Goal: Task Accomplishment & Management: Manage account settings

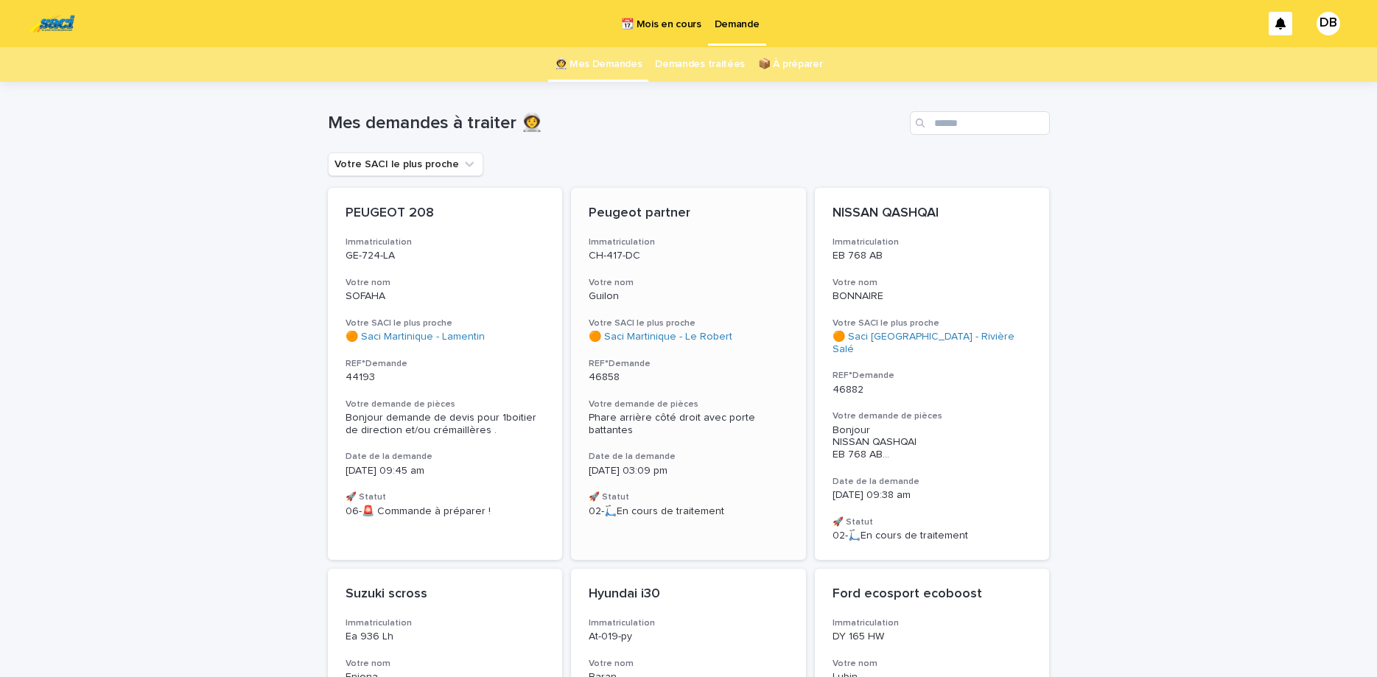
click at [706, 264] on div "Peugeot partner Immatriculation CH-417-DC Votre nom Guilon Votre SACI le plus p…" at bounding box center [688, 361] width 235 height 347
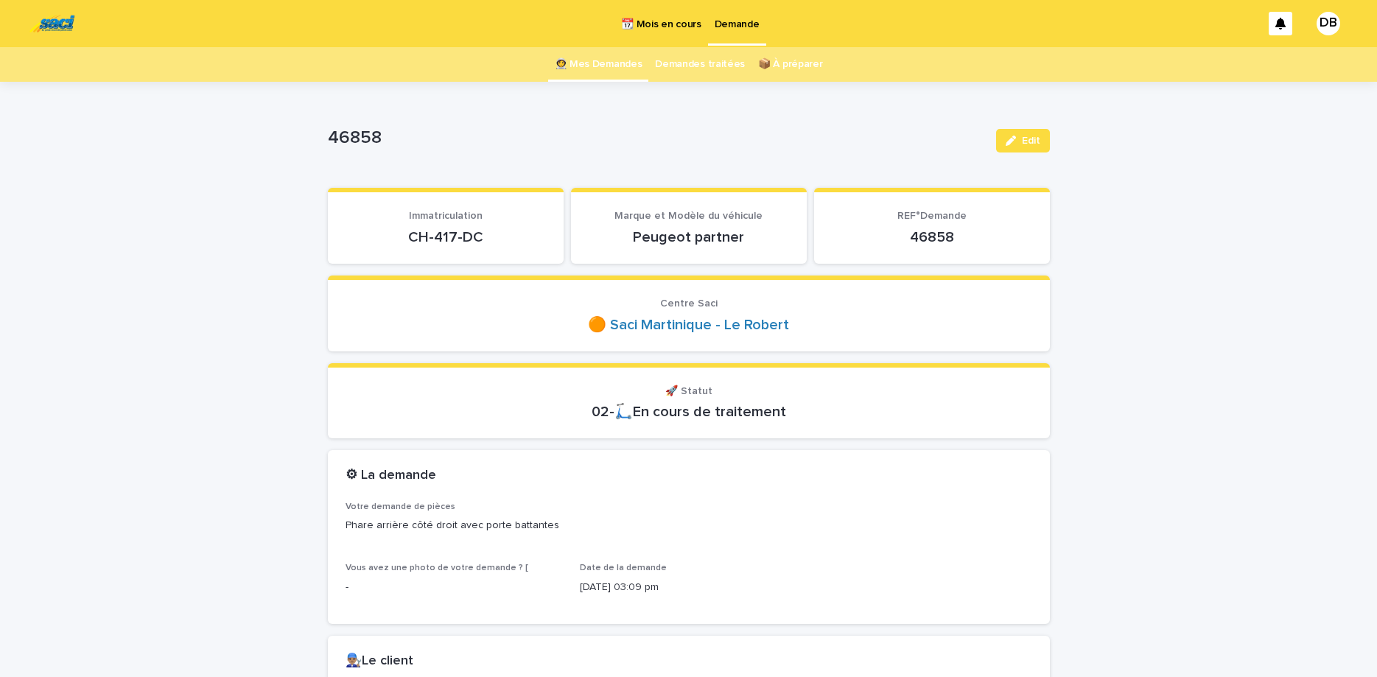
click at [437, 240] on p "CH-417-DC" at bounding box center [445, 237] width 200 height 18
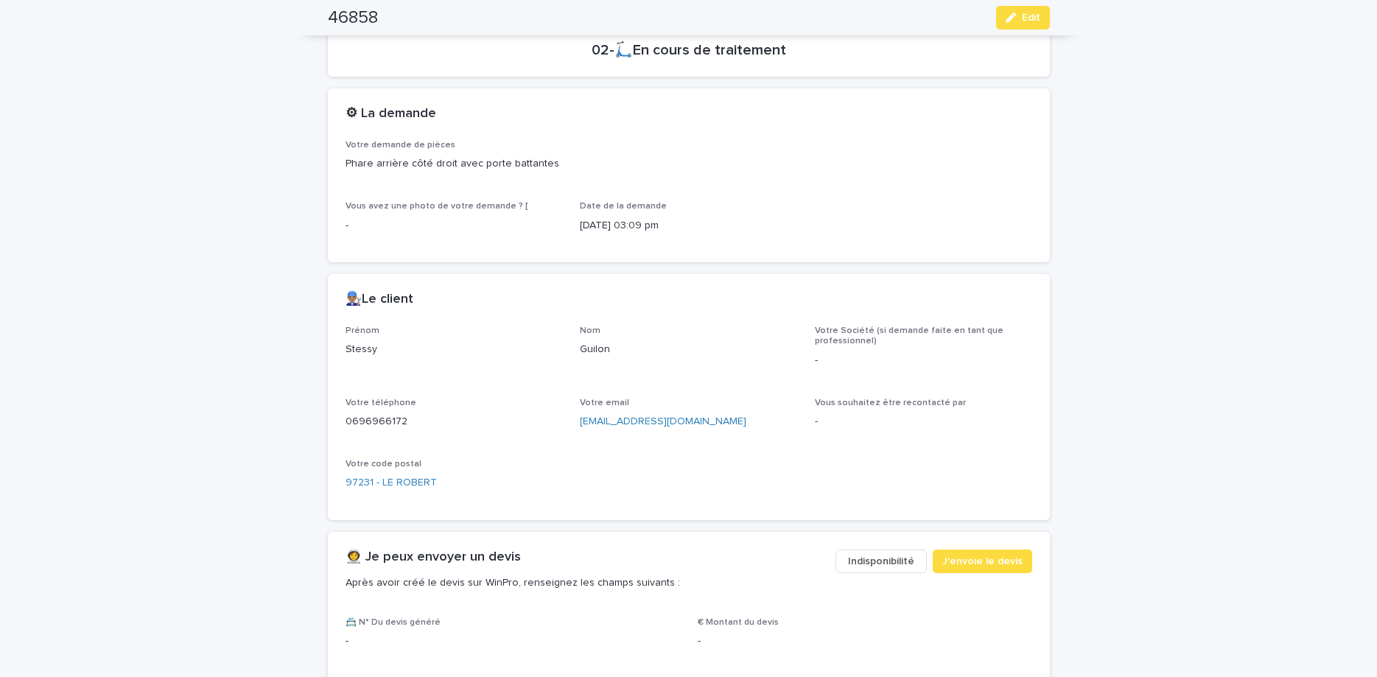
scroll to position [371, 0]
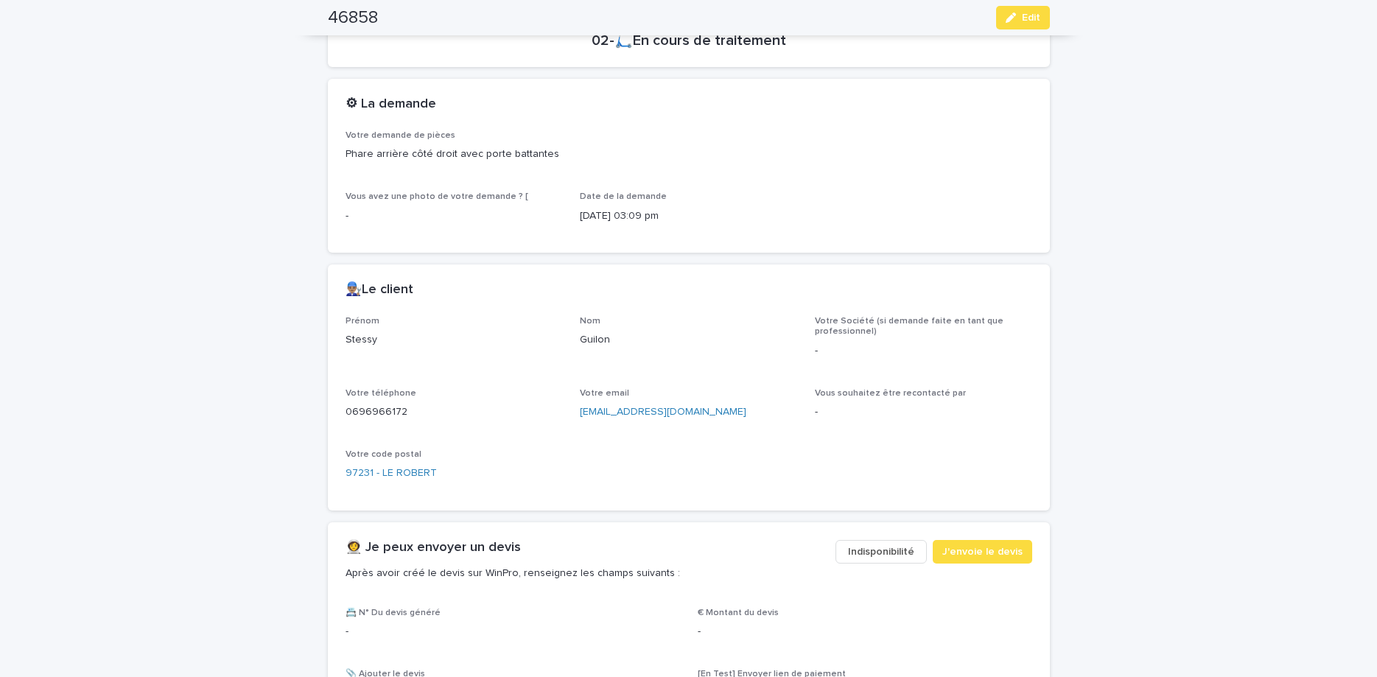
click at [373, 409] on p "0696966172" at bounding box center [453, 411] width 217 height 15
copy p "0696966172"
click at [1008, 25] on button "Edit" at bounding box center [1023, 18] width 54 height 24
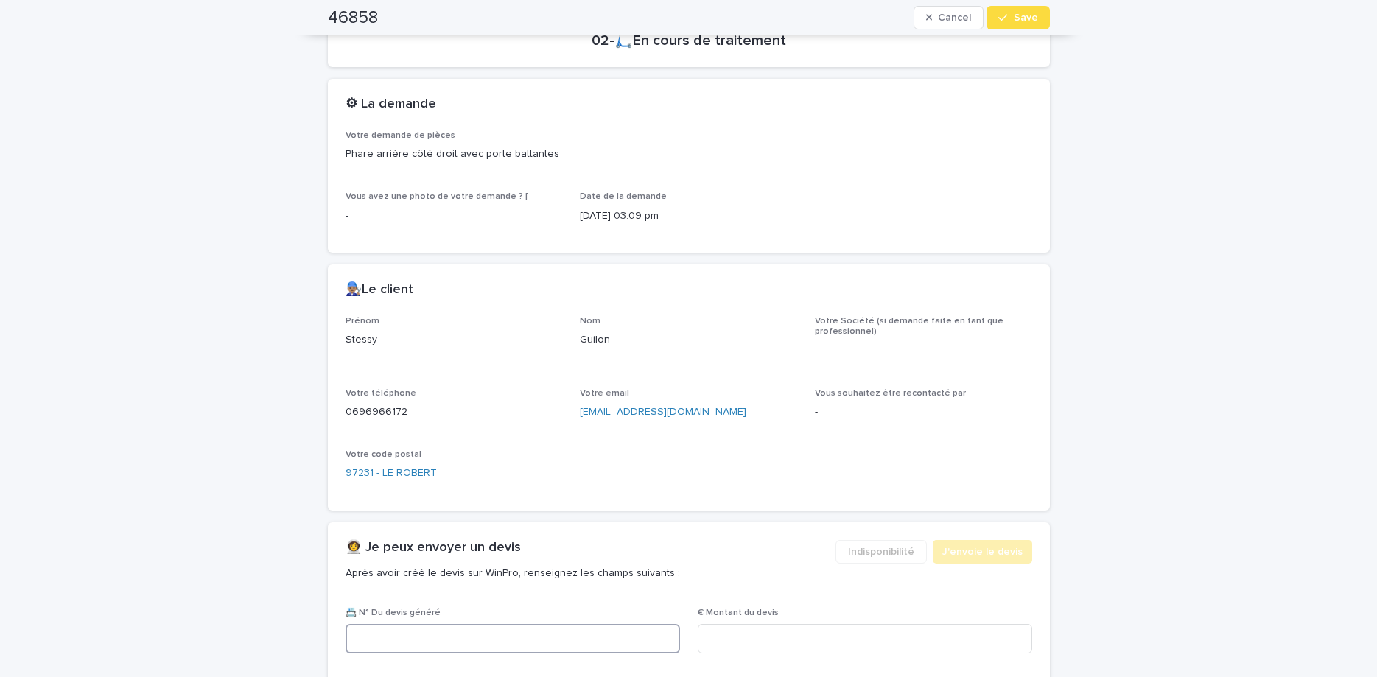
click at [532, 629] on input at bounding box center [512, 638] width 334 height 29
paste input "********"
type input "********"
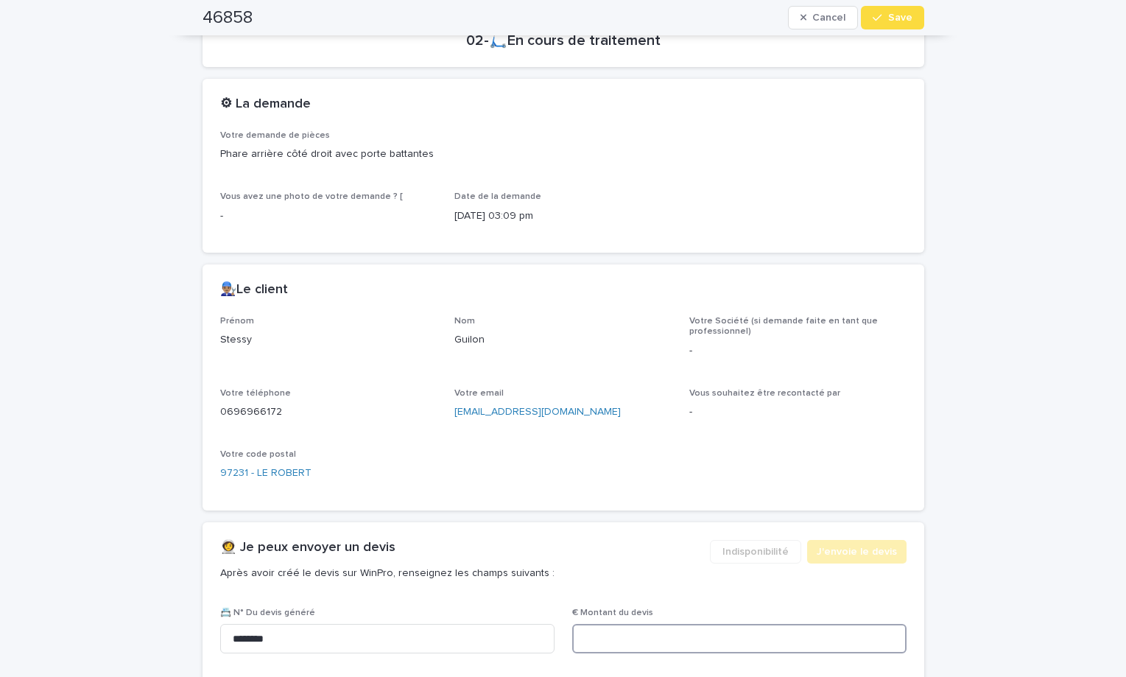
click at [665, 631] on input at bounding box center [739, 638] width 334 height 29
type input "******"
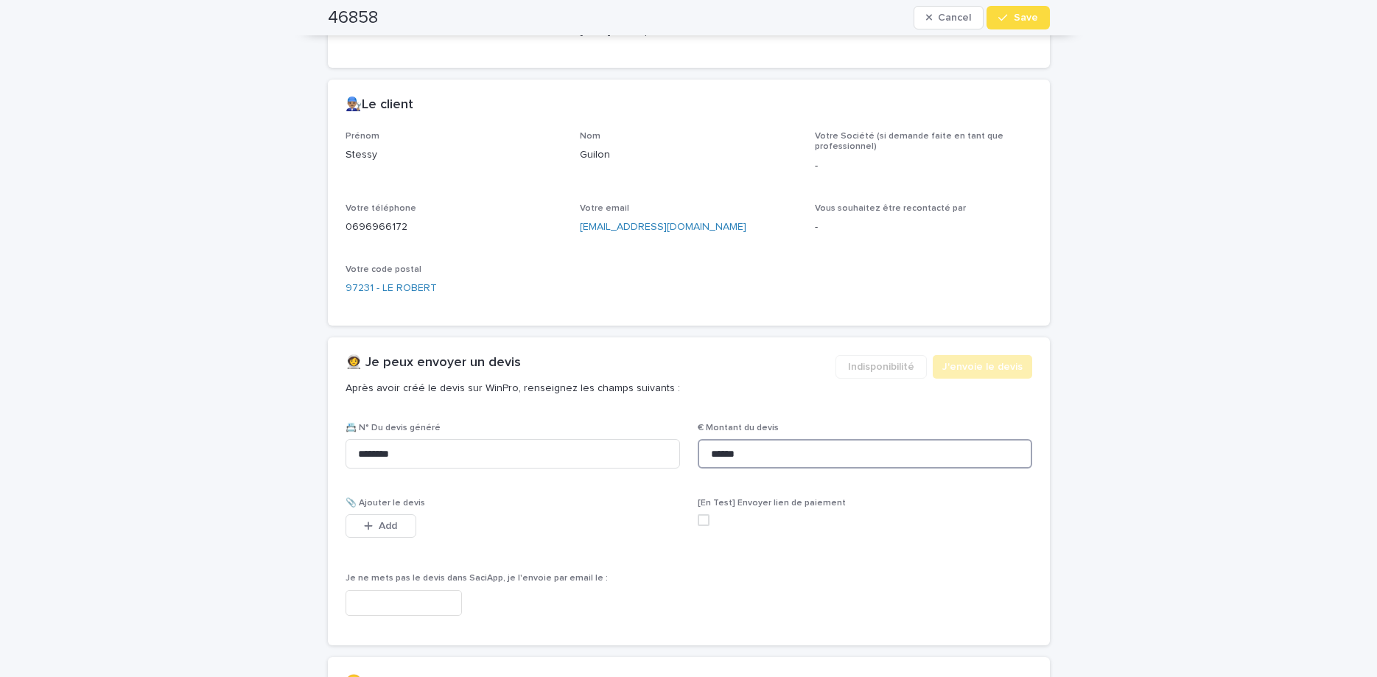
scroll to position [557, 0]
click at [387, 518] on button "Add" at bounding box center [380, 525] width 71 height 24
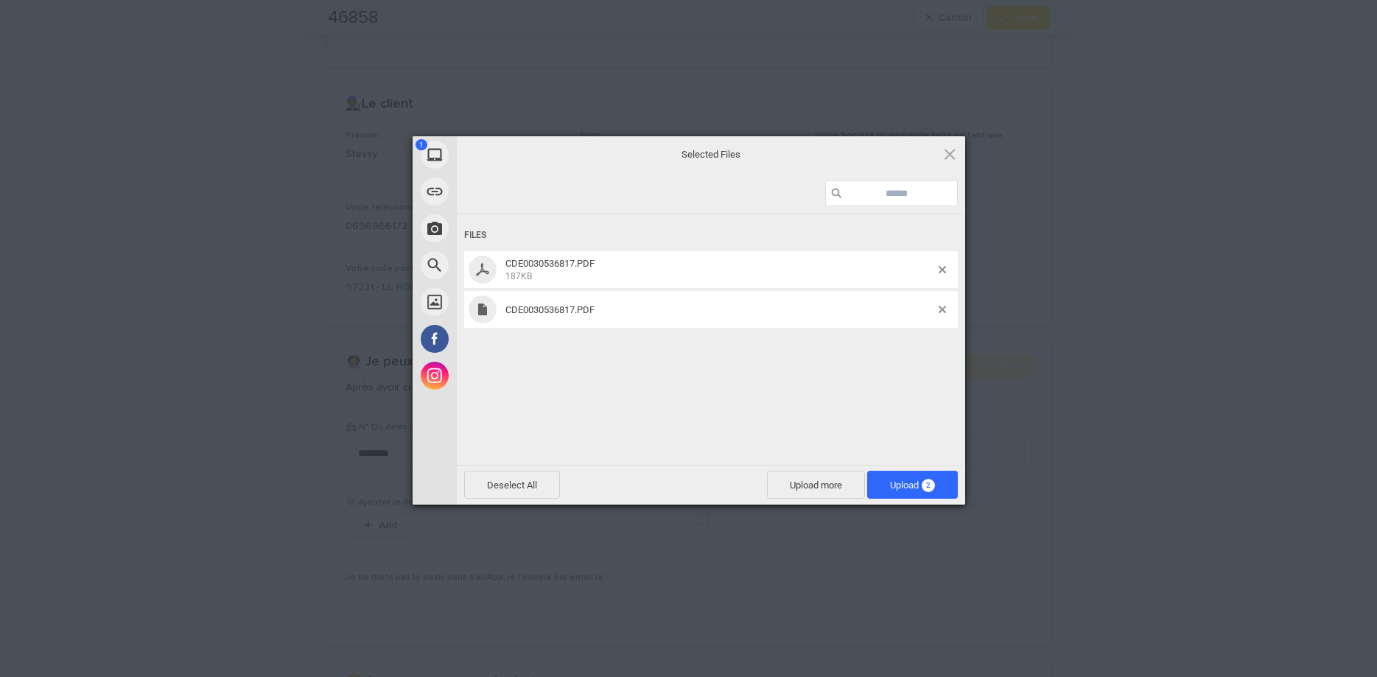
drag, startPoint x: 797, startPoint y: 380, endPoint x: 818, endPoint y: 376, distance: 21.1
click at [808, 377] on div "Files CDE0030536817.PDF 187KB CDE0030536817.PDF" at bounding box center [711, 338] width 508 height 248
click at [949, 310] on div at bounding box center [947, 309] width 19 height 7
click at [941, 310] on span at bounding box center [941, 309] width 7 height 7
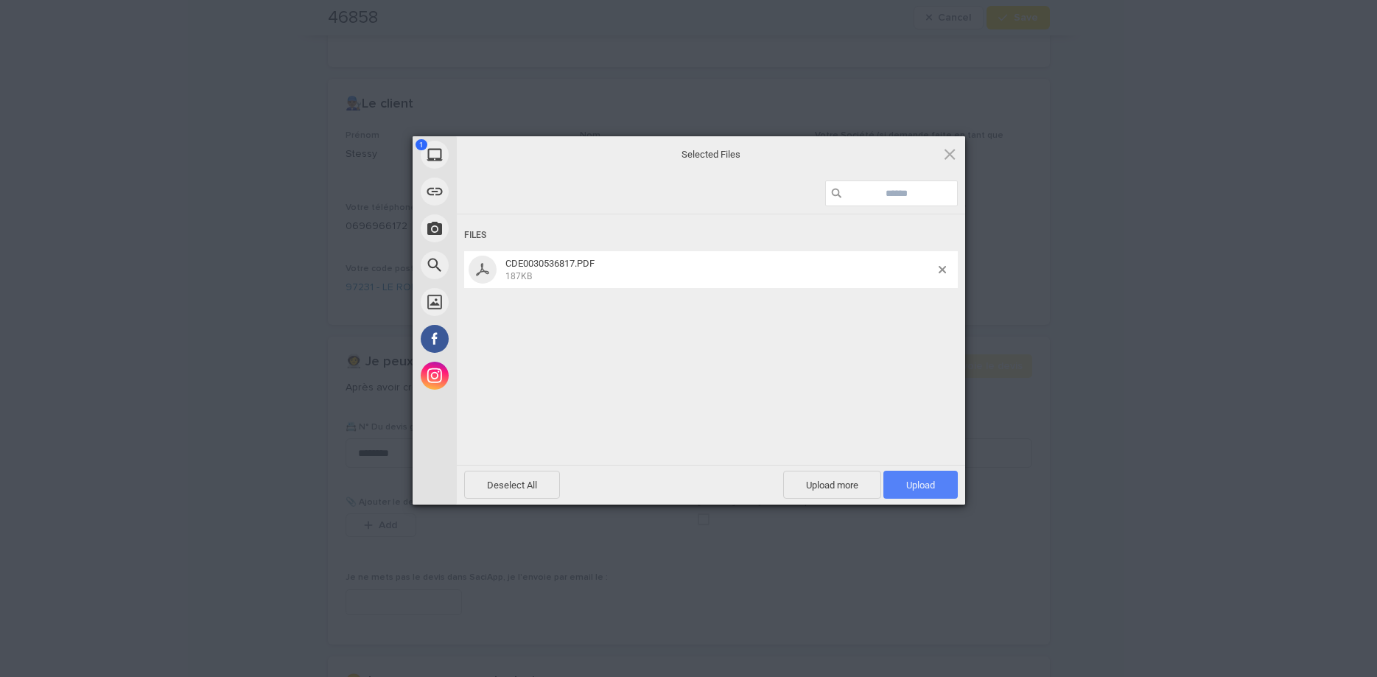
click at [938, 474] on span "Upload 1" at bounding box center [920, 485] width 74 height 28
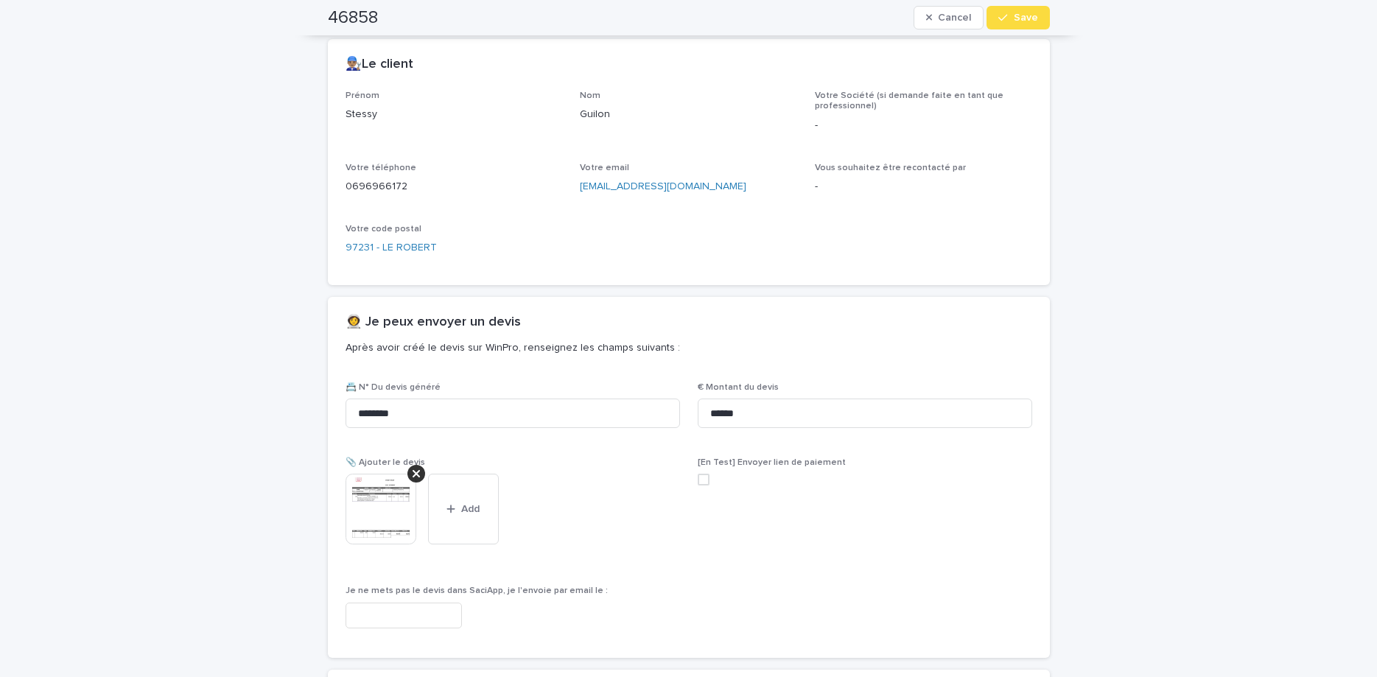
click at [1017, 15] on span "Save" at bounding box center [1026, 18] width 24 height 10
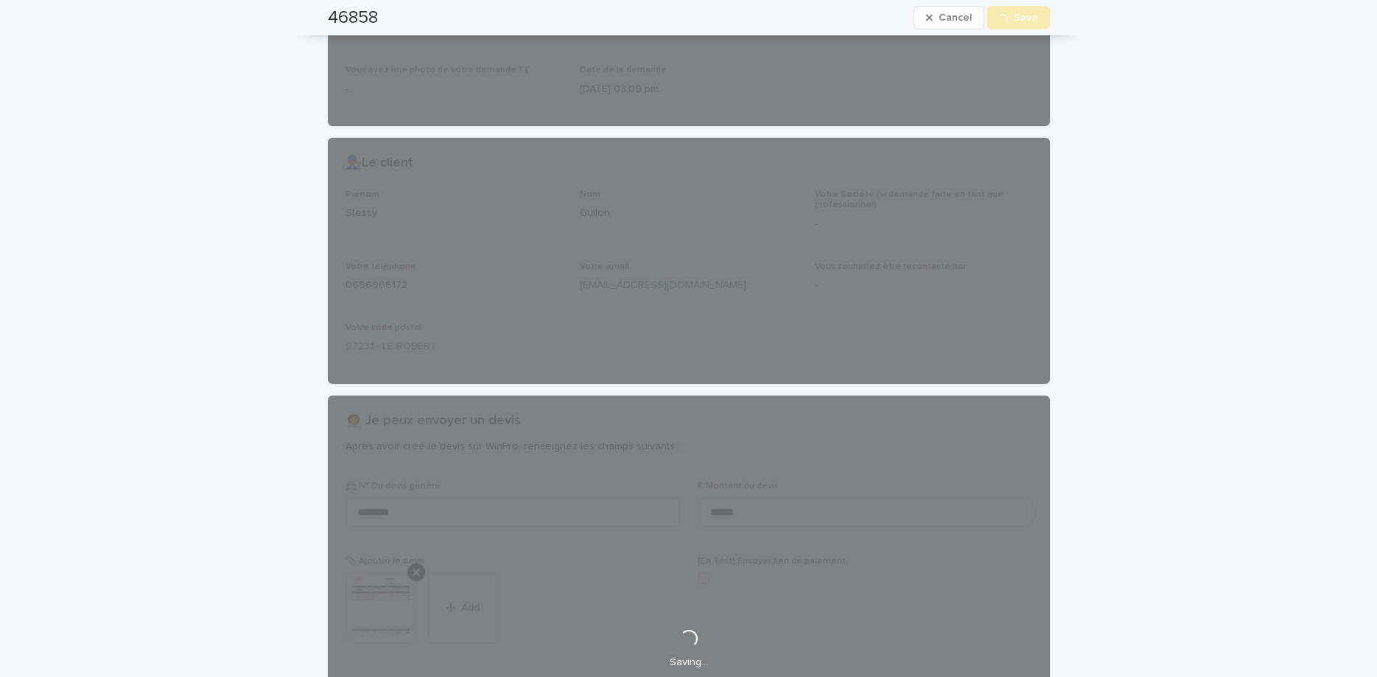
scroll to position [0, 0]
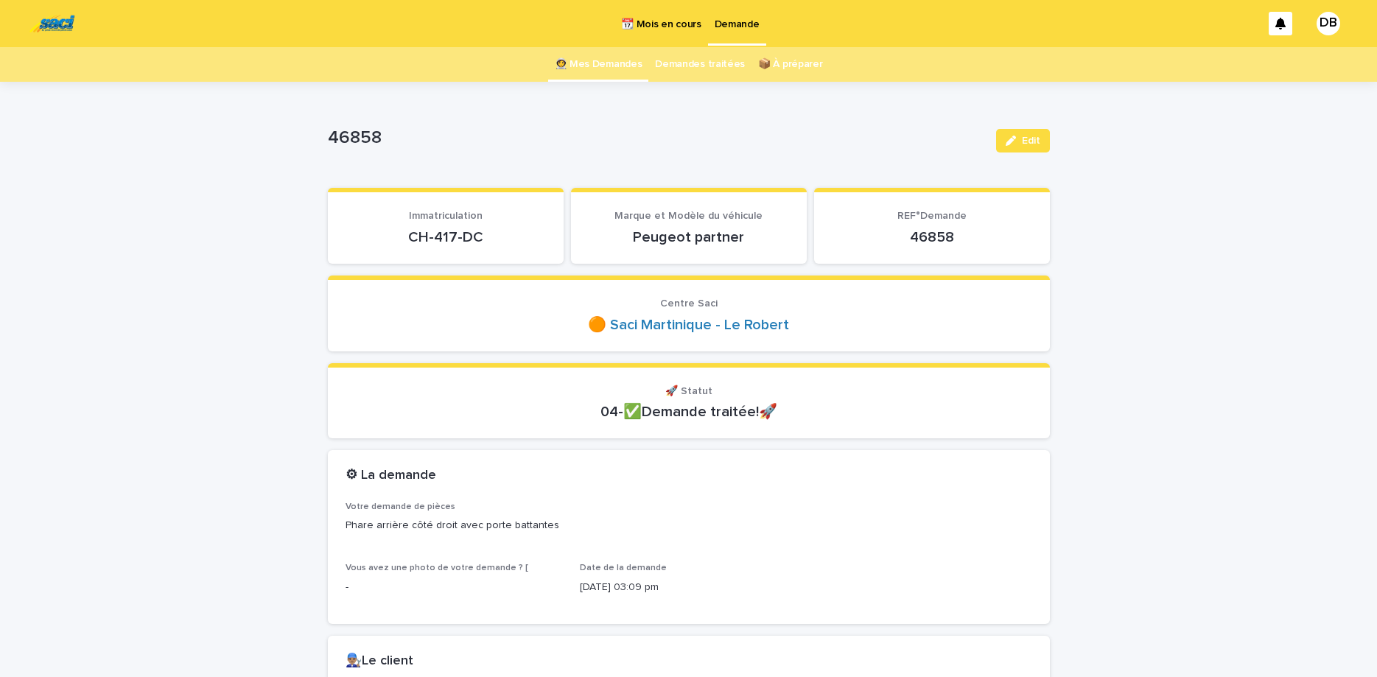
click at [613, 63] on link "👩‍🚀 Mes Demandes" at bounding box center [599, 64] width 88 height 35
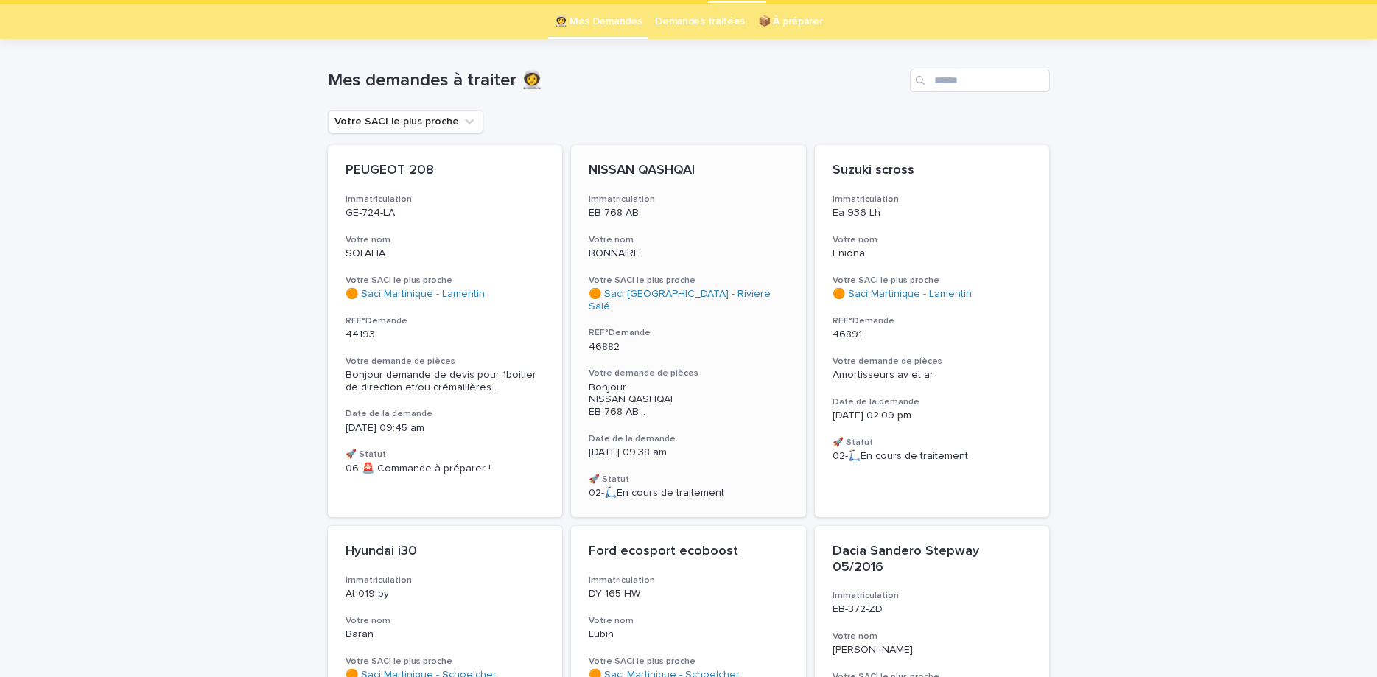
scroll to position [62, 0]
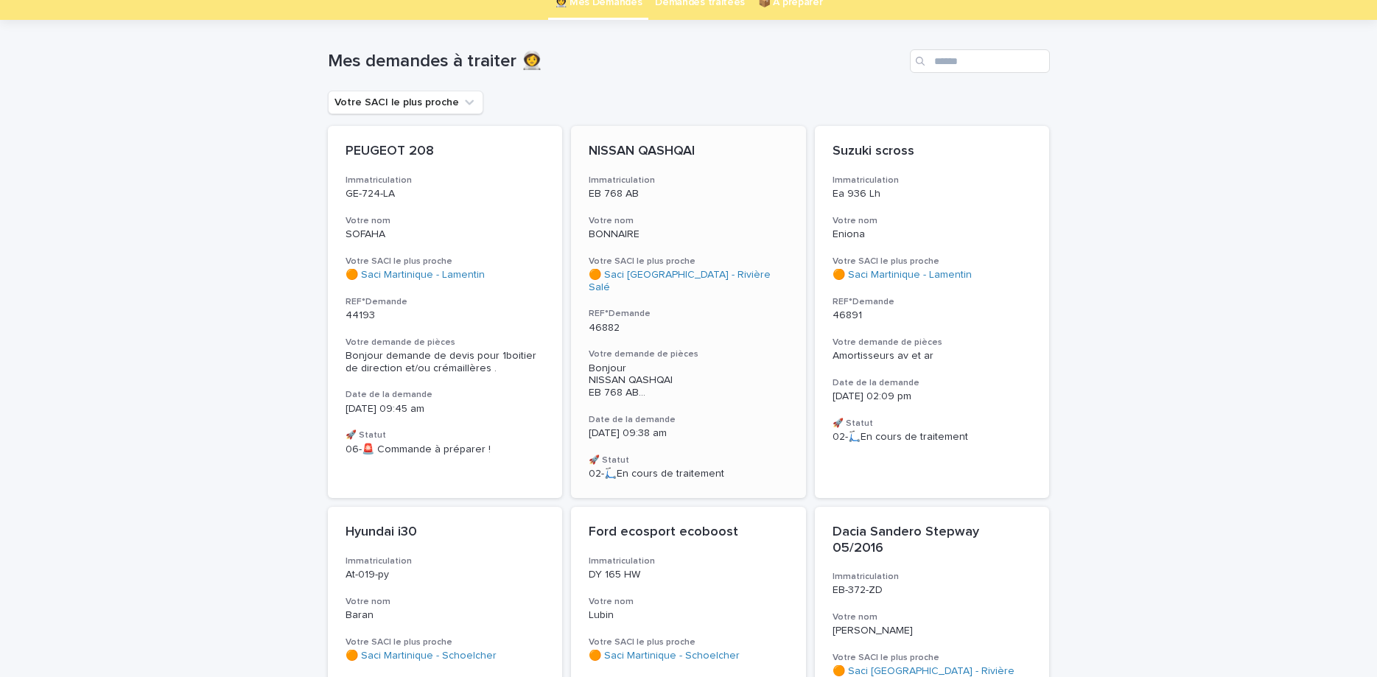
click at [702, 207] on div "NISSAN QASHQAI Immatriculation EB 768 AB Votre nom BONNAIRE Votre SACI le plus …" at bounding box center [688, 312] width 235 height 372
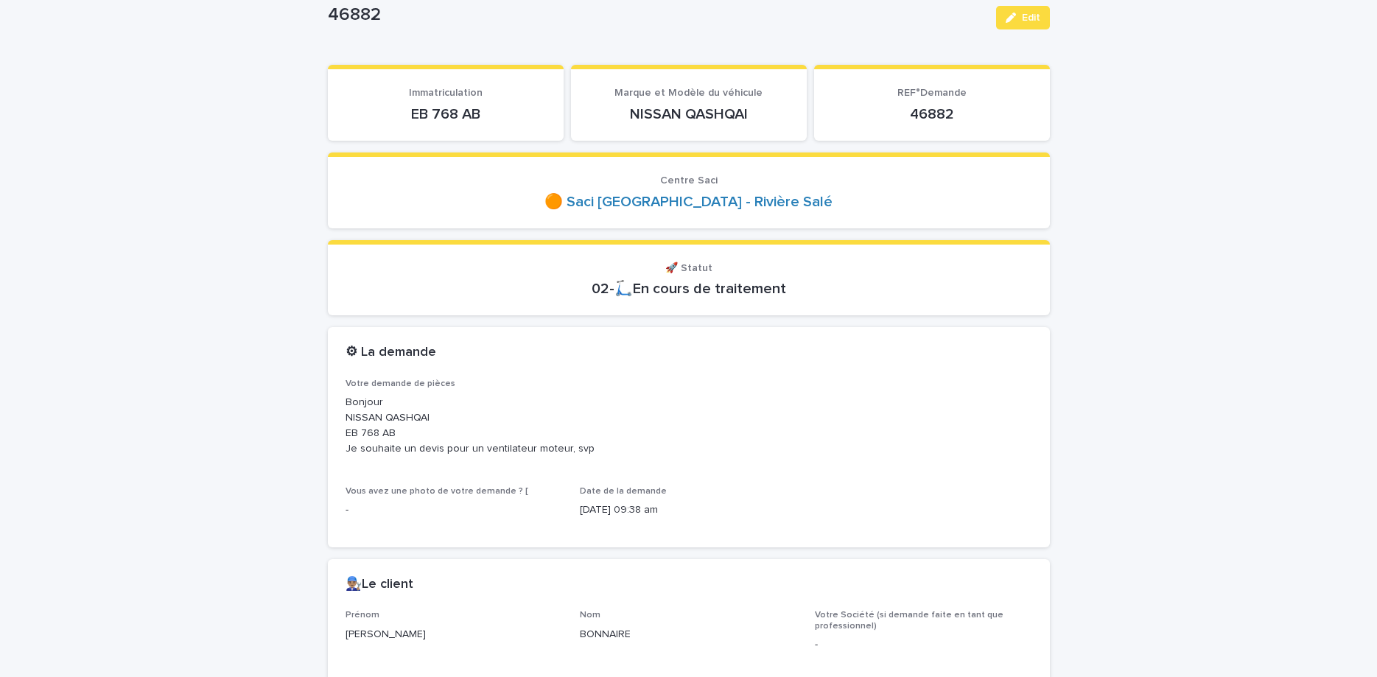
scroll to position [124, 0]
click at [432, 108] on p "EB 768 AB" at bounding box center [445, 114] width 200 height 18
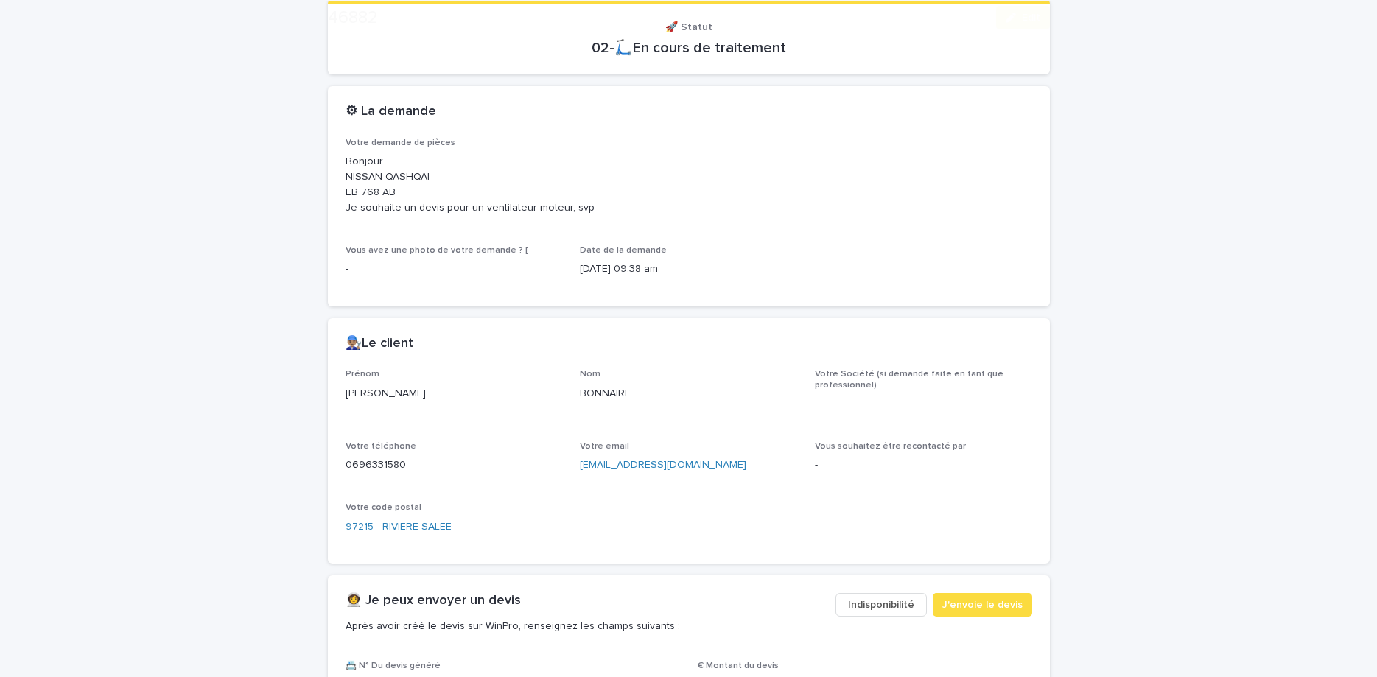
scroll to position [371, 0]
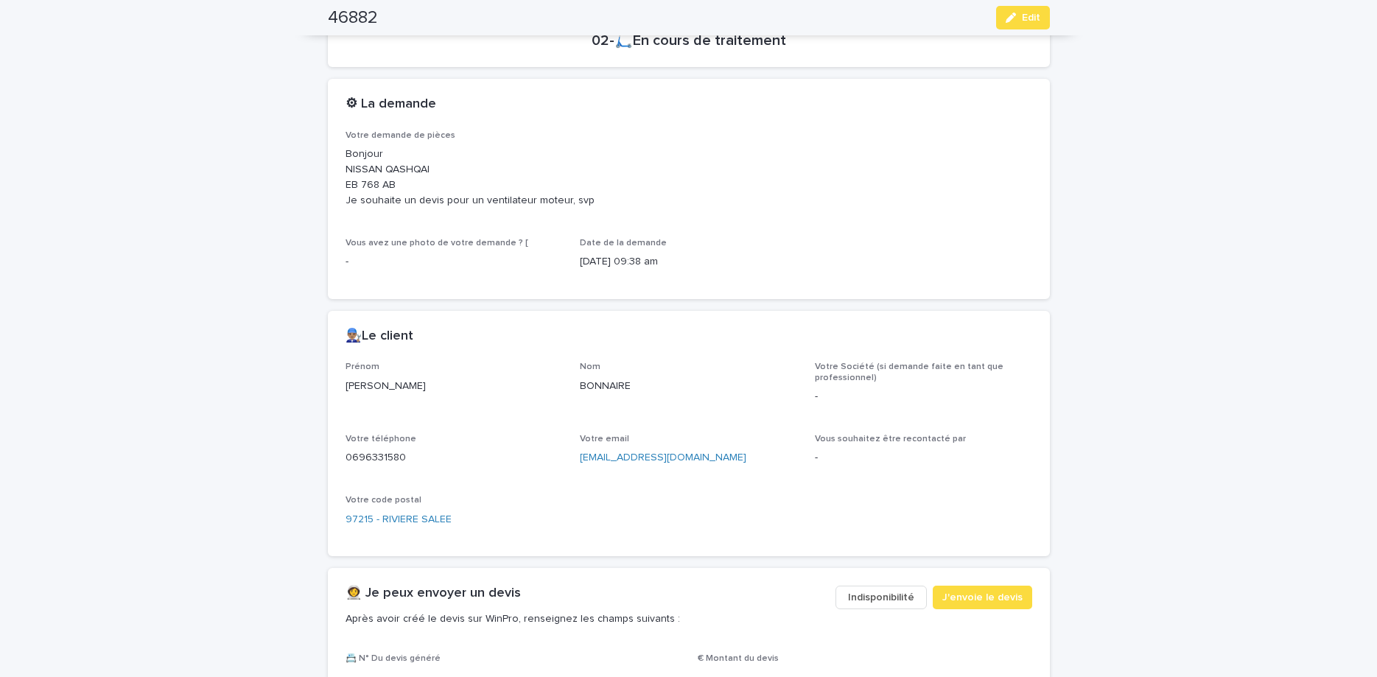
click at [381, 457] on p "0696331580" at bounding box center [453, 457] width 217 height 15
copy p "0696331580"
drag, startPoint x: 1039, startPoint y: 21, endPoint x: 871, endPoint y: 116, distance: 192.3
click at [1044, 18] on button "Edit" at bounding box center [1023, 18] width 54 height 24
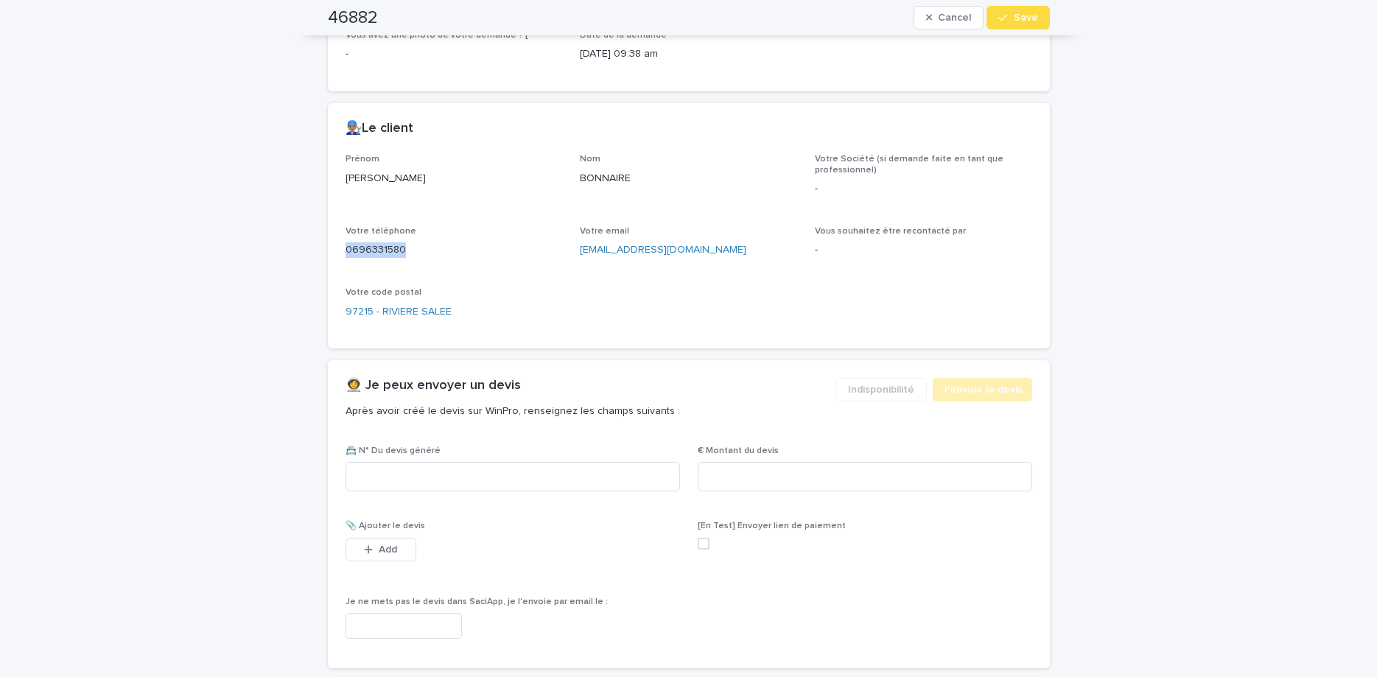
scroll to position [602, 0]
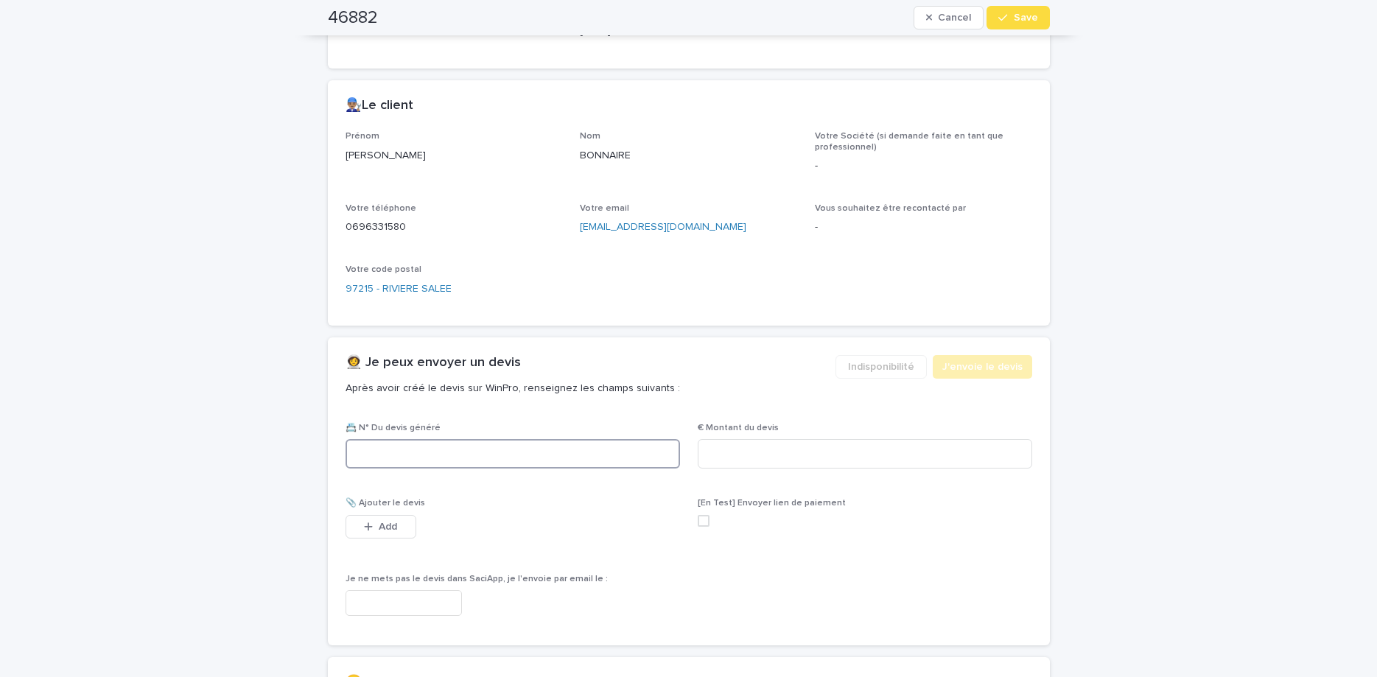
click at [529, 450] on input at bounding box center [512, 453] width 334 height 29
paste input "********"
type input "********"
click at [704, 455] on input at bounding box center [865, 453] width 334 height 29
type input "******"
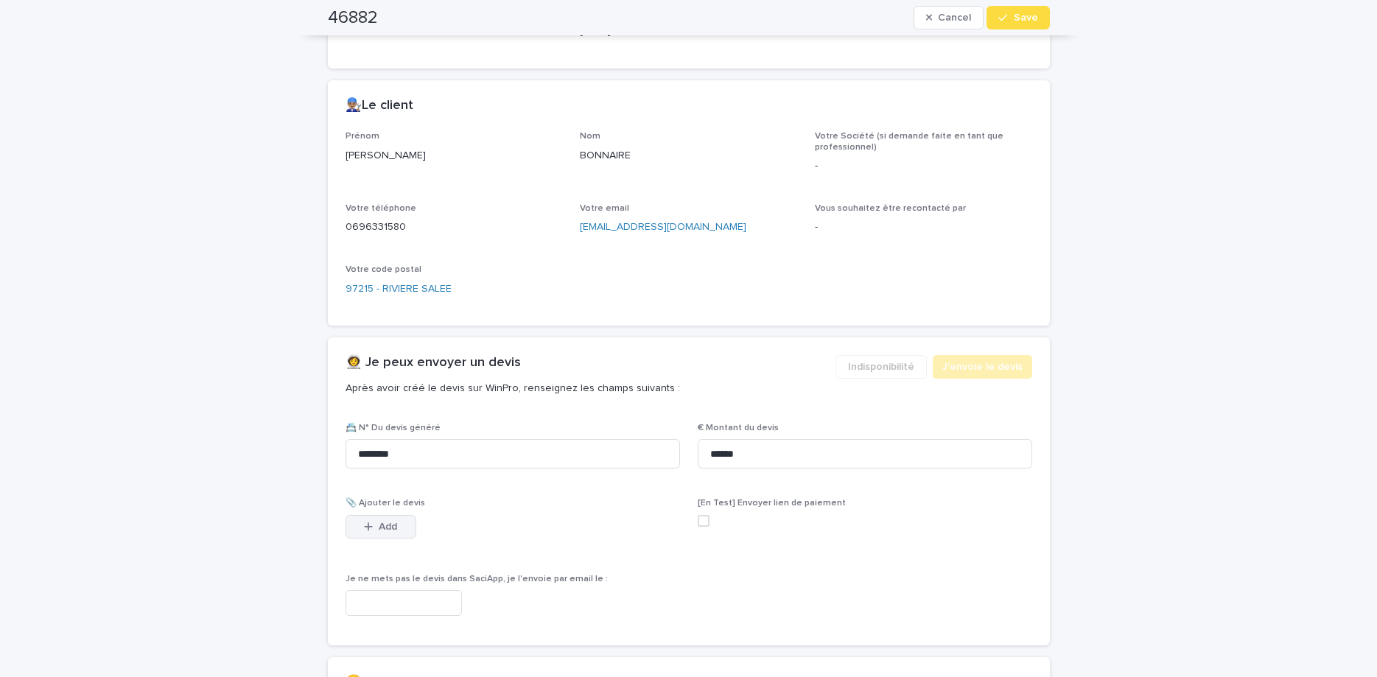
click at [359, 528] on button "Add" at bounding box center [380, 527] width 71 height 24
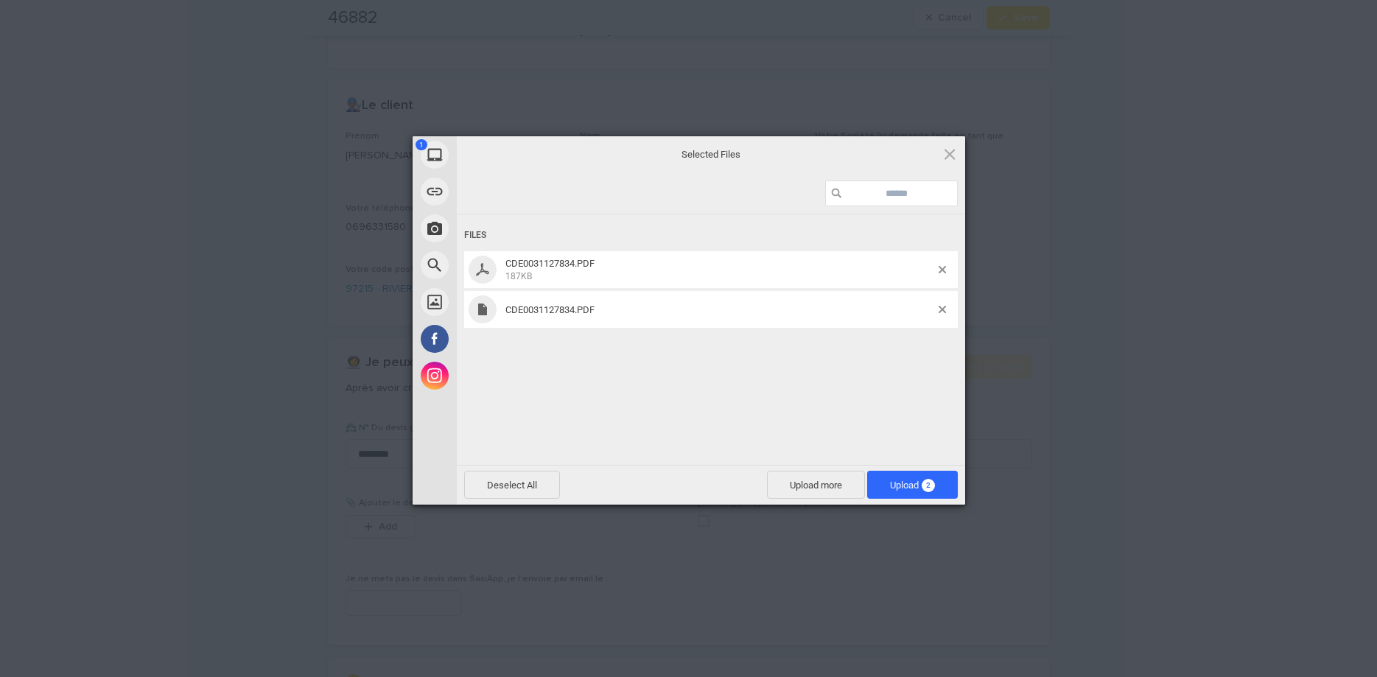
click at [755, 378] on div "Files CDE0031127834.PDF 187KB CDE0031127834.PDF" at bounding box center [711, 338] width 508 height 248
click at [945, 309] on div at bounding box center [947, 309] width 19 height 7
drag, startPoint x: 943, startPoint y: 310, endPoint x: 939, endPoint y: 356, distance: 45.8
click at [942, 315] on div "CDE0031127834.PDF" at bounding box center [711, 309] width 494 height 37
click at [912, 494] on span "Upload 2" at bounding box center [912, 485] width 91 height 28
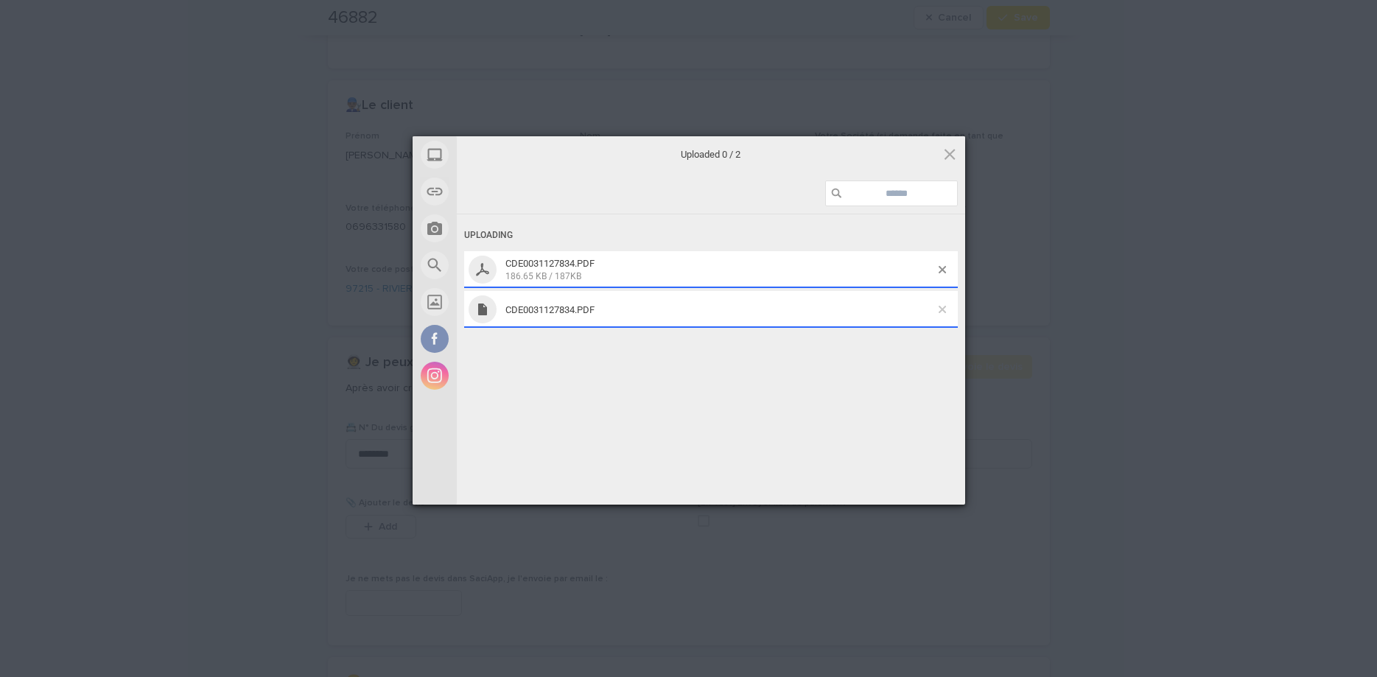
click at [943, 309] on span at bounding box center [941, 309] width 7 height 7
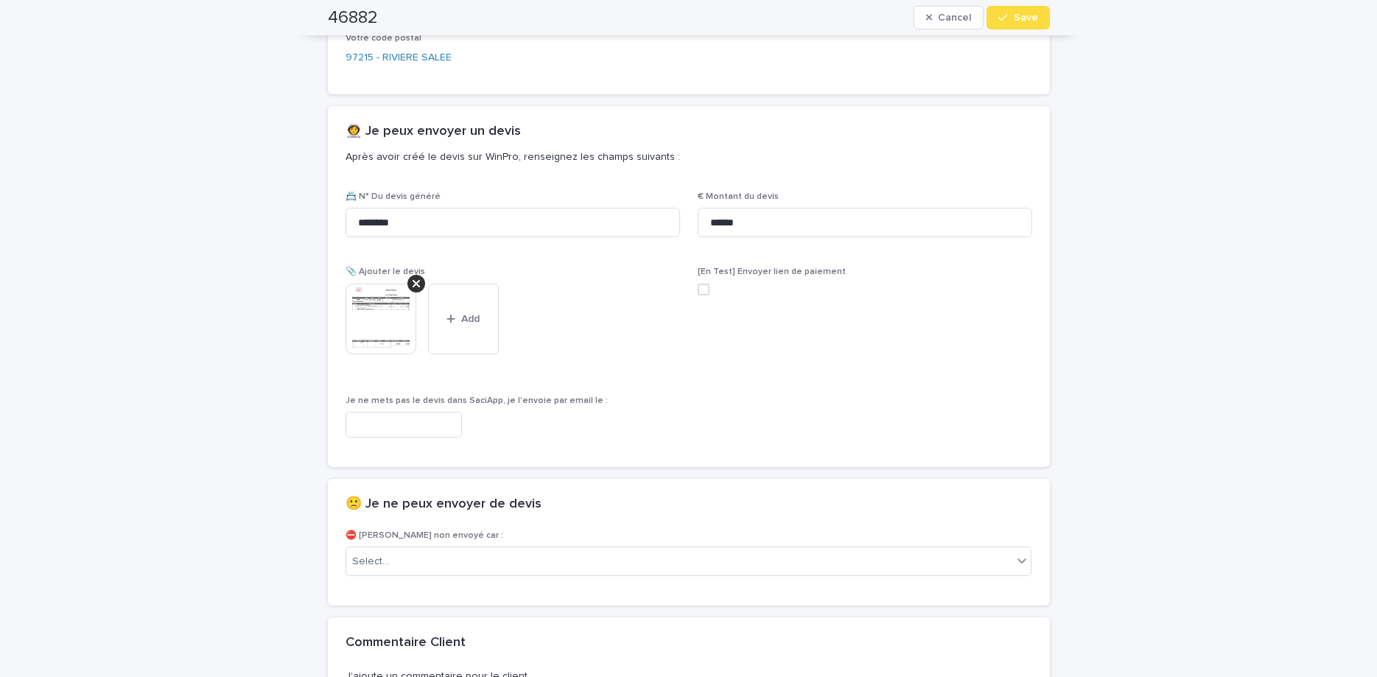
scroll to position [842, 0]
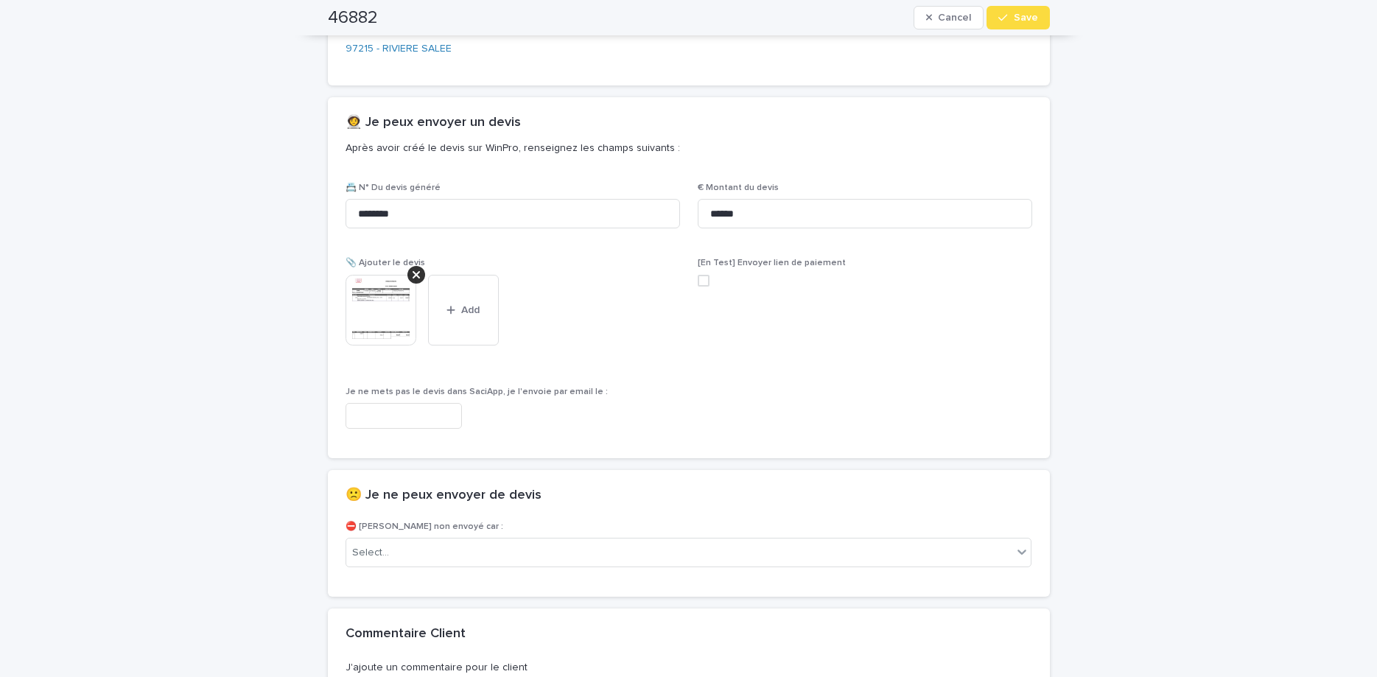
click at [1056, 14] on div "46882 Cancel Save" at bounding box center [688, 17] width 793 height 35
click at [974, 18] on button "Cancel" at bounding box center [948, 18] width 71 height 24
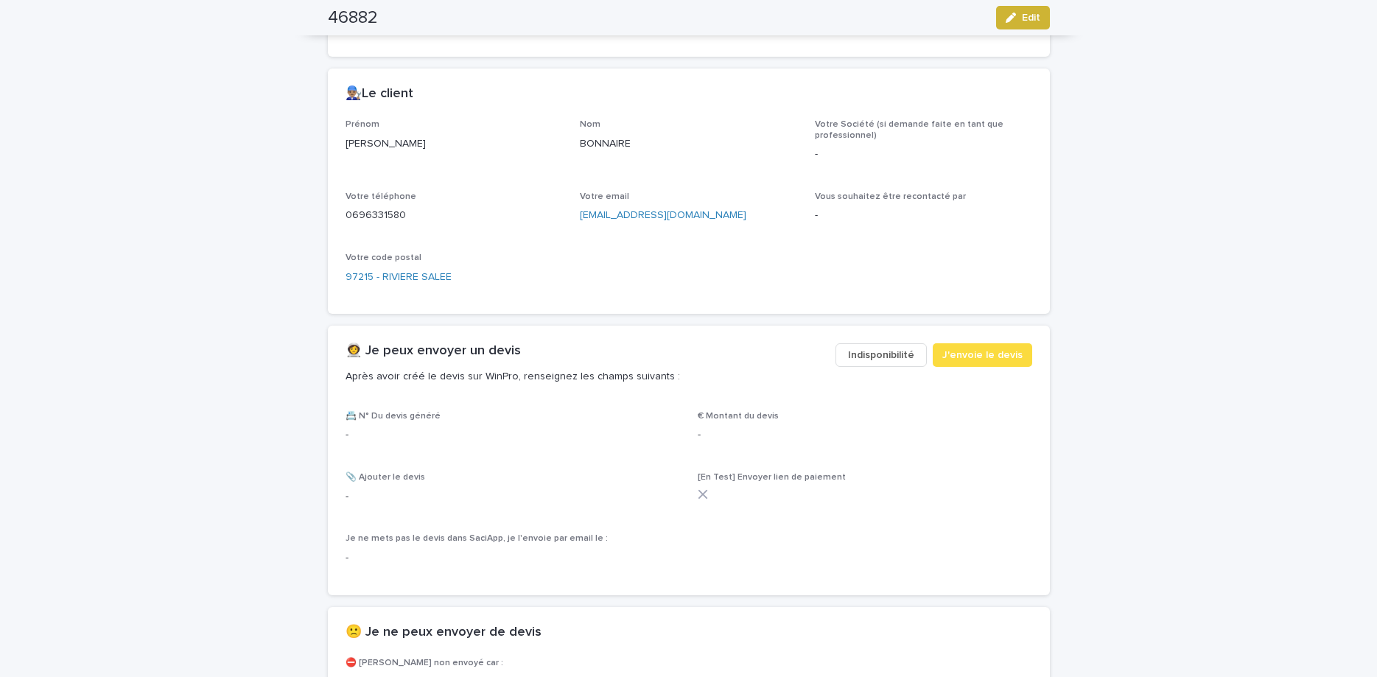
scroll to position [530, 0]
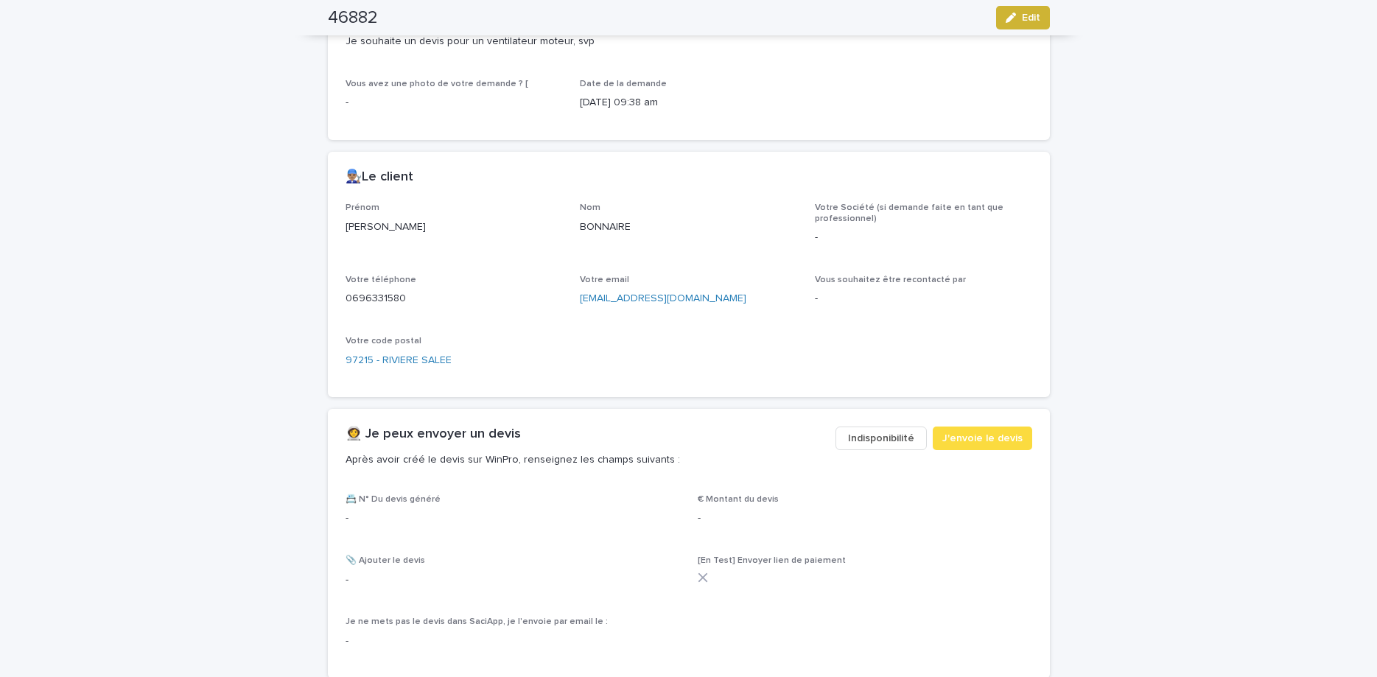
click at [1023, 20] on span "Edit" at bounding box center [1031, 18] width 18 height 10
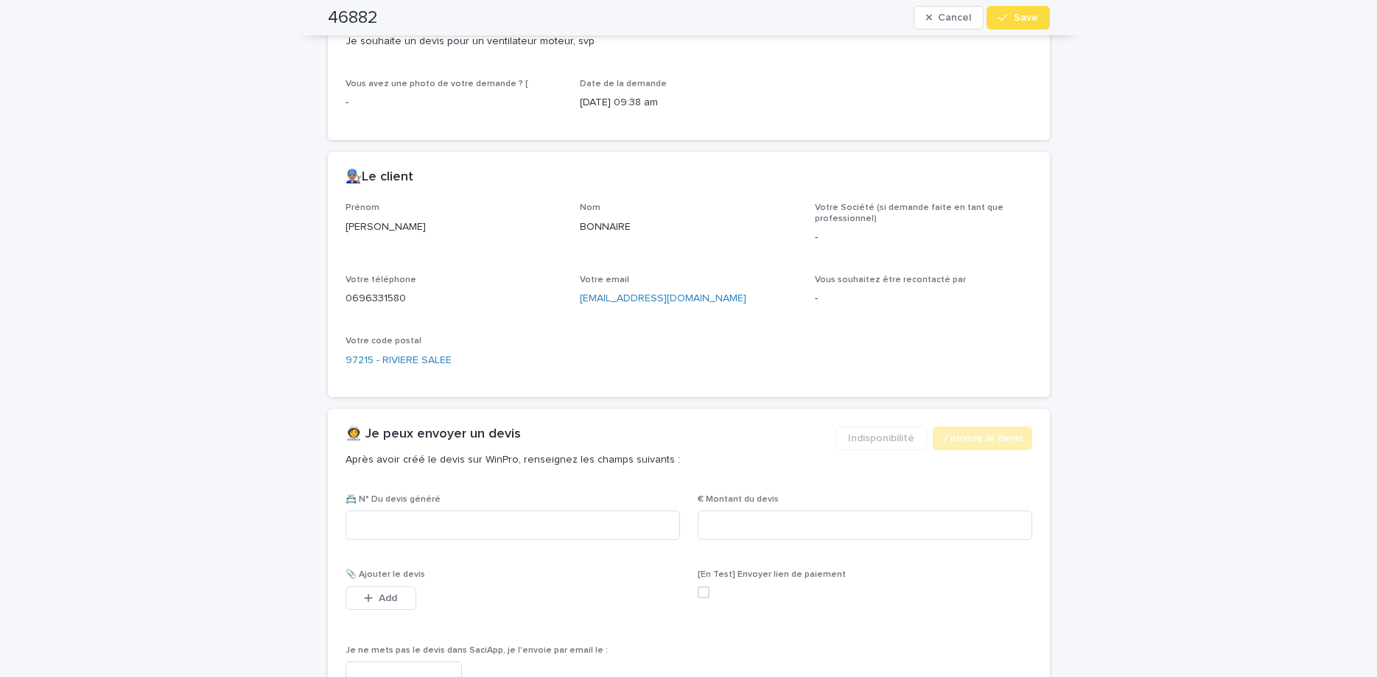
scroll to position [575, 0]
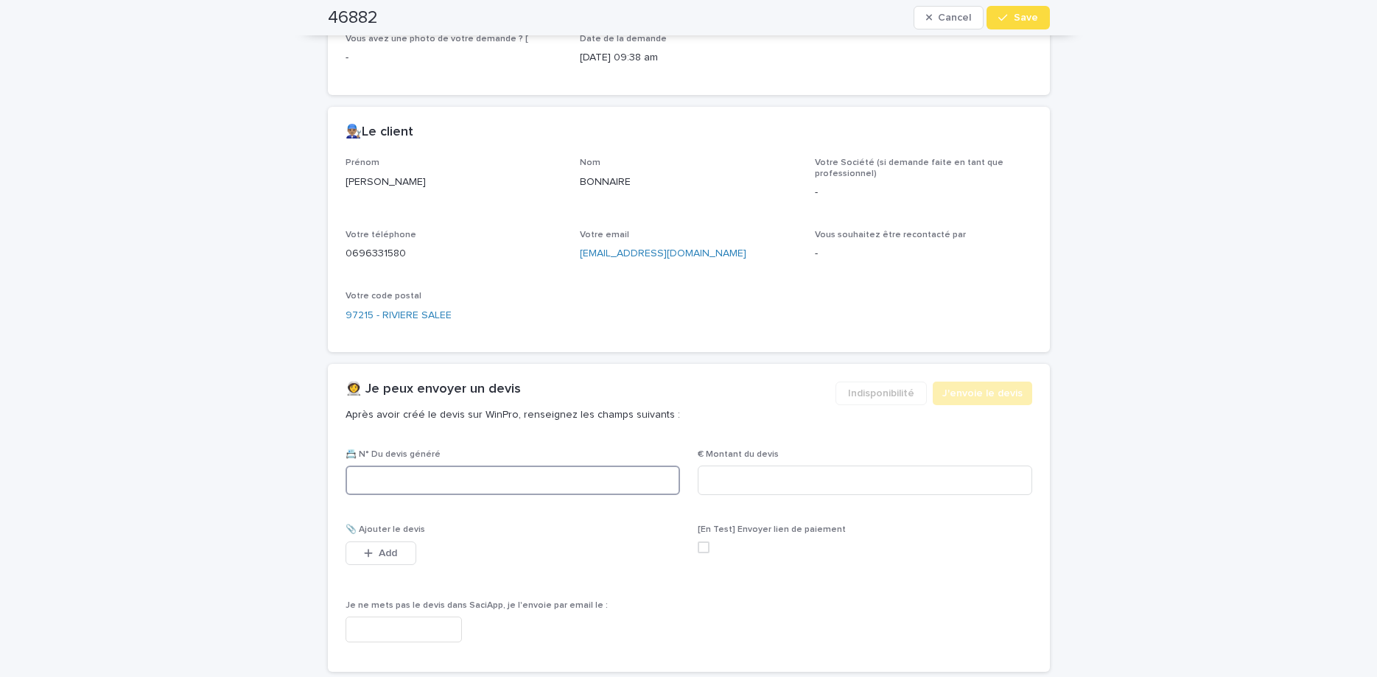
click at [509, 477] on input at bounding box center [512, 480] width 334 height 29
paste input "********"
type input "********"
click at [877, 479] on input at bounding box center [865, 480] width 334 height 29
type input "******"
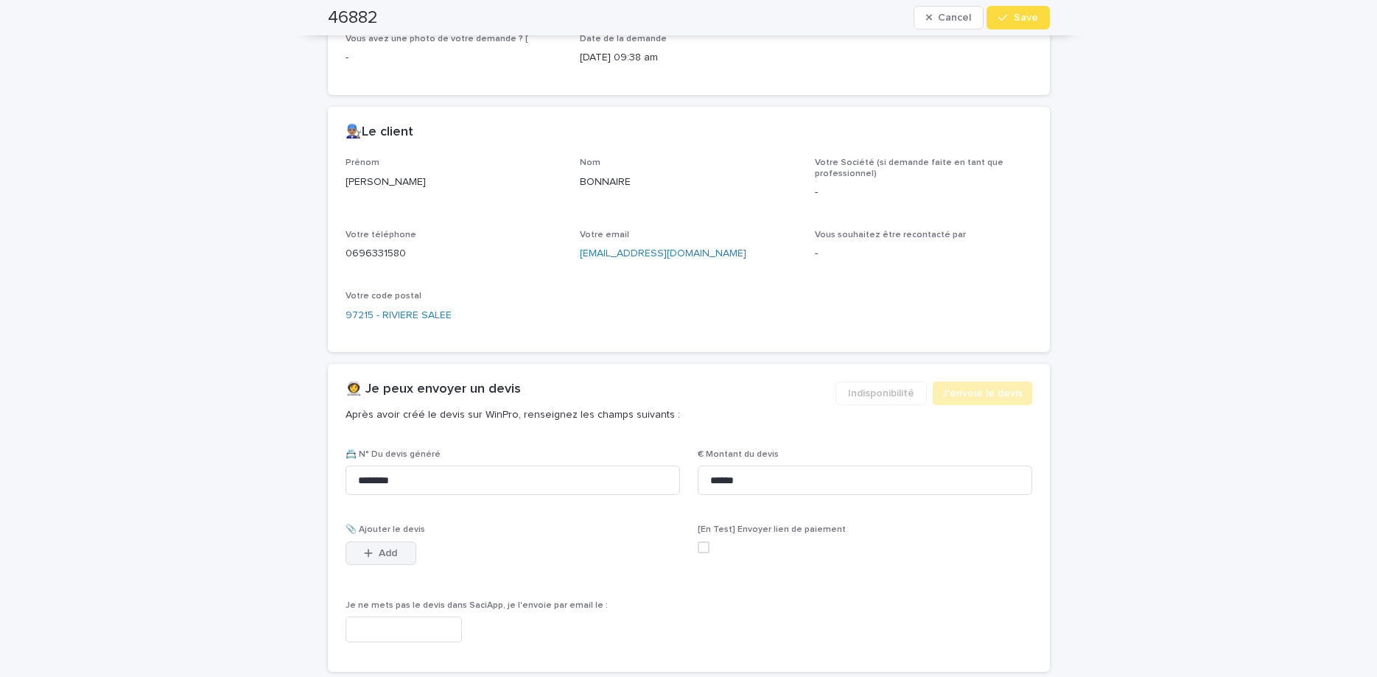
drag, startPoint x: 376, startPoint y: 542, endPoint x: 881, endPoint y: 297, distance: 561.7
click at [375, 543] on button "Add" at bounding box center [380, 553] width 71 height 24
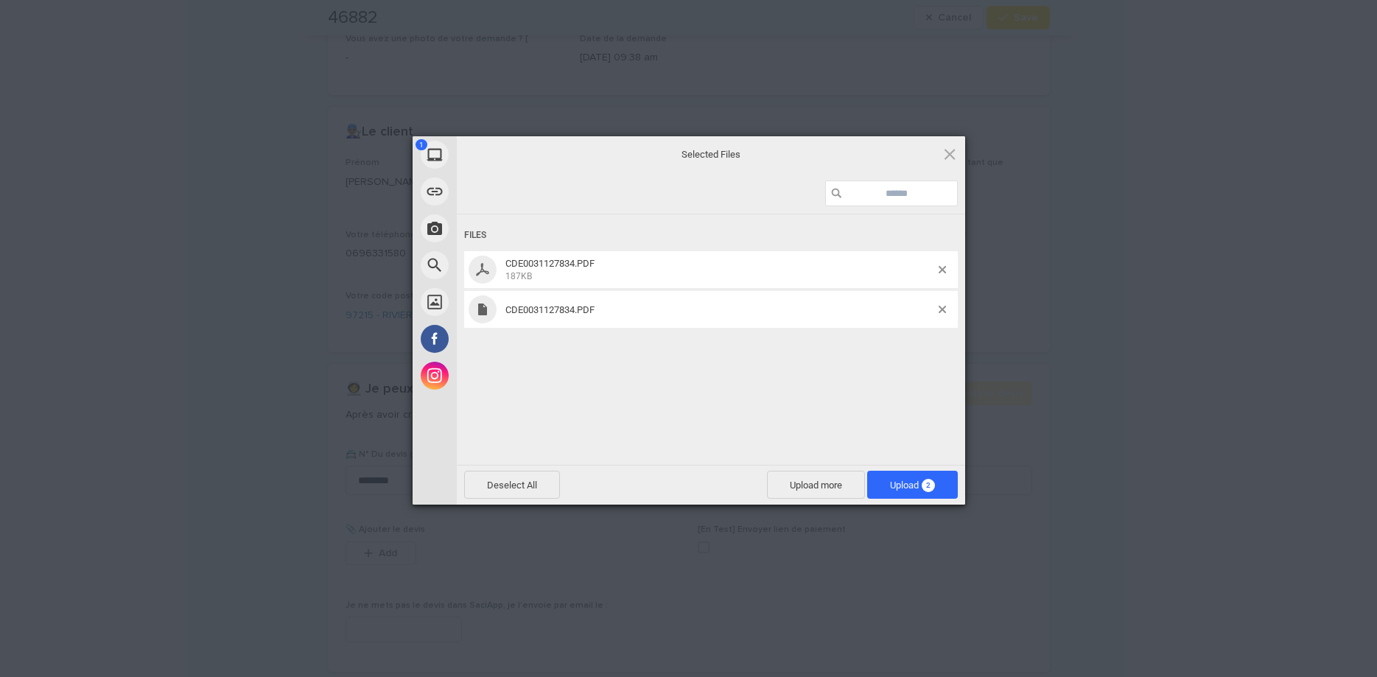
drag, startPoint x: 756, startPoint y: 383, endPoint x: 776, endPoint y: 387, distance: 20.4
click at [776, 387] on div "Files CDE0031127834.PDF 187KB CDE0031127834.PDF" at bounding box center [711, 338] width 508 height 248
click at [943, 301] on div "CDE0031127834.PDF" at bounding box center [711, 309] width 494 height 37
click at [949, 309] on div at bounding box center [947, 309] width 19 height 7
click at [945, 308] on span at bounding box center [941, 309] width 7 height 7
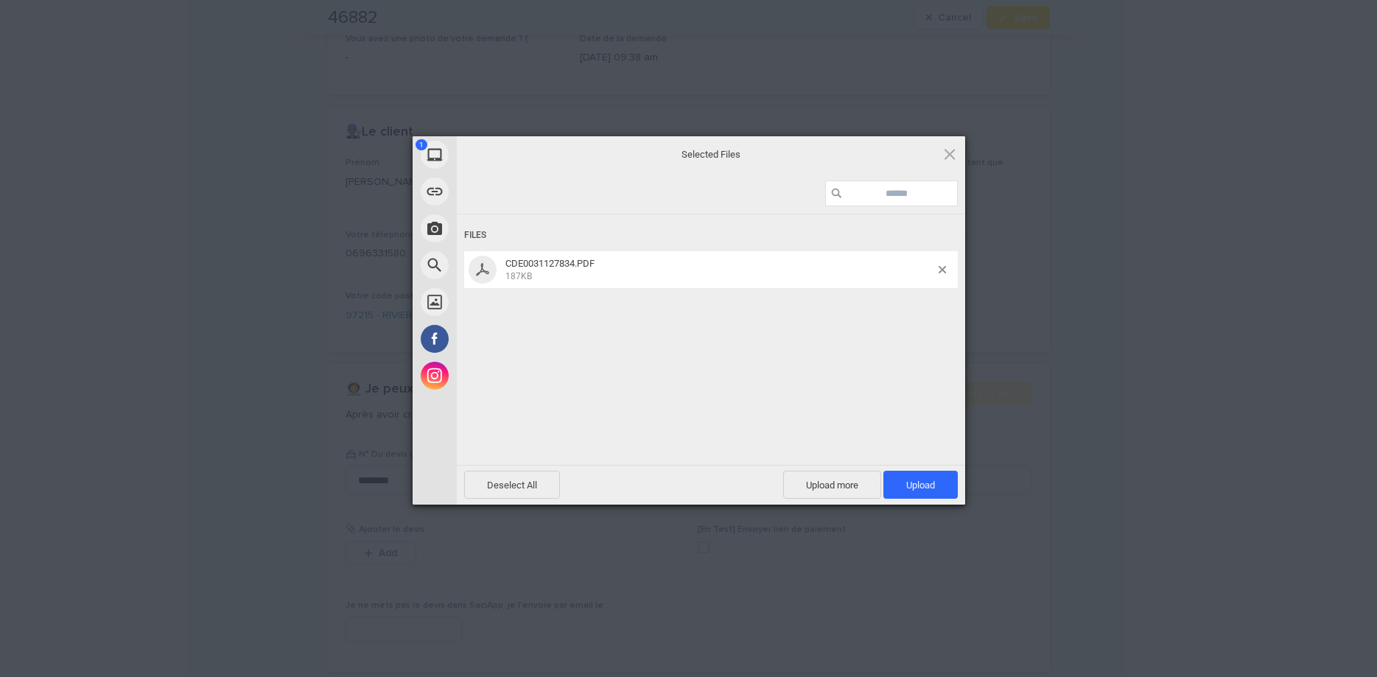
drag, startPoint x: 903, startPoint y: 482, endPoint x: 984, endPoint y: 360, distance: 146.1
click at [905, 477] on span "Upload 1" at bounding box center [920, 485] width 74 height 28
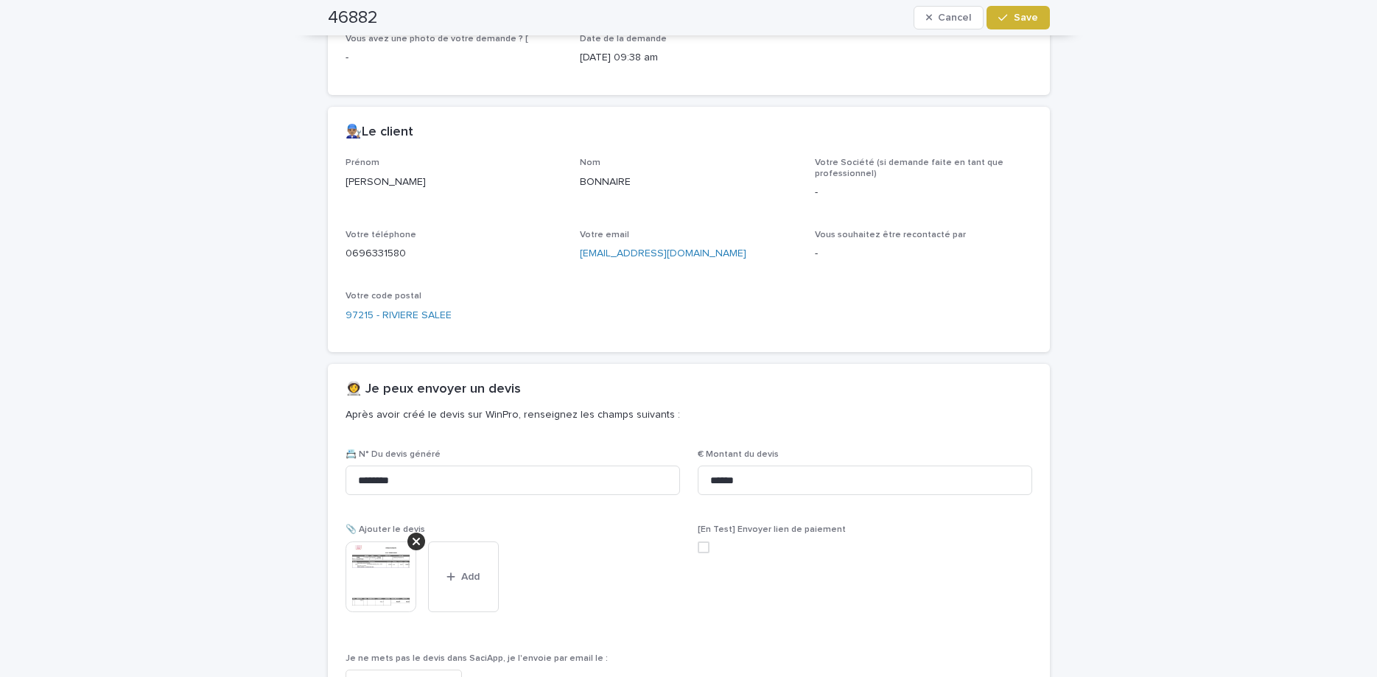
click at [1034, 17] on span "Save" at bounding box center [1026, 18] width 24 height 10
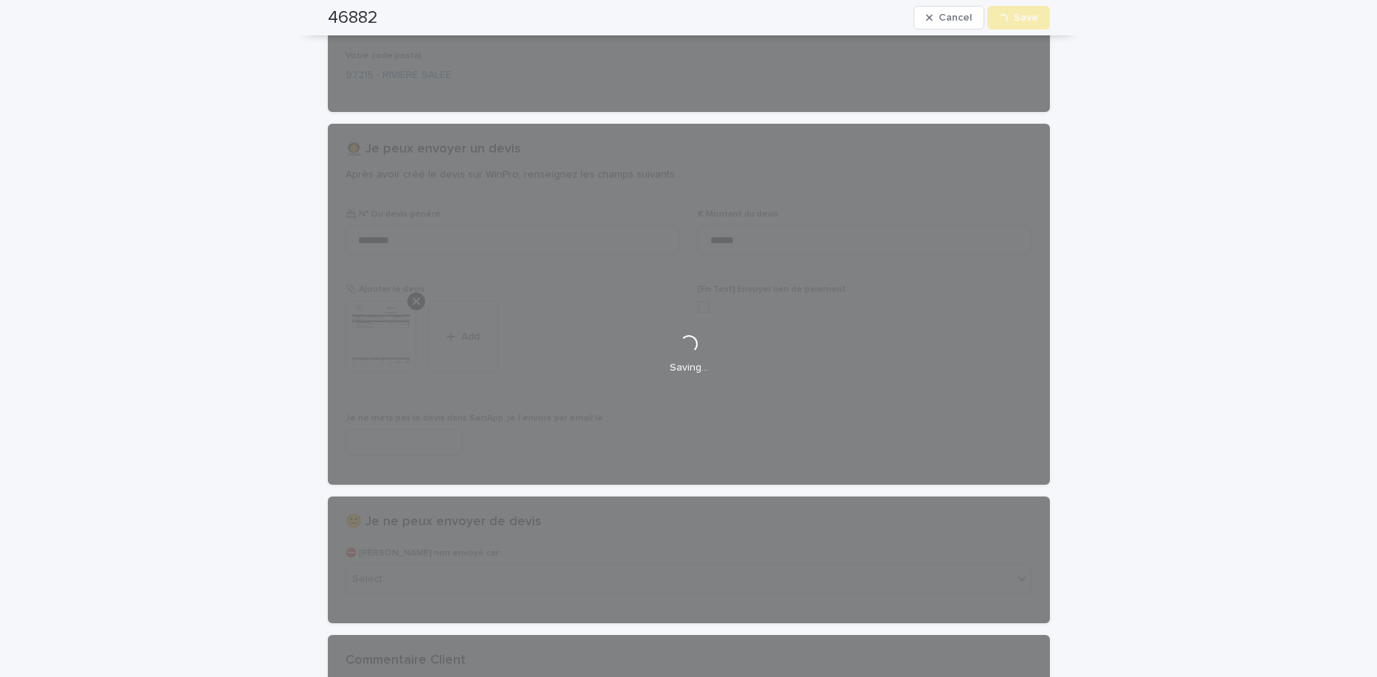
scroll to position [0, 0]
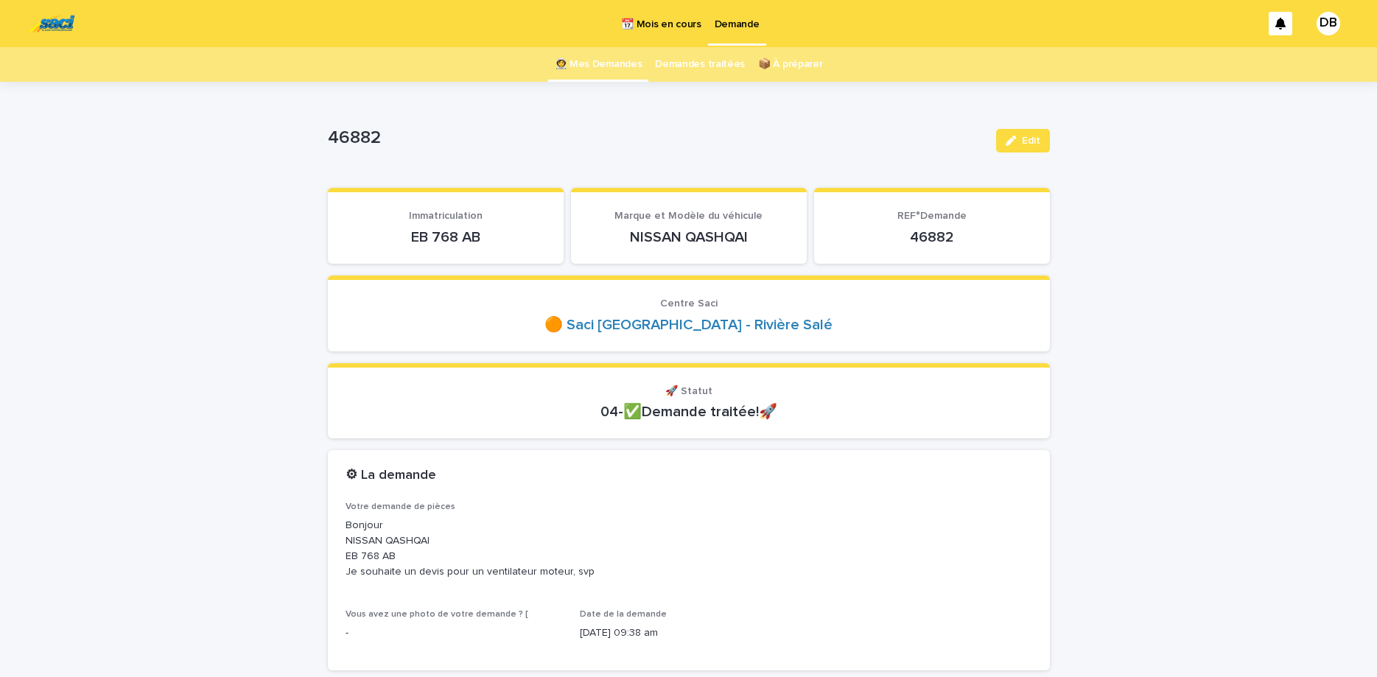
click at [589, 62] on link "👩‍🚀 Mes Demandes" at bounding box center [599, 64] width 88 height 35
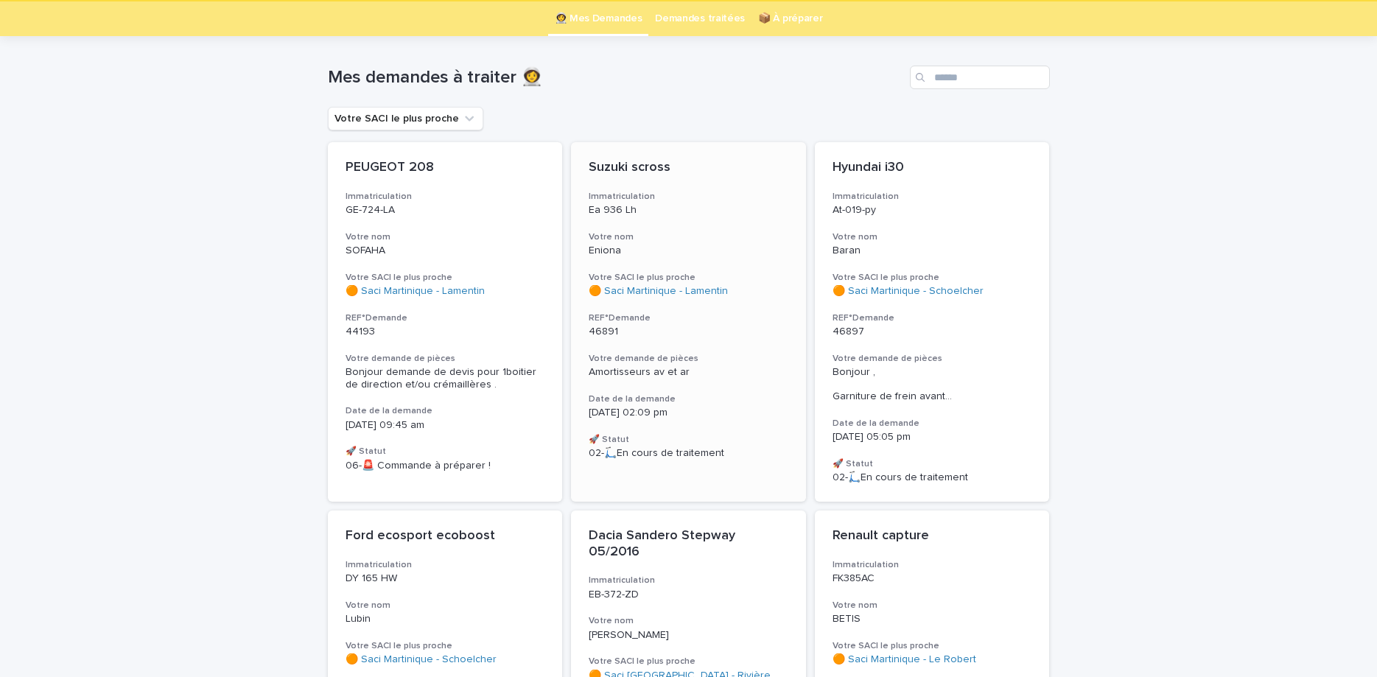
scroll to position [62, 0]
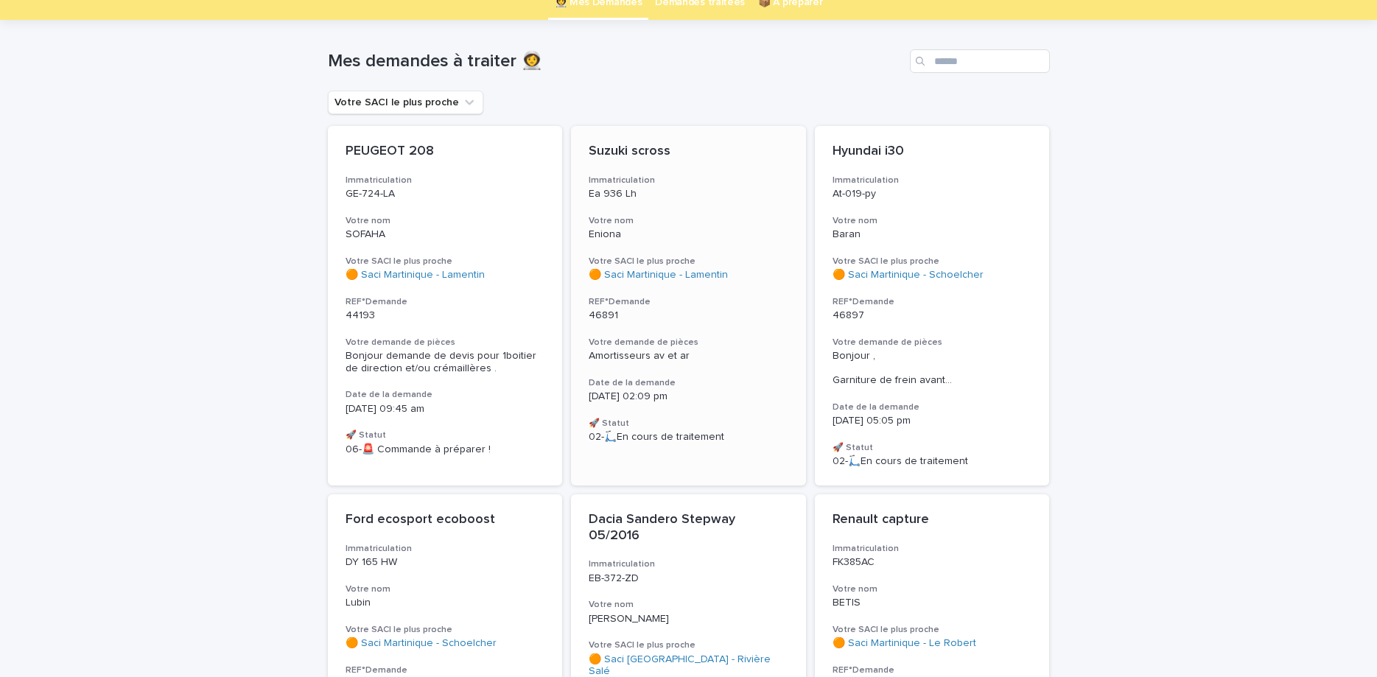
click at [712, 209] on div "Suzuki scross Immatriculation Ea 936 Lh Votre nom Eniona Votre SACI le plus pro…" at bounding box center [688, 293] width 235 height 335
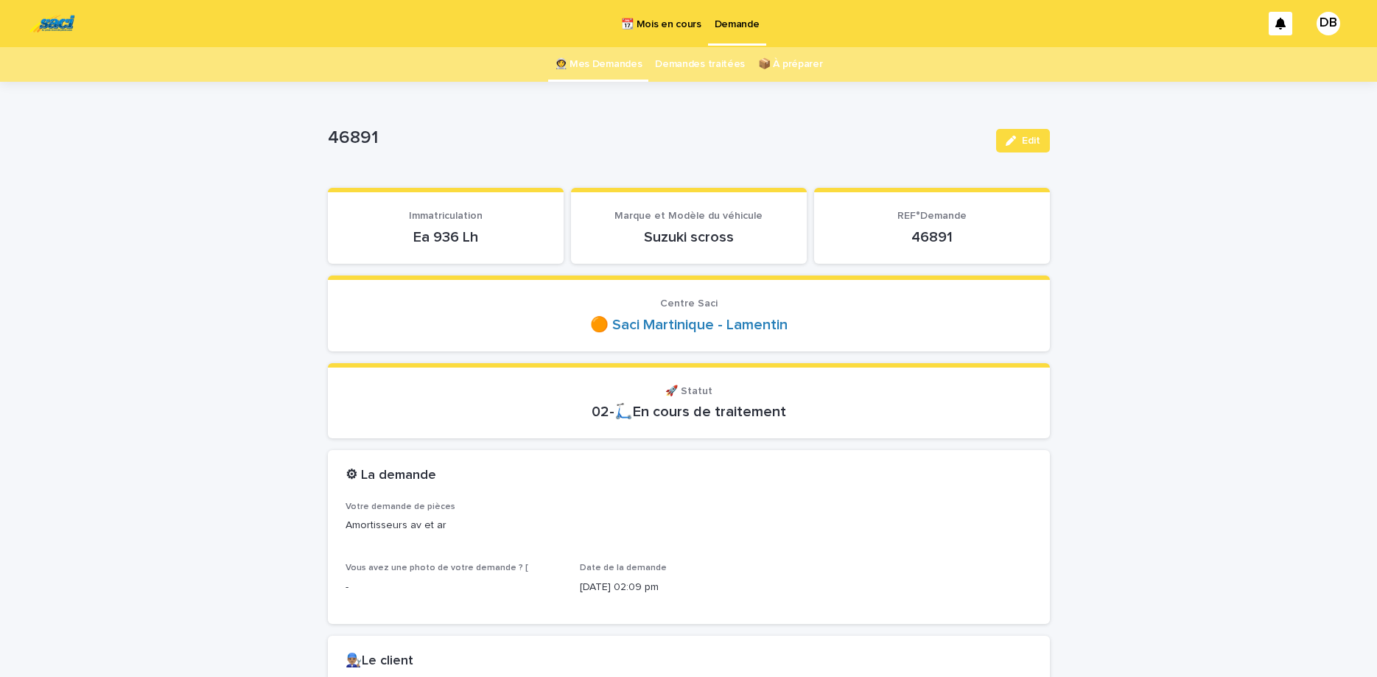
click at [456, 235] on p "Ea 936 Lh" at bounding box center [445, 237] width 200 height 18
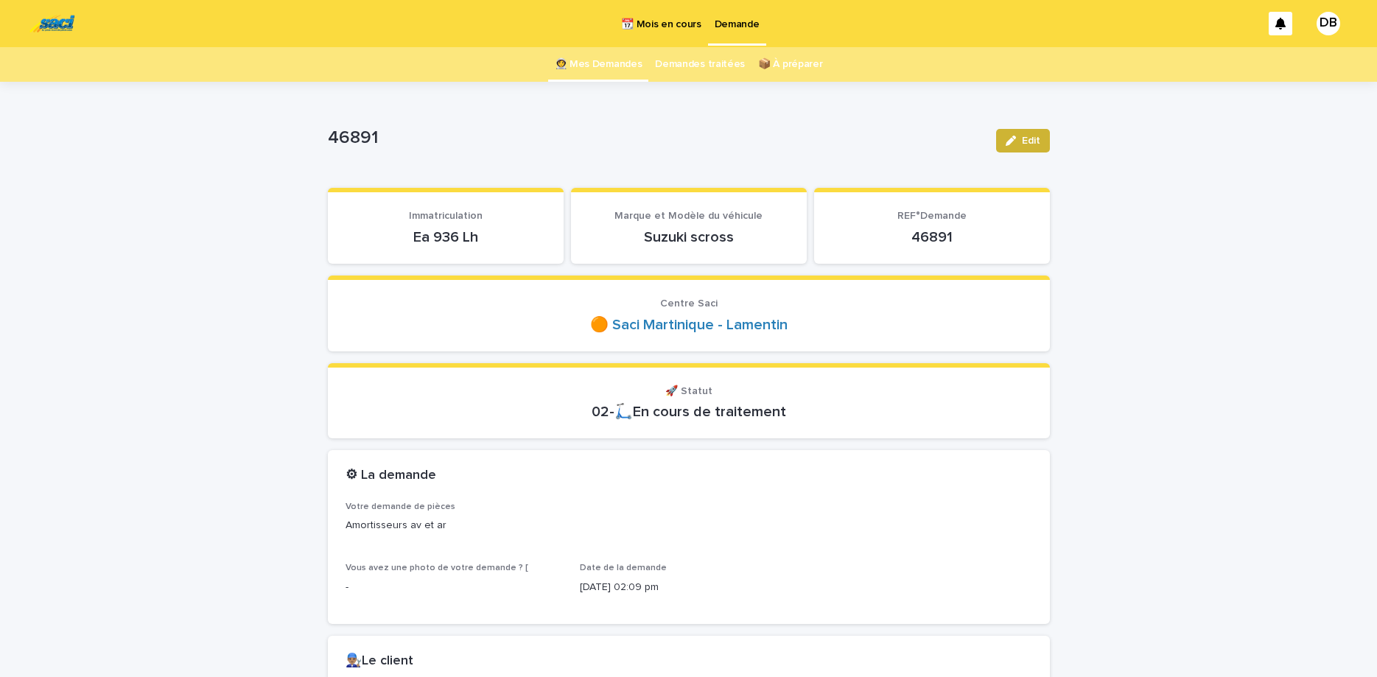
click at [1030, 141] on span "Edit" at bounding box center [1031, 141] width 18 height 10
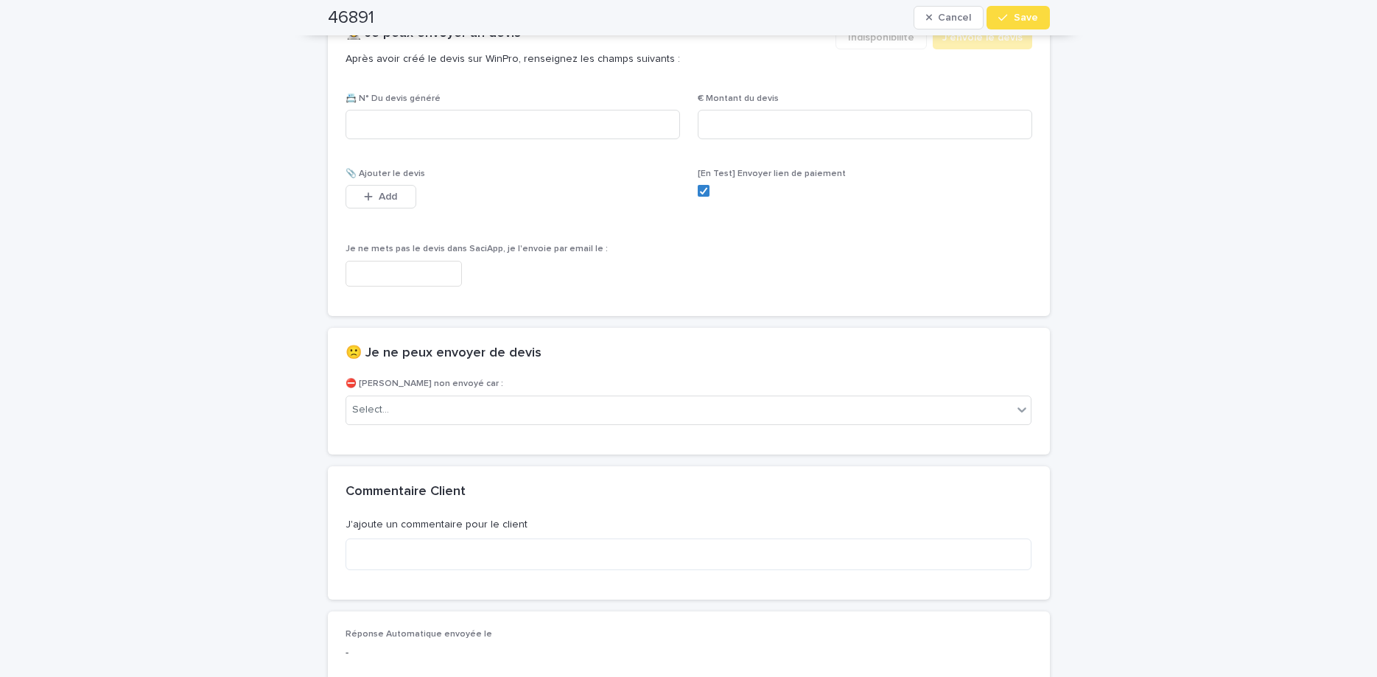
scroll to position [928, 0]
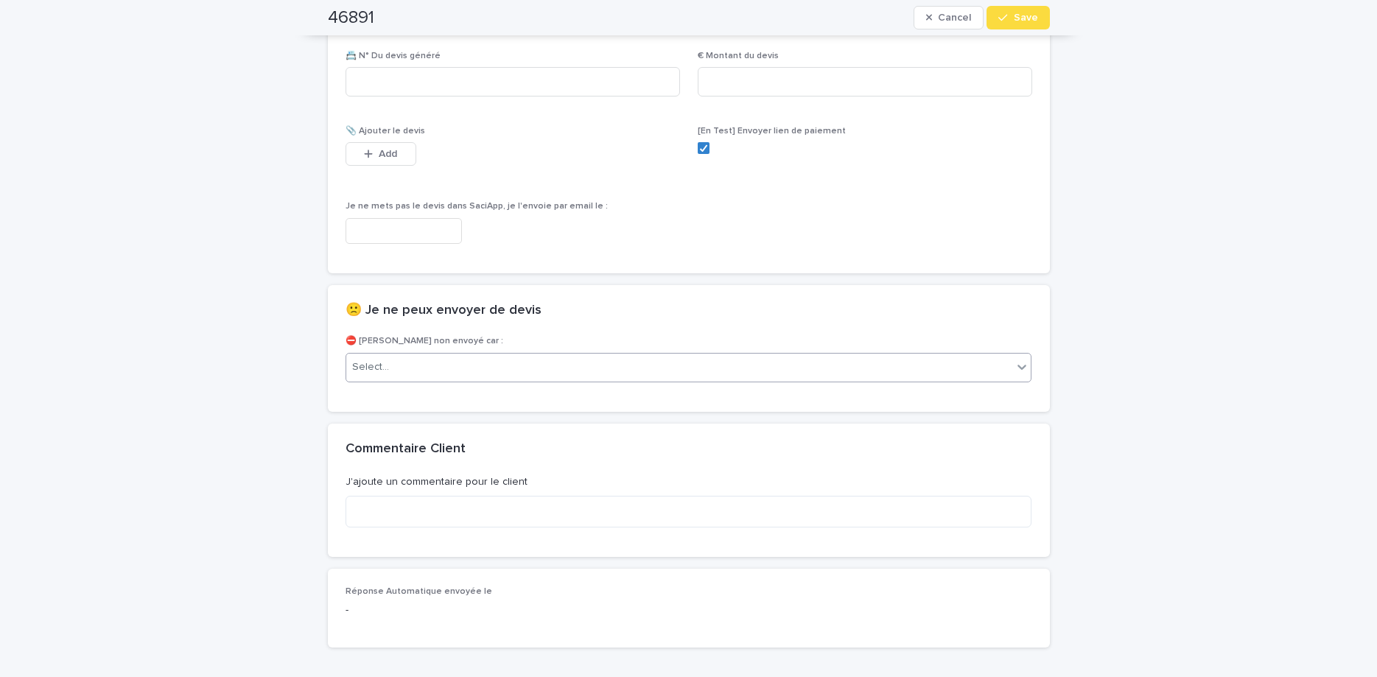
click at [547, 374] on div "Select..." at bounding box center [679, 367] width 667 height 24
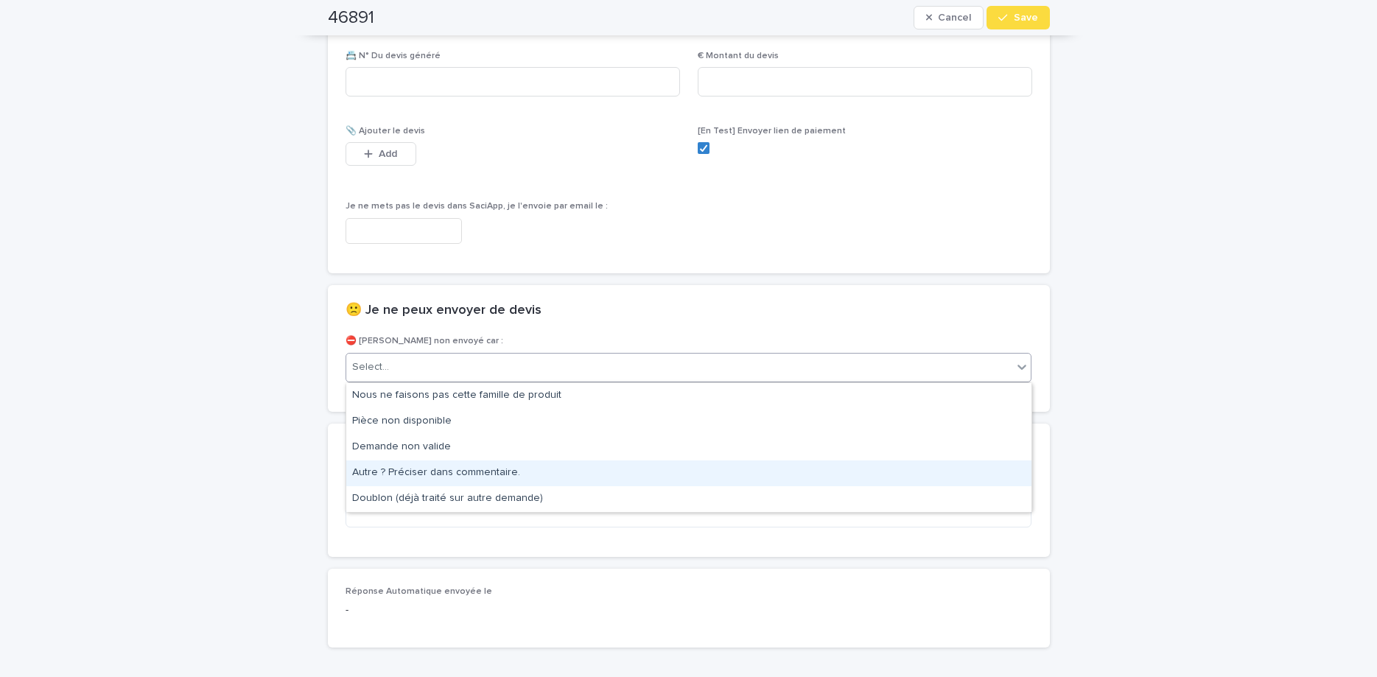
click at [484, 480] on div "Autre ? Préciser dans commentaire." at bounding box center [688, 473] width 685 height 26
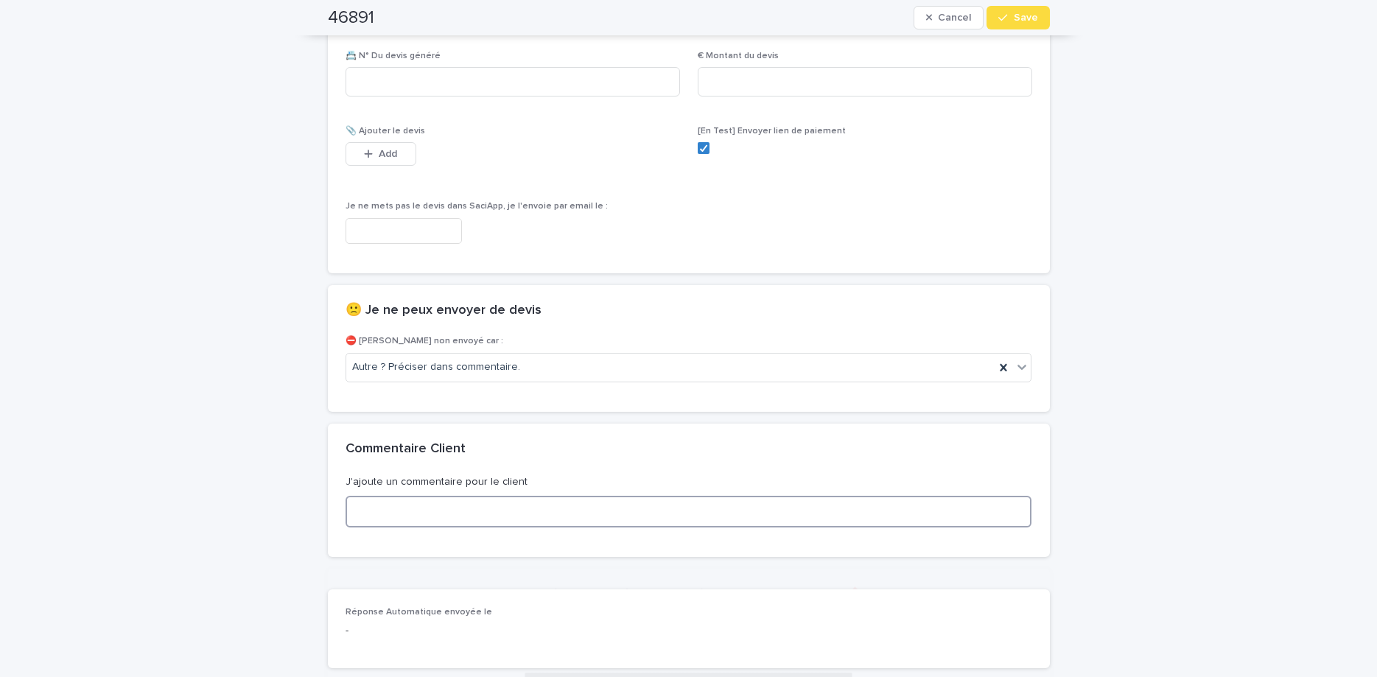
click at [499, 517] on textarea at bounding box center [688, 512] width 687 height 32
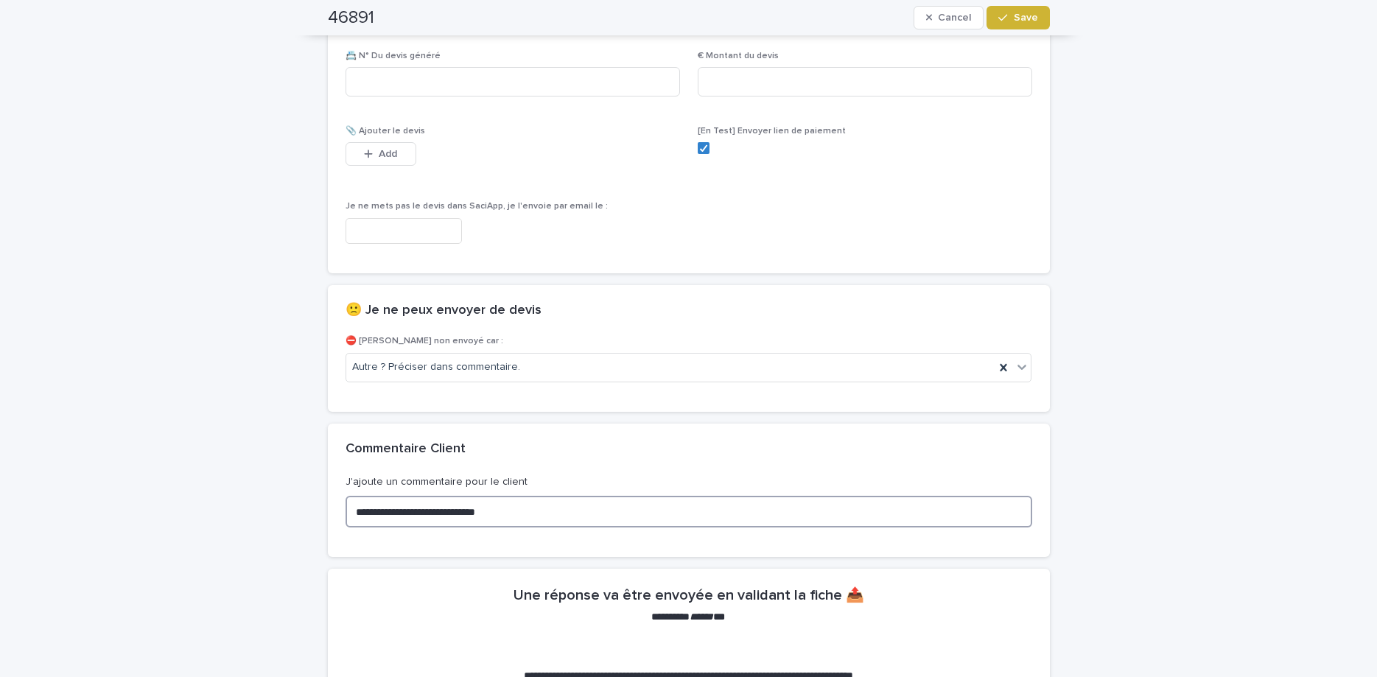
type textarea "**********"
click at [1019, 24] on button "Save" at bounding box center [1017, 18] width 63 height 24
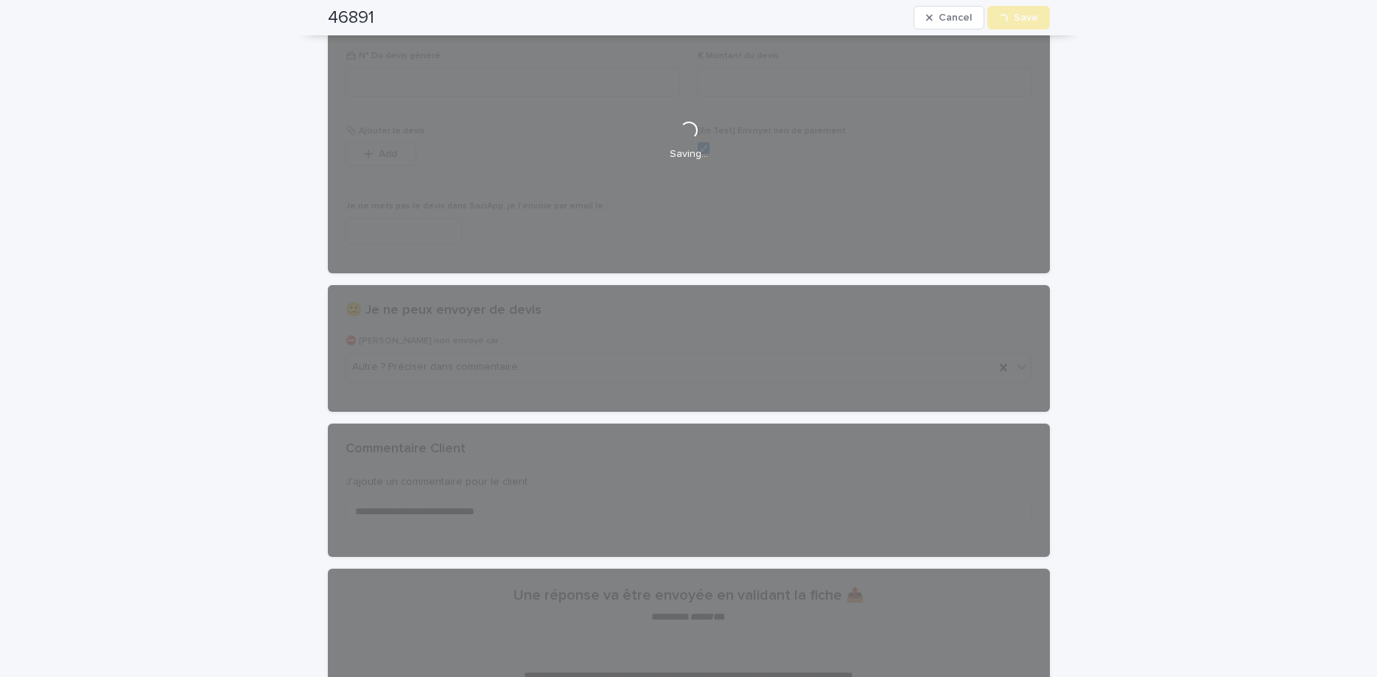
scroll to position [0, 0]
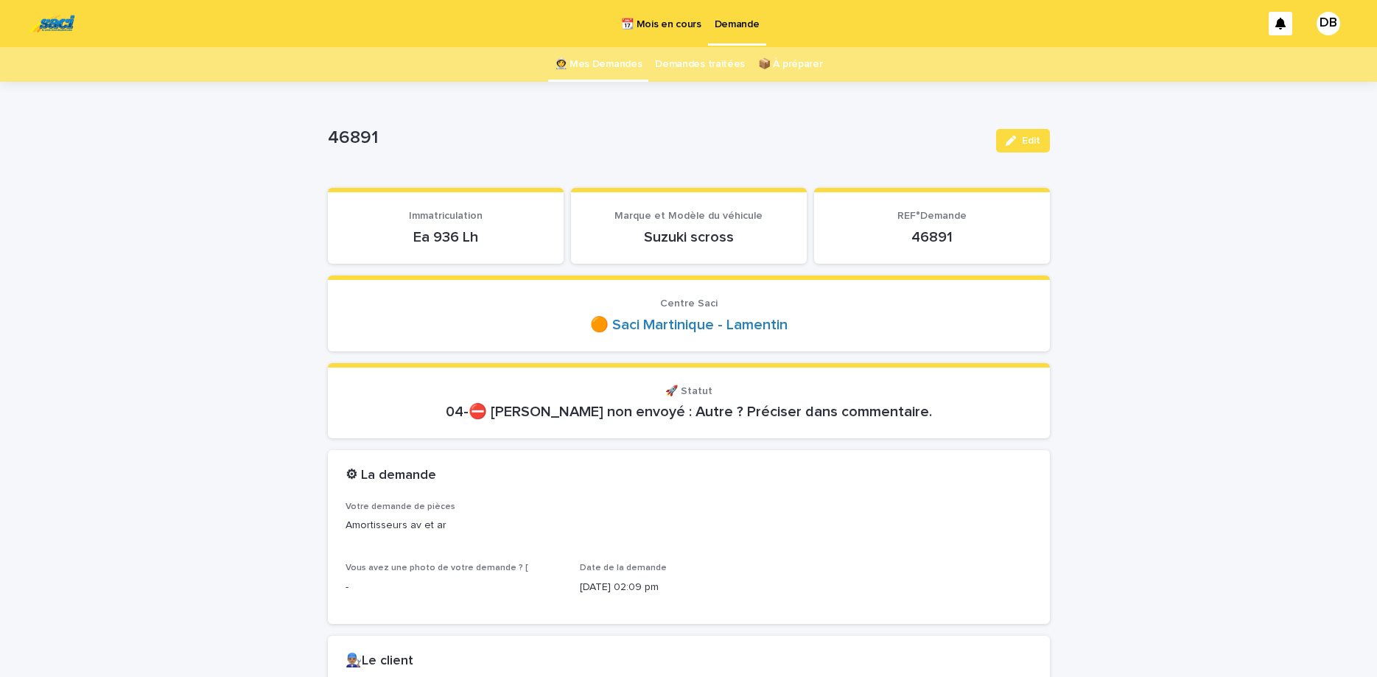
click at [614, 64] on link "👩‍🚀 Mes Demandes" at bounding box center [599, 64] width 88 height 35
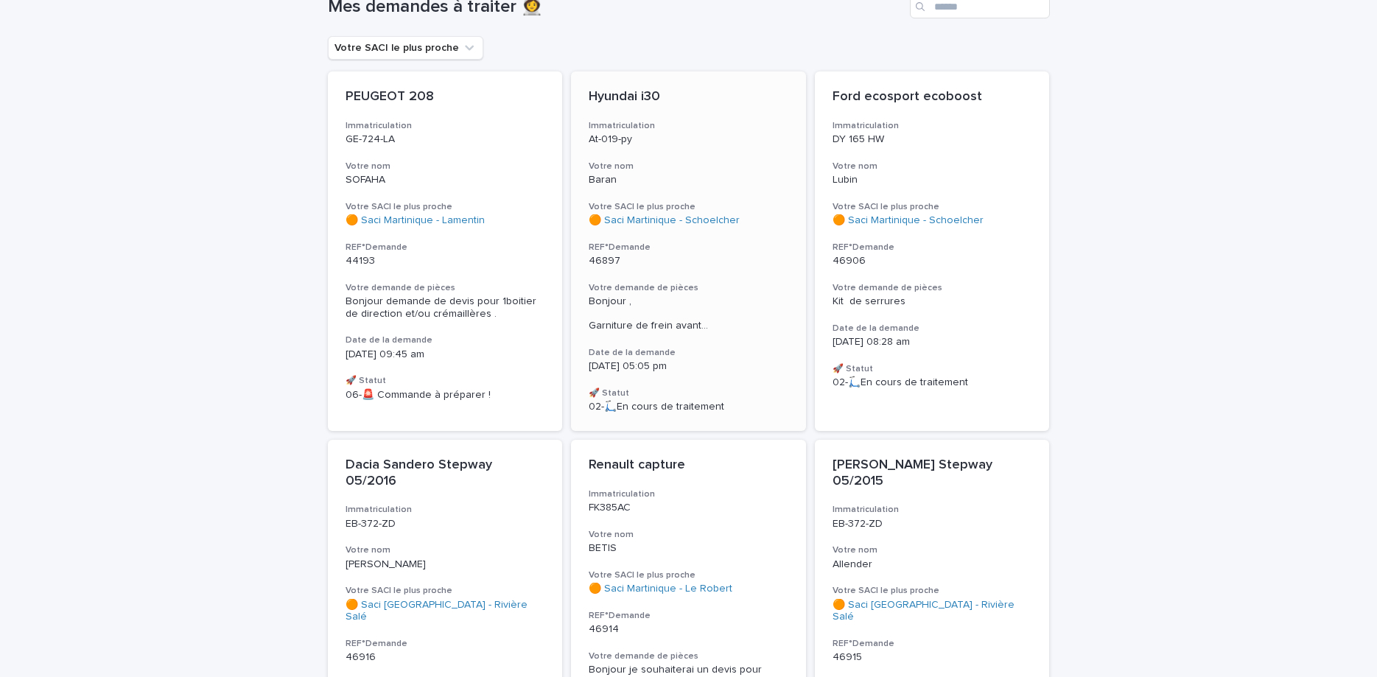
scroll to position [68, 0]
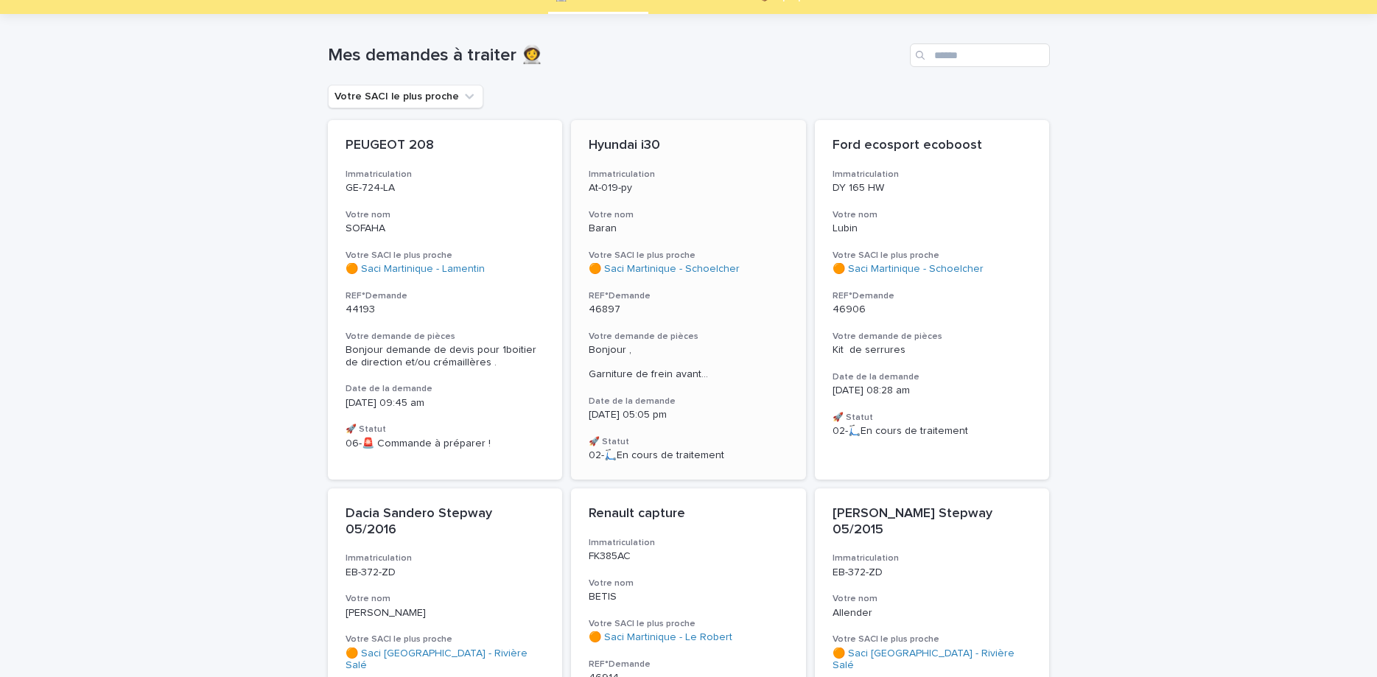
click at [701, 229] on p "Baran" at bounding box center [689, 228] width 200 height 13
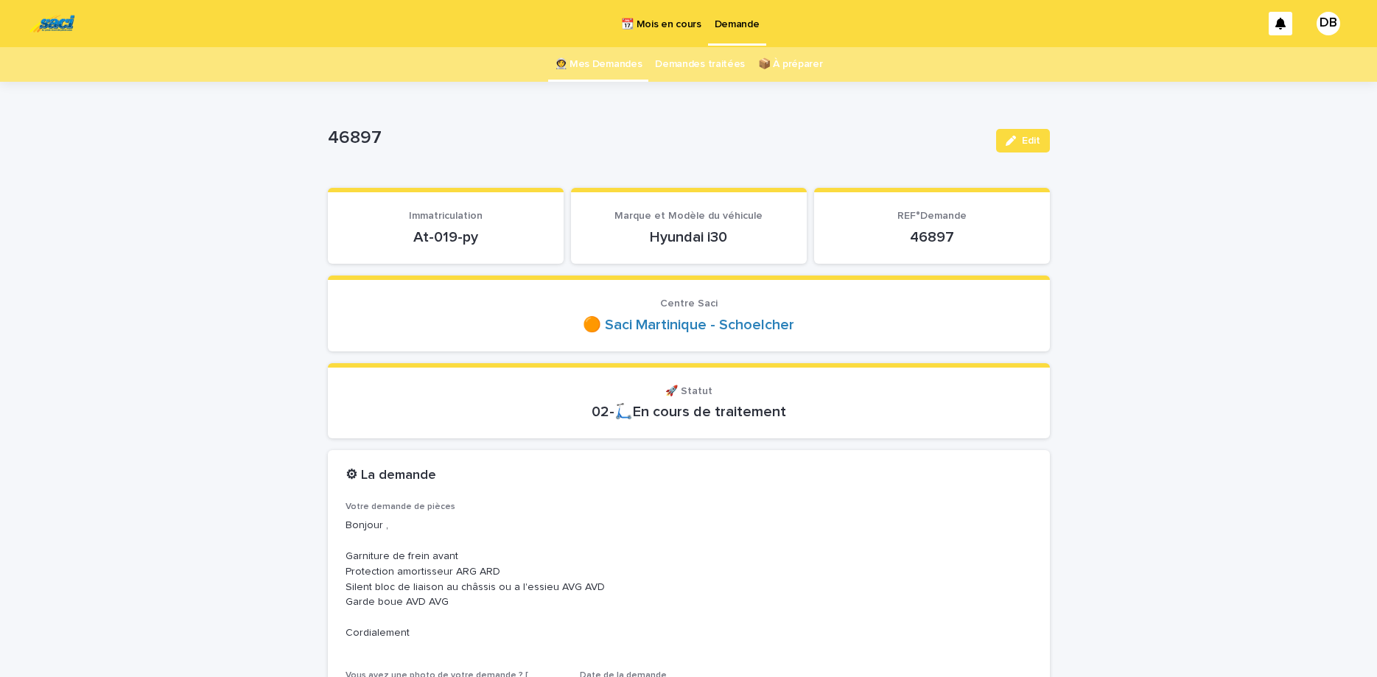
scroll to position [62, 0]
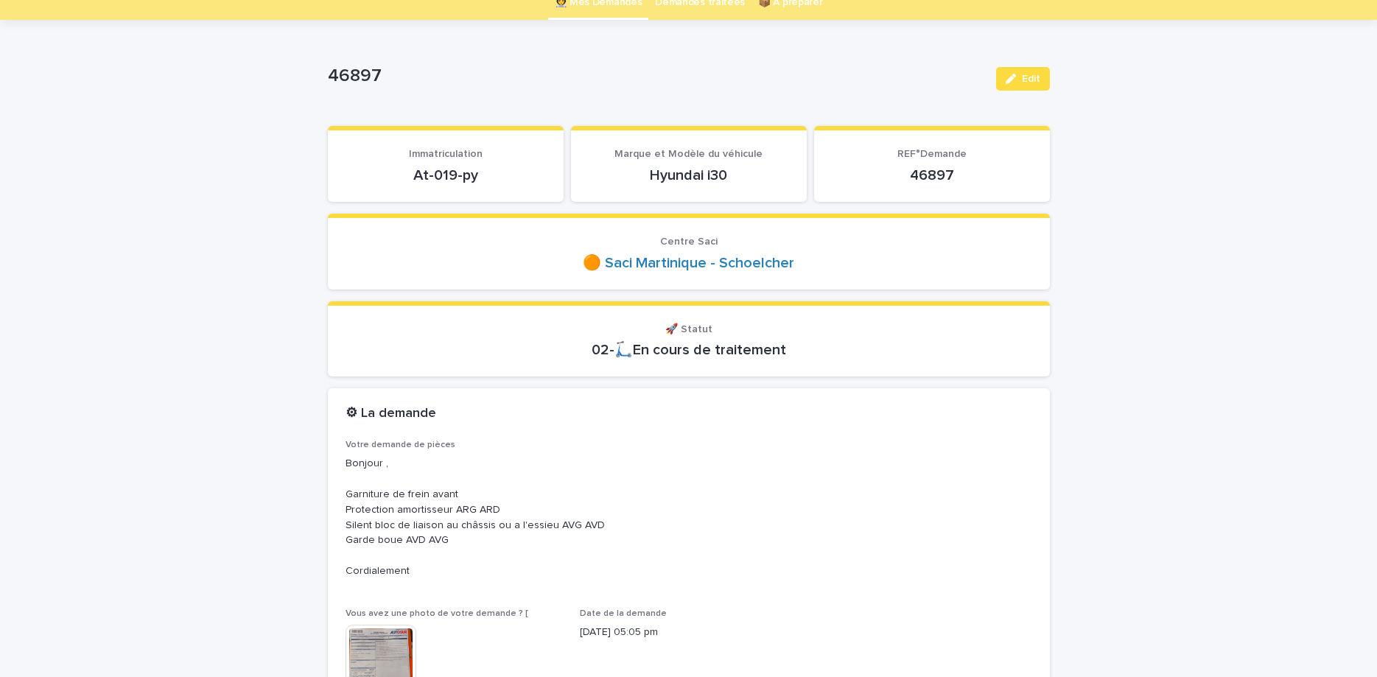
click at [458, 172] on p "At-019-py" at bounding box center [445, 175] width 200 height 18
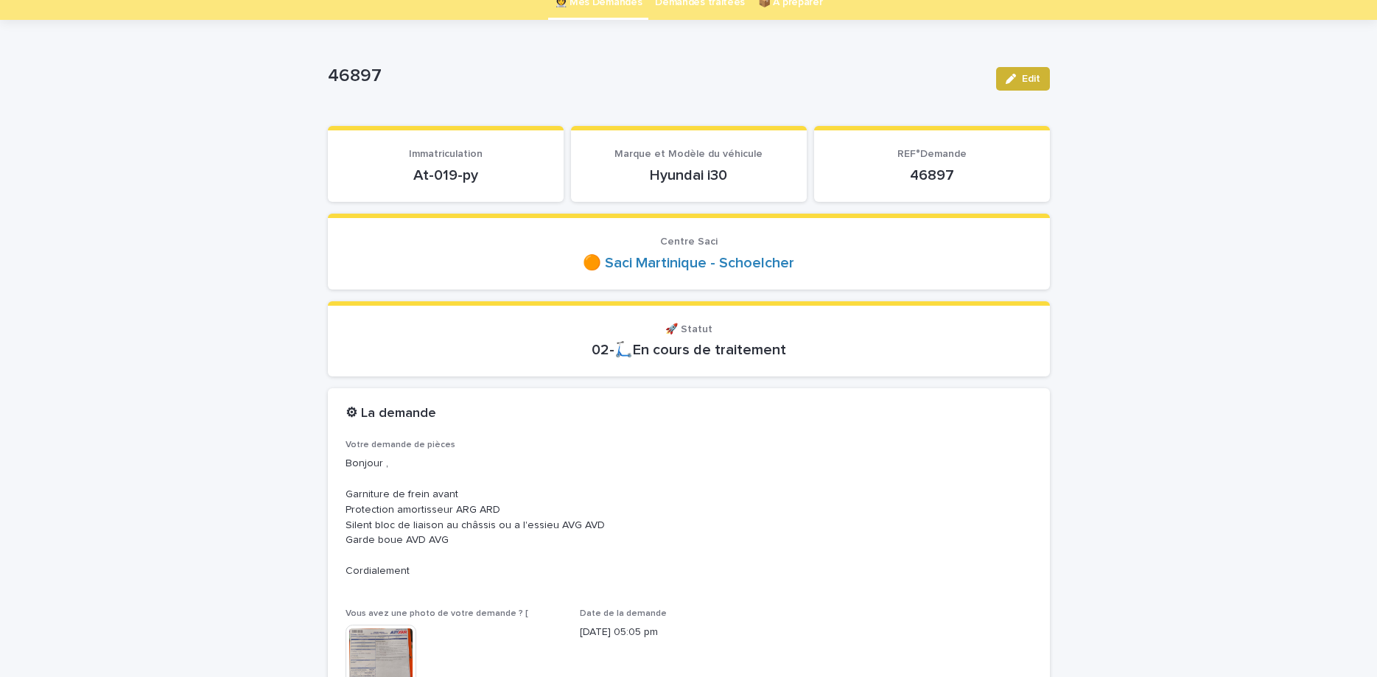
click at [1028, 83] on span "Edit" at bounding box center [1031, 79] width 18 height 10
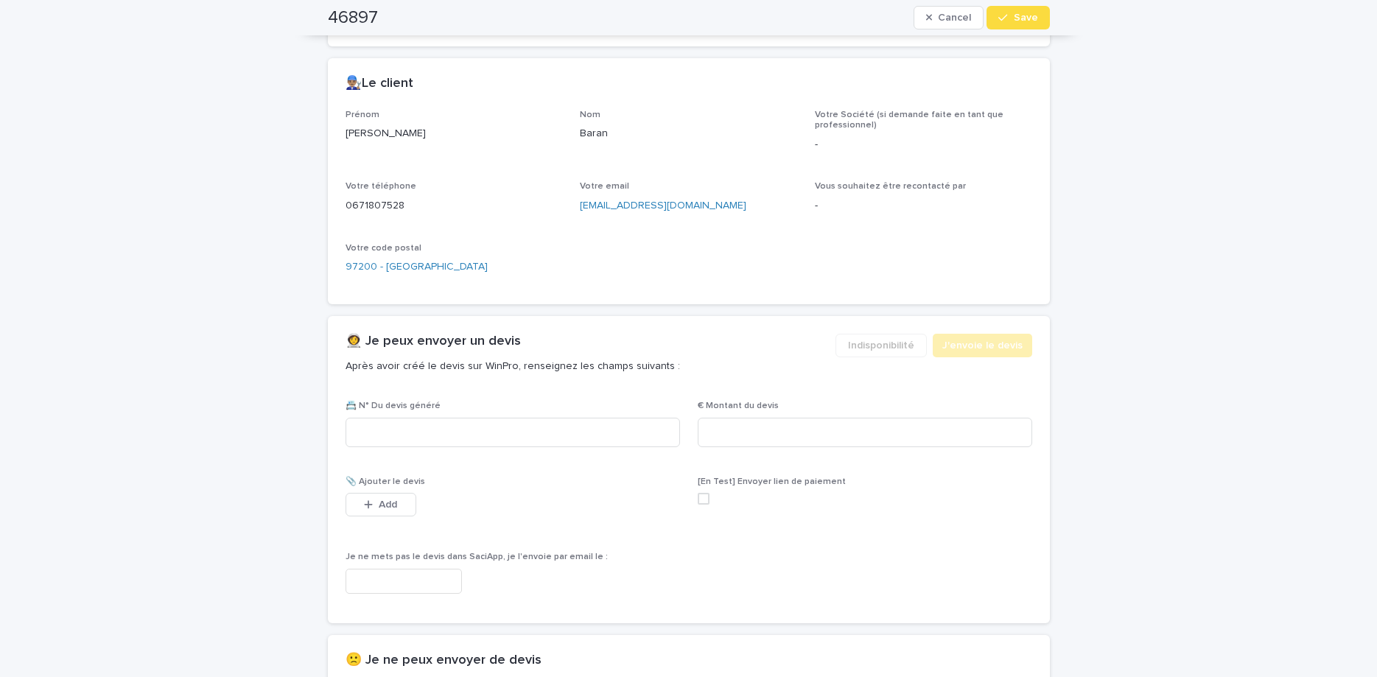
scroll to position [743, 0]
click at [350, 194] on div "Votre téléphone [PHONE_NUMBER]" at bounding box center [453, 203] width 217 height 43
click at [361, 204] on p "0671807528" at bounding box center [453, 206] width 217 height 15
copy p "0671807528"
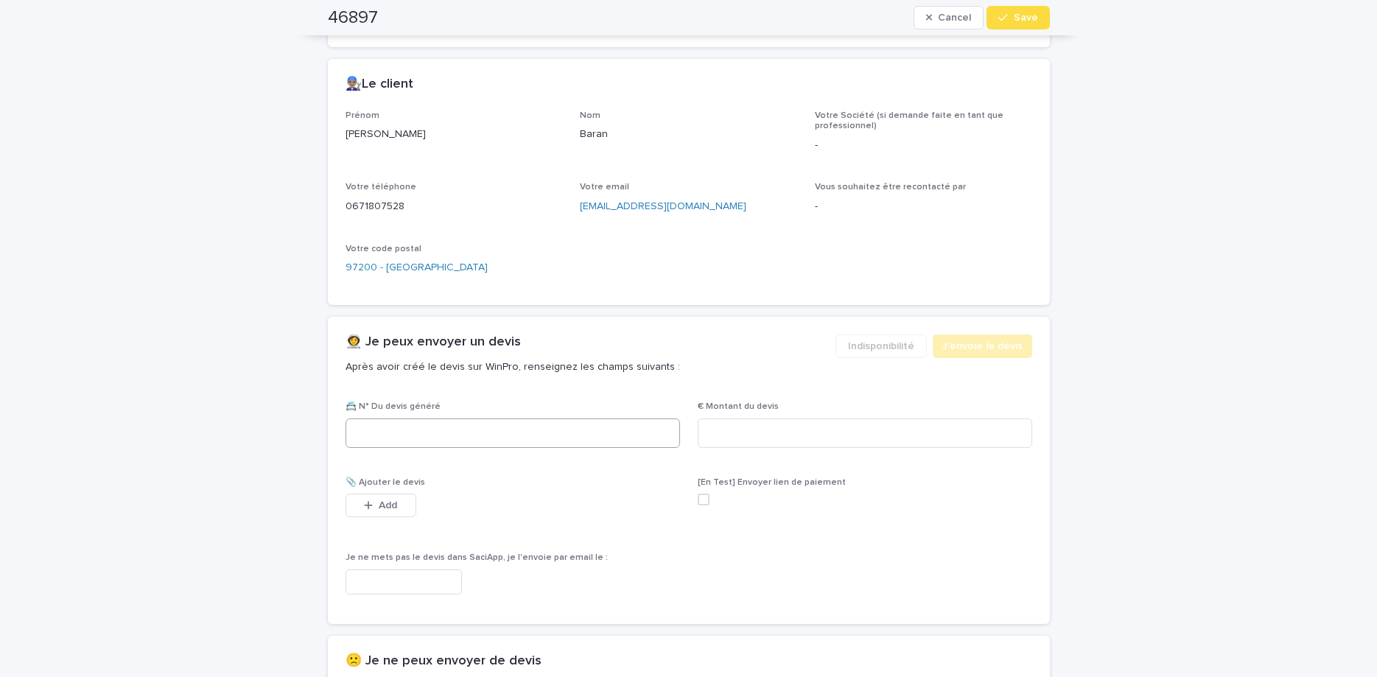
drag, startPoint x: 640, startPoint y: 418, endPoint x: 640, endPoint y: 427, distance: 8.8
click at [640, 418] on div "📇 N° Du devis généré" at bounding box center [512, 429] width 334 height 57
click at [639, 428] on input at bounding box center [512, 432] width 334 height 29
paste input "********"
type input "********"
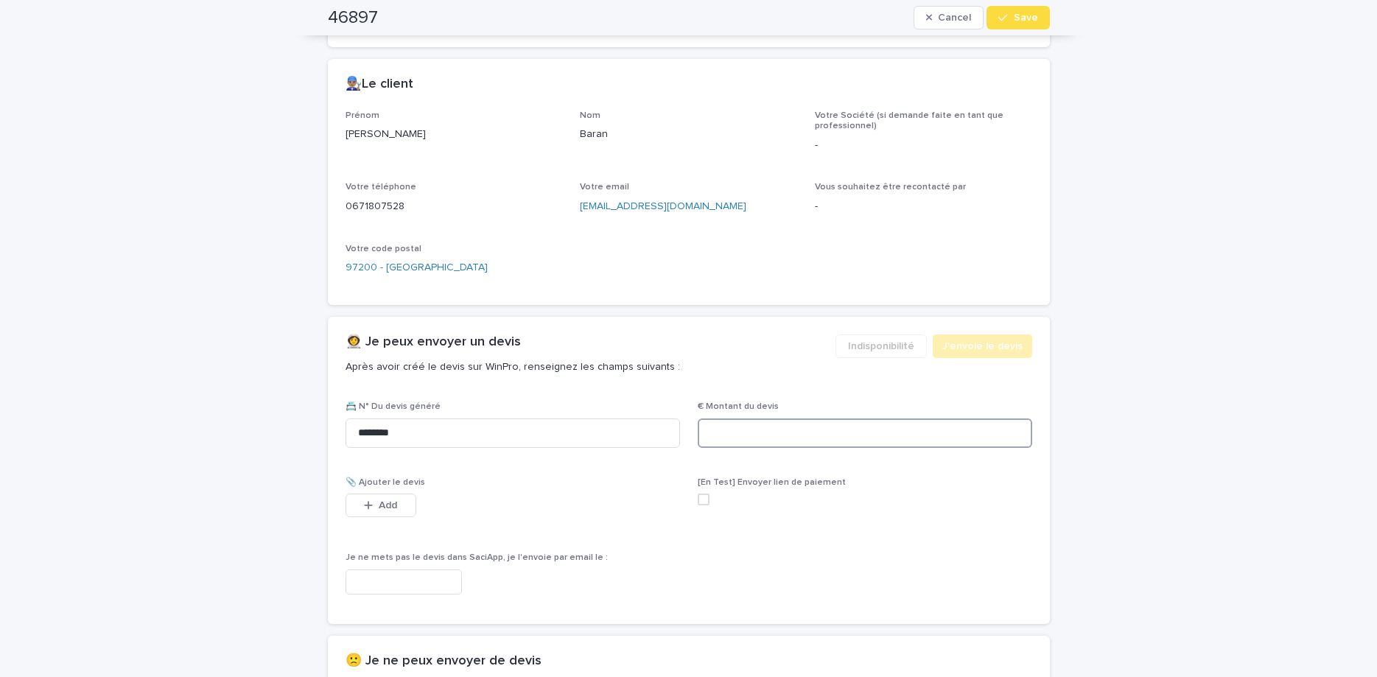
click at [773, 434] on input at bounding box center [865, 432] width 334 height 29
type input "*****"
click at [388, 507] on span "Add" at bounding box center [388, 505] width 18 height 10
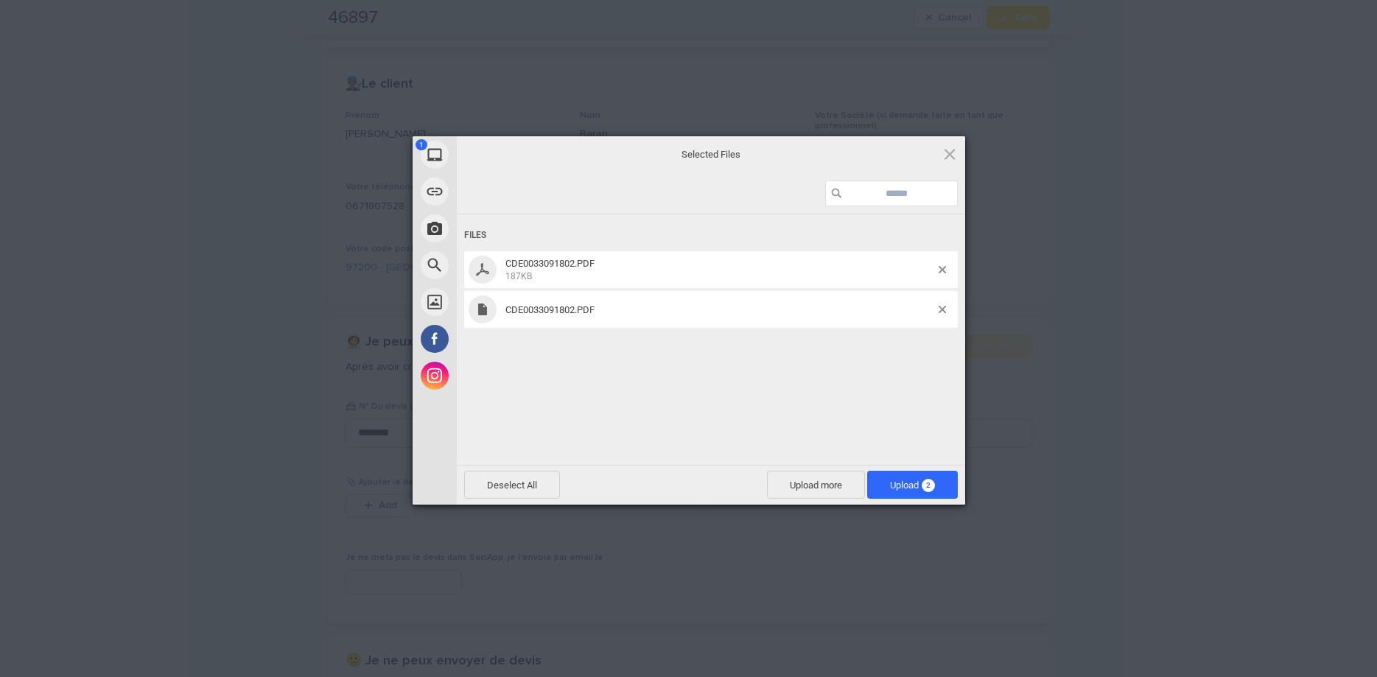
drag, startPoint x: 832, startPoint y: 361, endPoint x: 839, endPoint y: 366, distance: 8.4
click at [839, 366] on div "Files CDE0033091802.PDF 187KB CDE0033091802.PDF" at bounding box center [711, 338] width 508 height 248
click at [944, 310] on span at bounding box center [941, 309] width 7 height 7
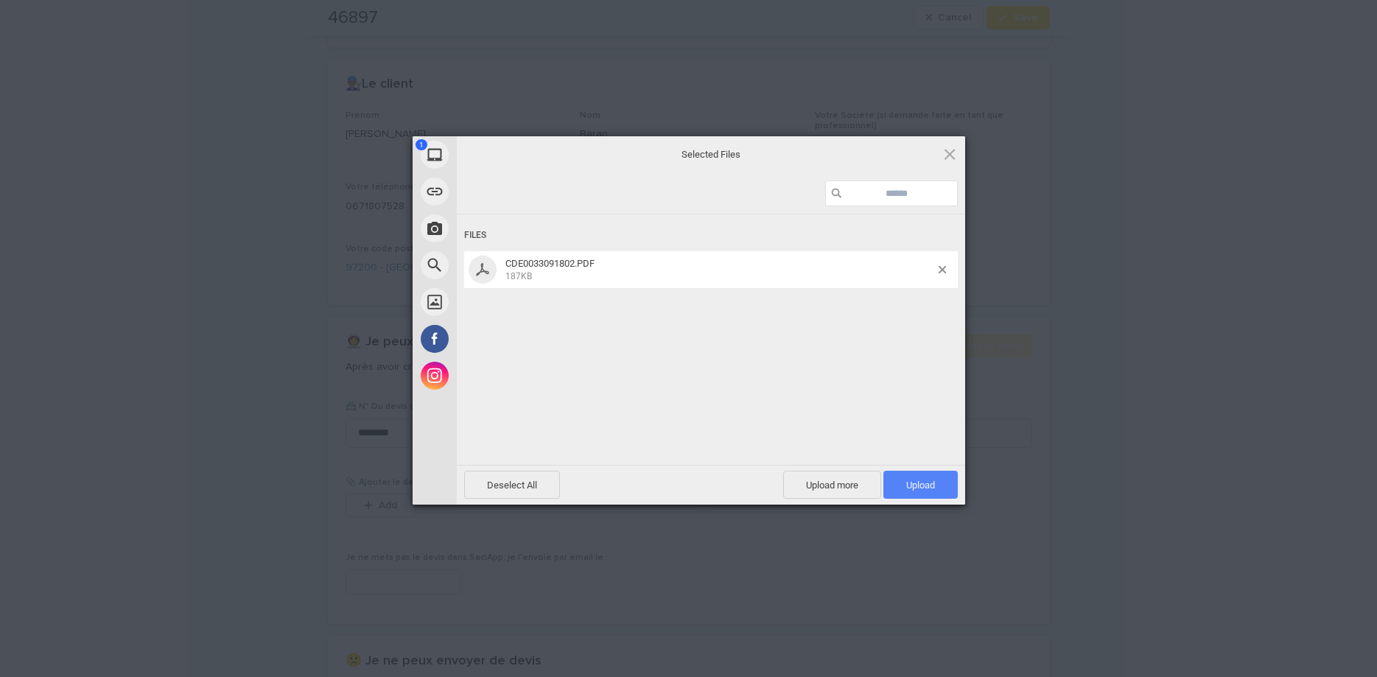
click at [913, 483] on span "Upload 1" at bounding box center [920, 485] width 29 height 11
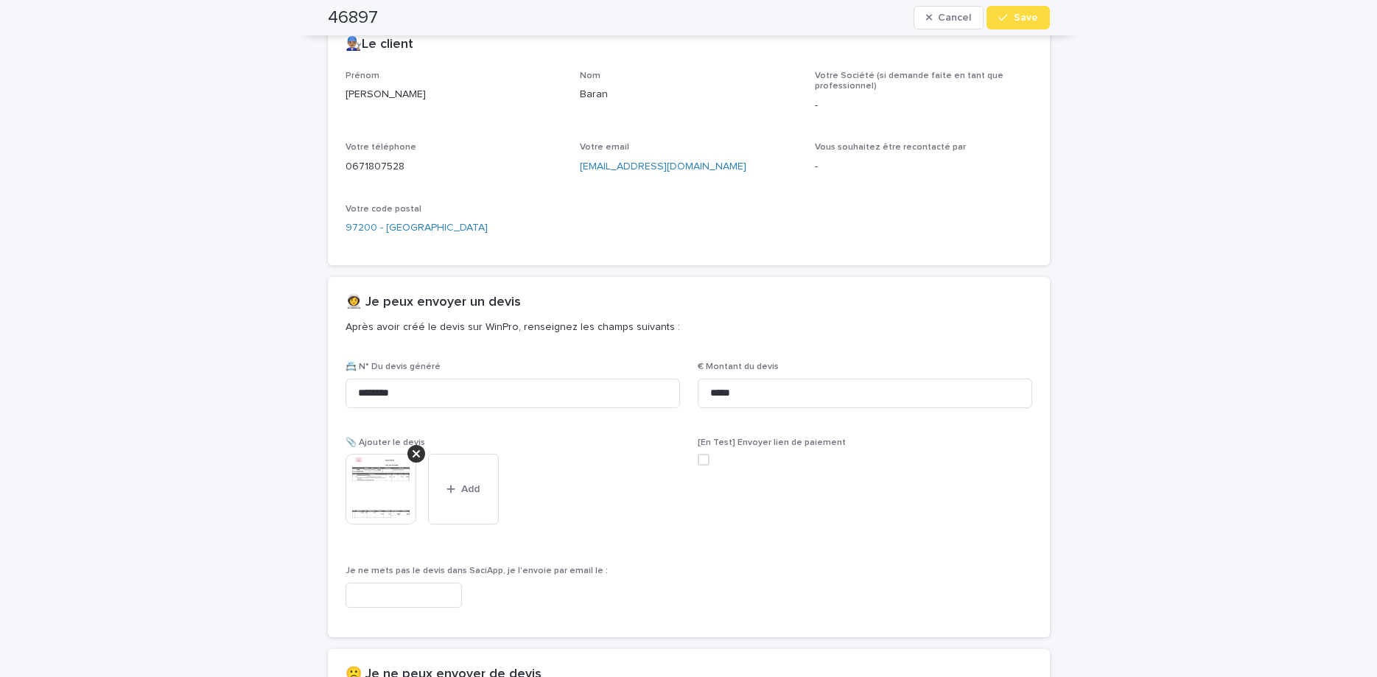
click at [1021, 16] on span "Save" at bounding box center [1026, 18] width 24 height 10
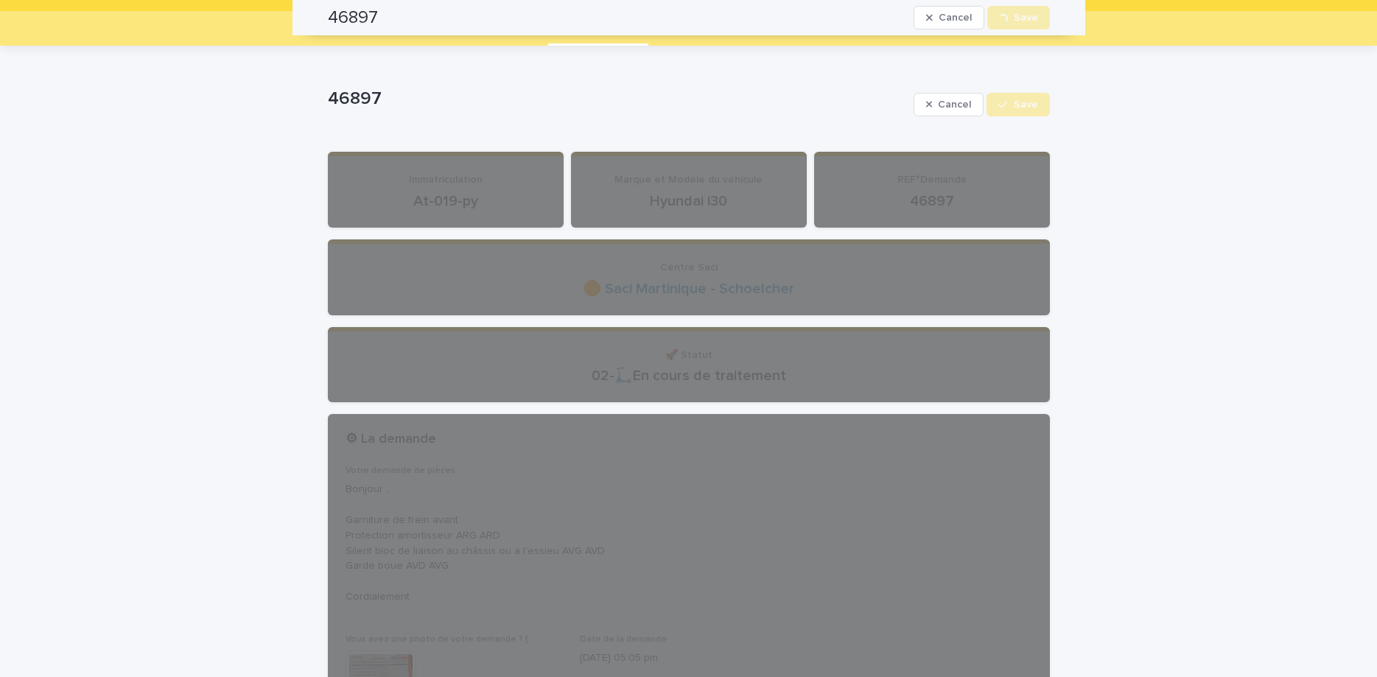
scroll to position [0, 0]
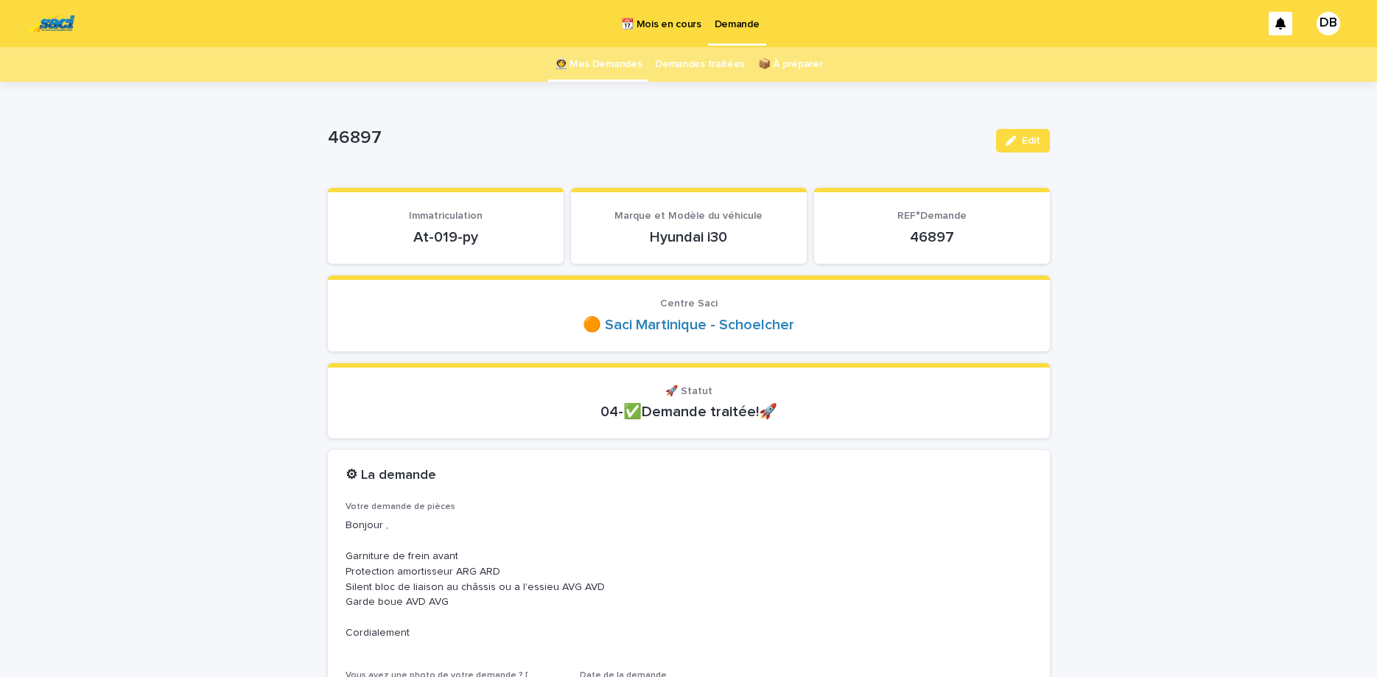
click at [584, 55] on link "👩‍🚀 Mes Demandes" at bounding box center [599, 64] width 88 height 35
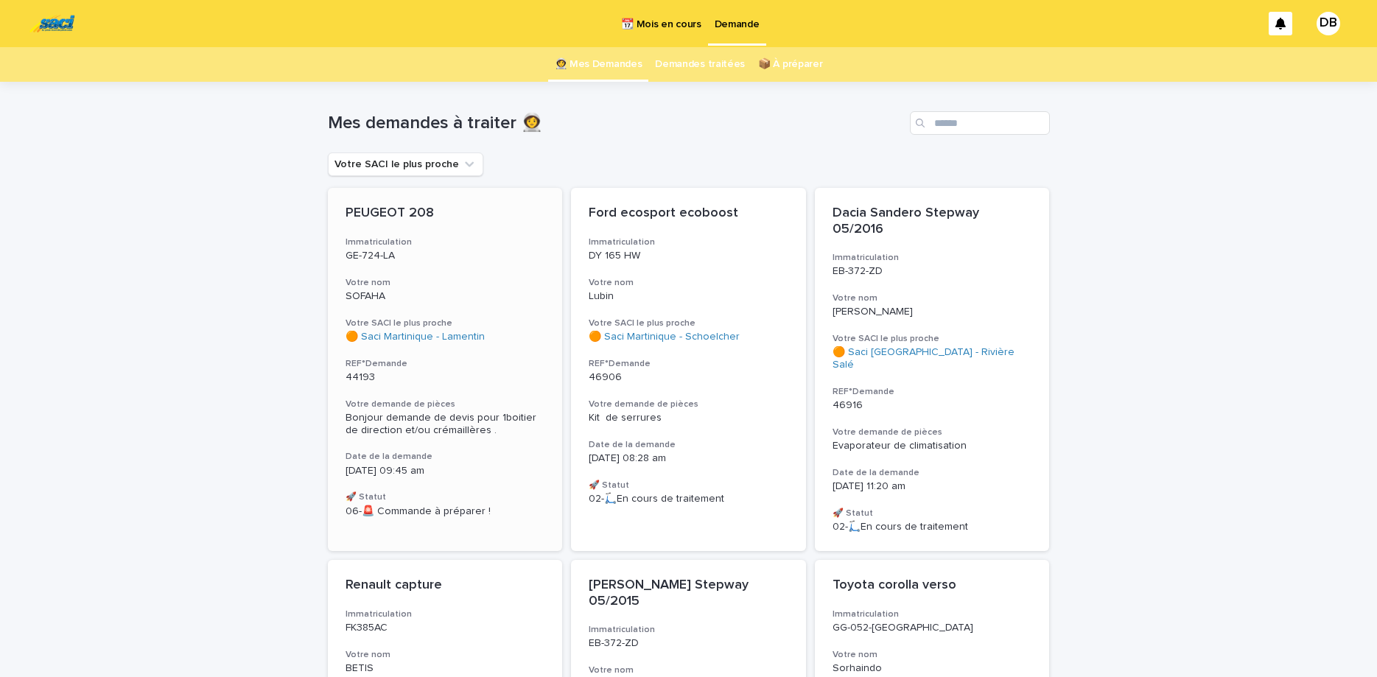
scroll to position [124, 0]
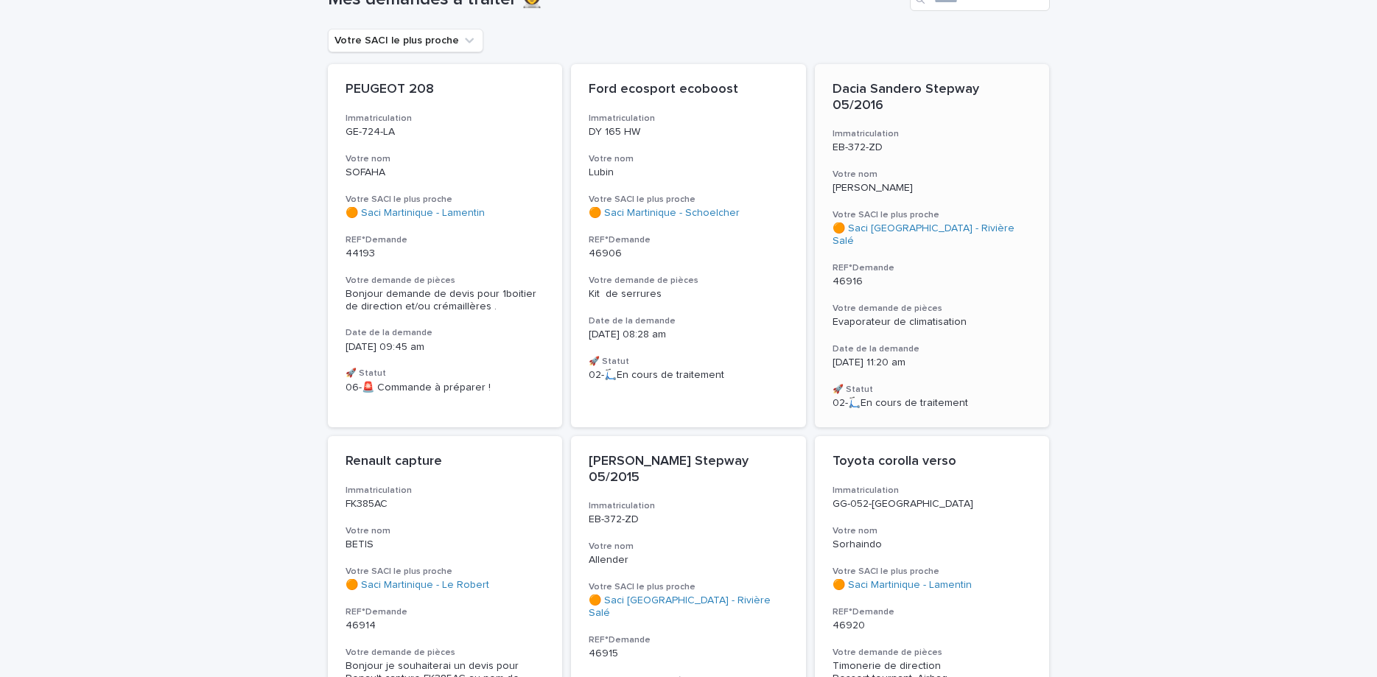
click at [1008, 141] on div "Dacia Sandero Stepway 05/2016 Immatriculation EB-372-ZD Votre nom [PERSON_NAME]…" at bounding box center [932, 245] width 235 height 363
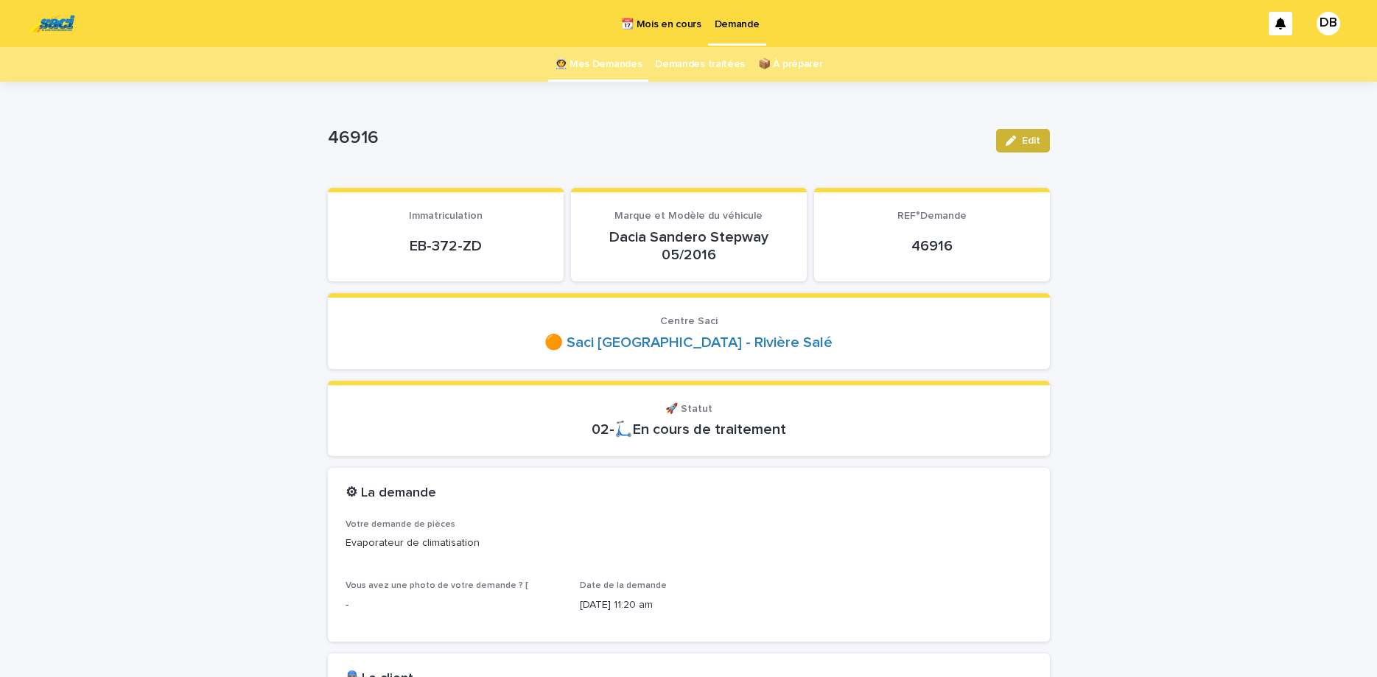
click at [1026, 142] on span "Edit" at bounding box center [1031, 141] width 18 height 10
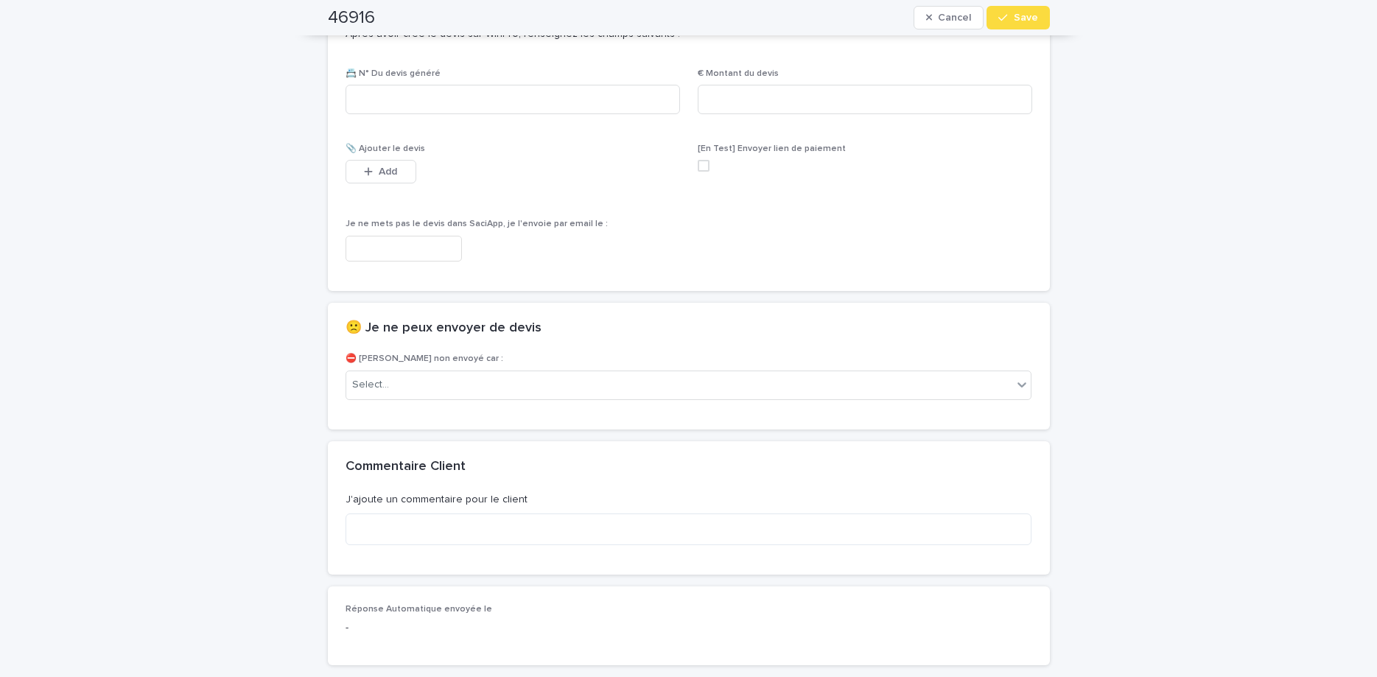
scroll to position [1003, 0]
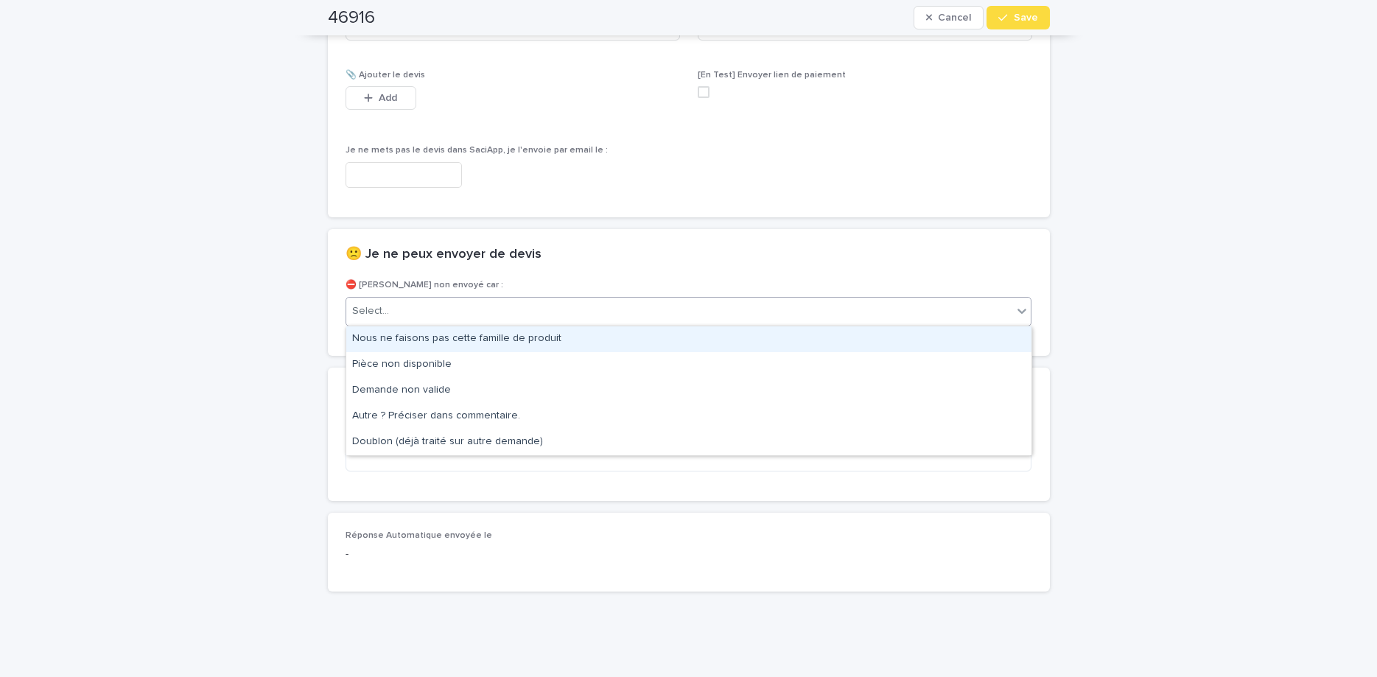
click at [750, 323] on div "Select..." at bounding box center [679, 311] width 667 height 24
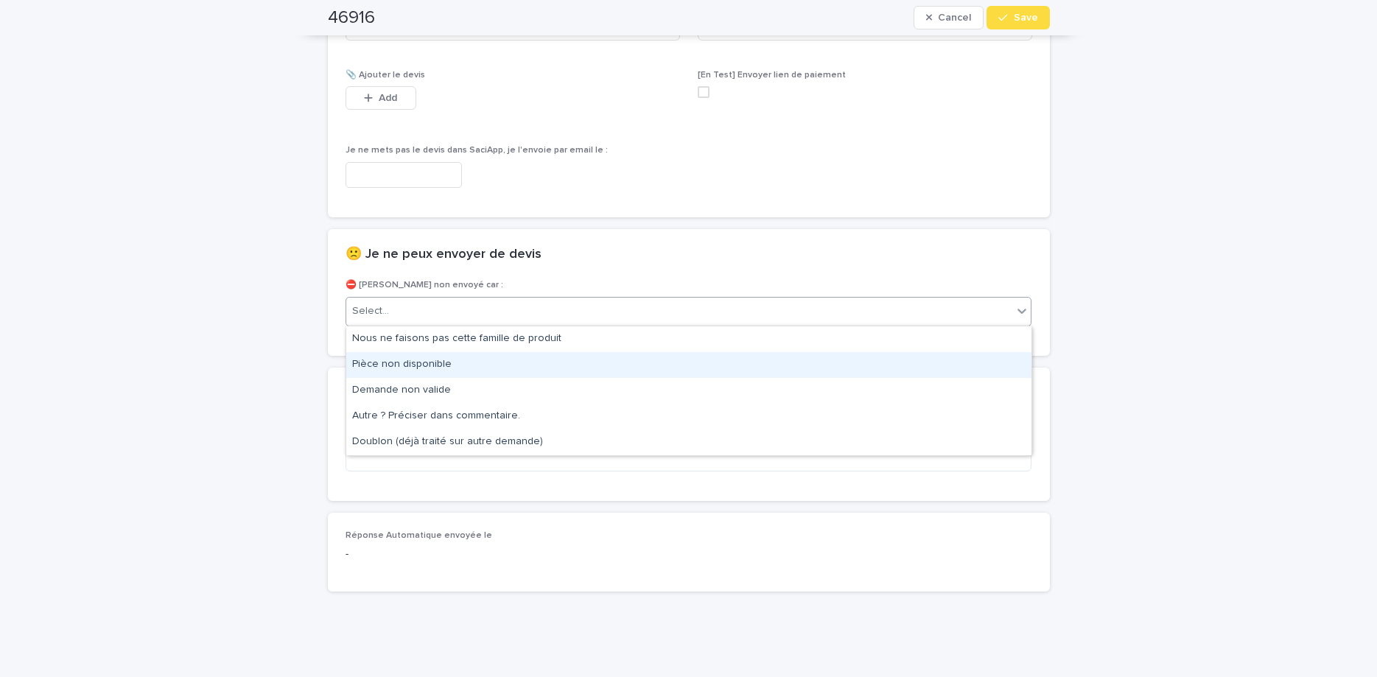
click at [720, 373] on div "Pièce non disponible" at bounding box center [688, 365] width 685 height 26
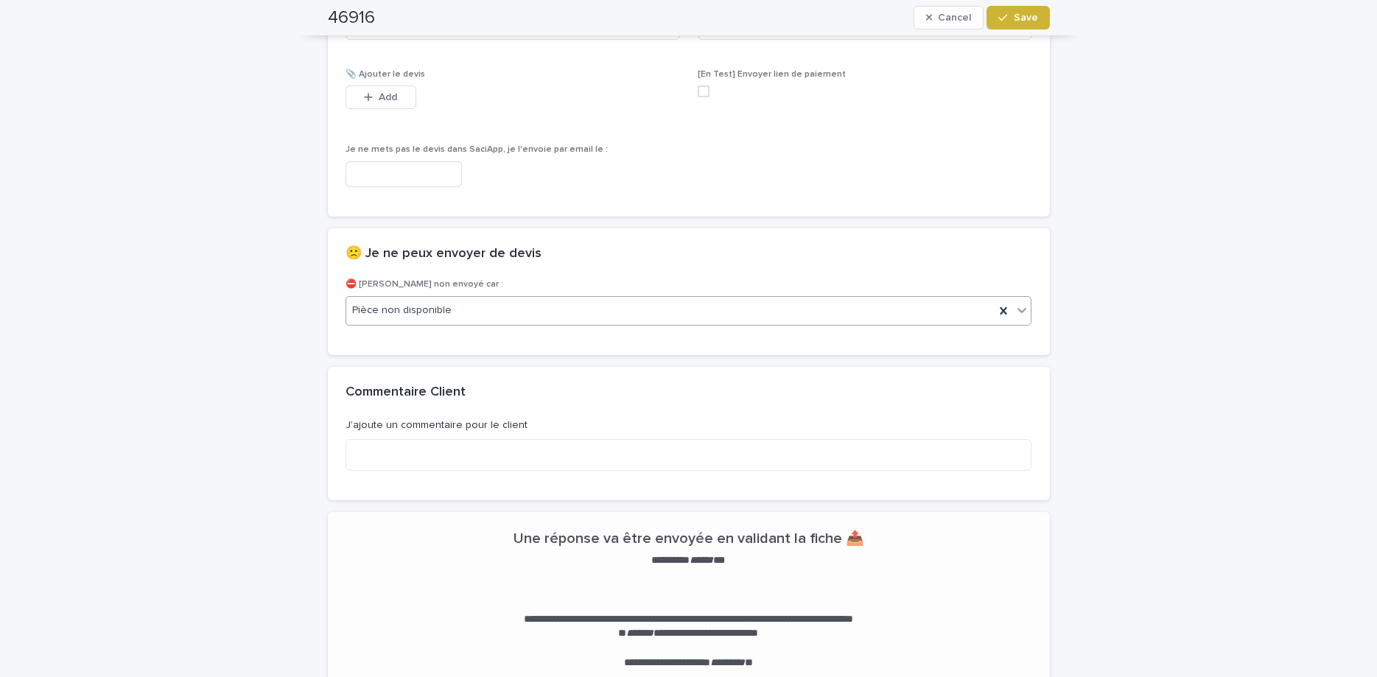
click at [1025, 26] on button "Save" at bounding box center [1017, 18] width 63 height 24
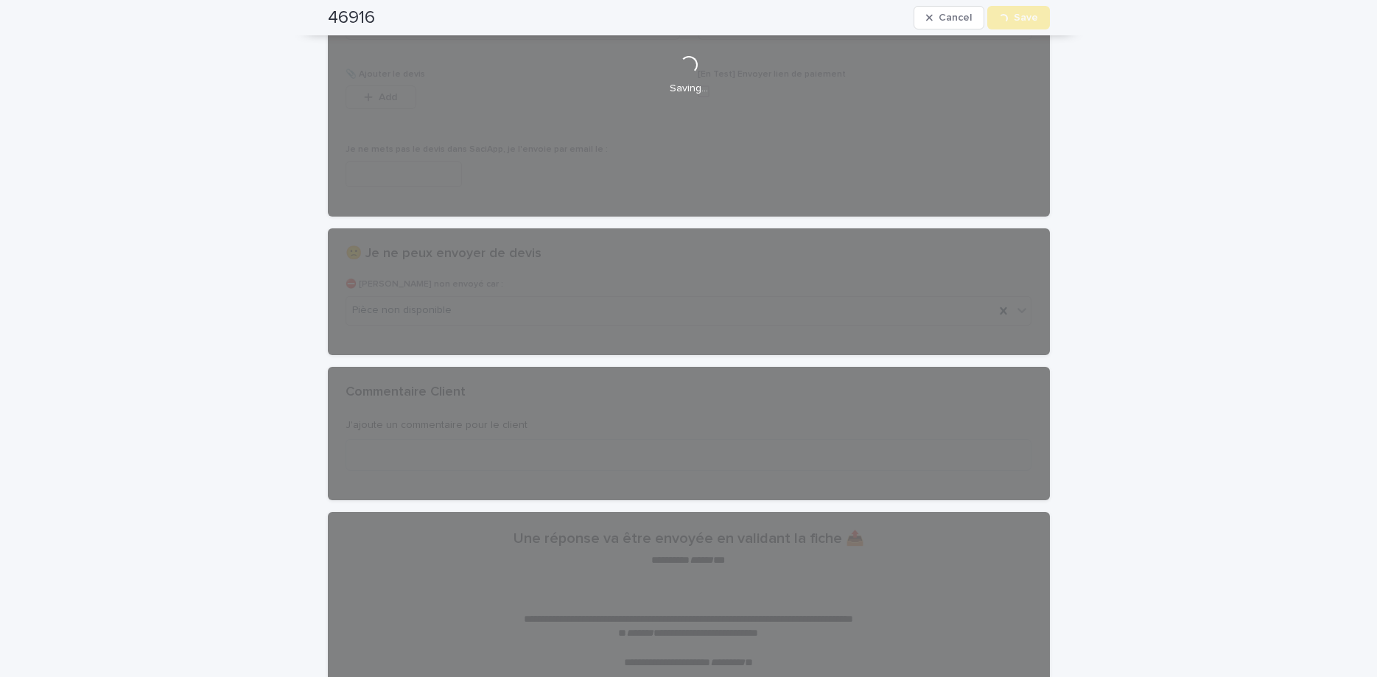
scroll to position [7, 0]
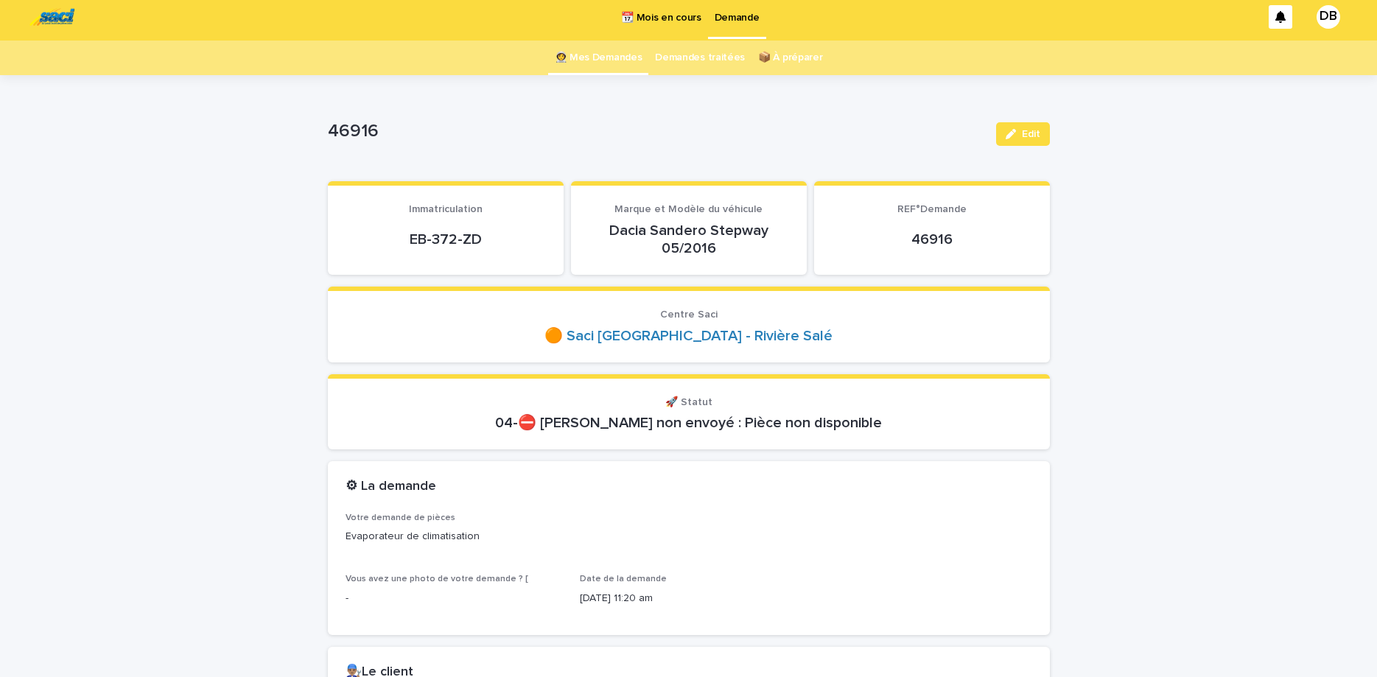
click at [616, 63] on link "👩‍🚀 Mes Demandes" at bounding box center [599, 58] width 88 height 35
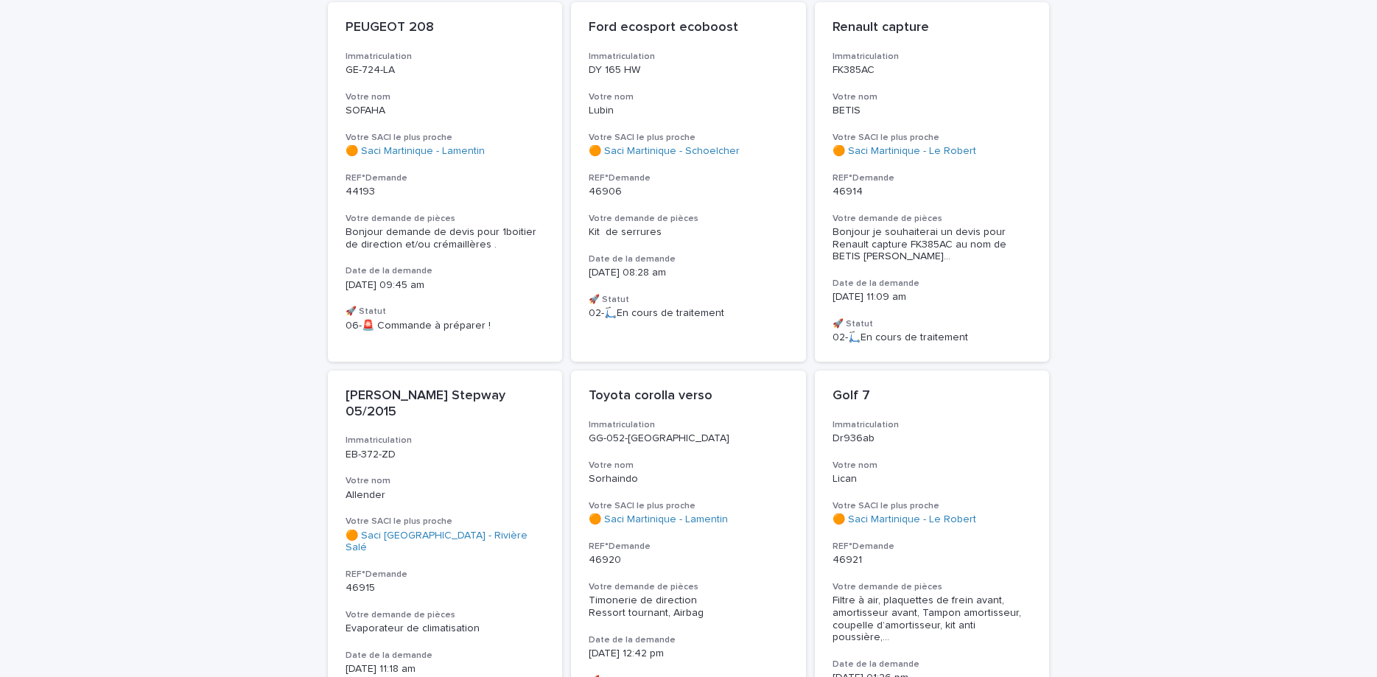
scroll to position [309, 0]
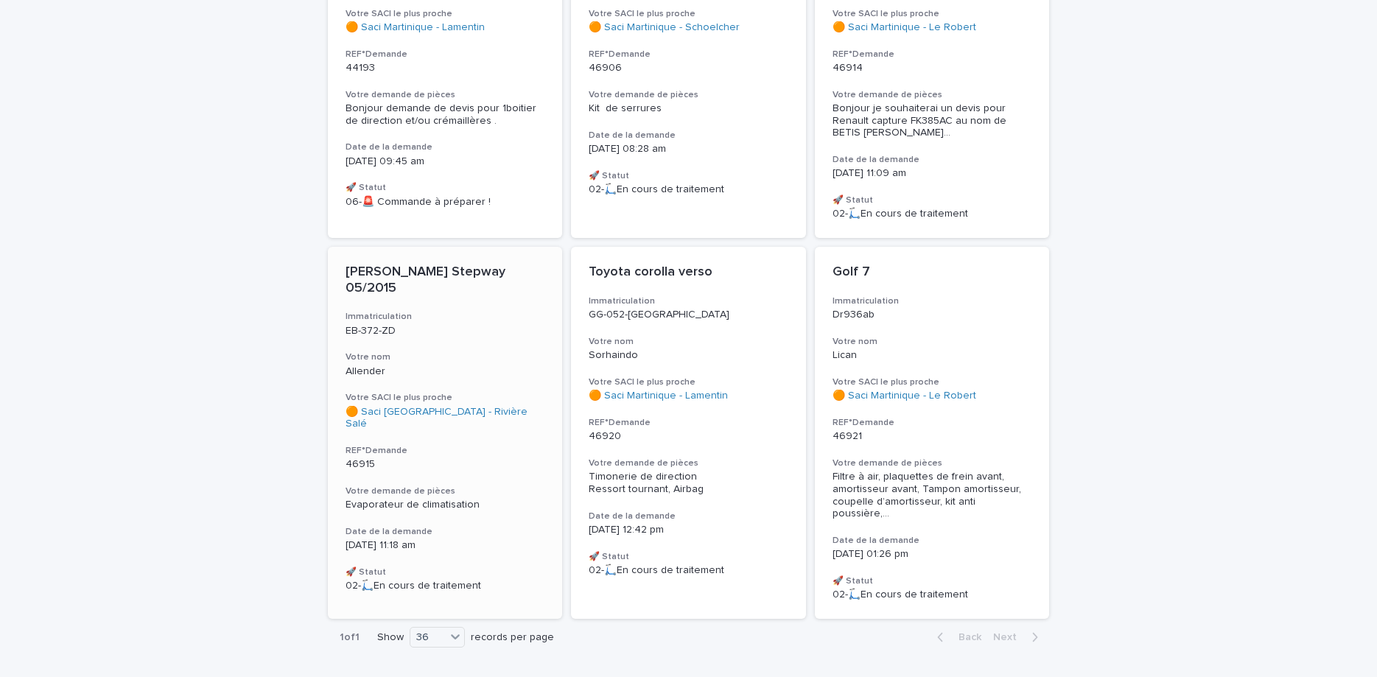
click at [485, 365] on p "Allender" at bounding box center [445, 371] width 200 height 13
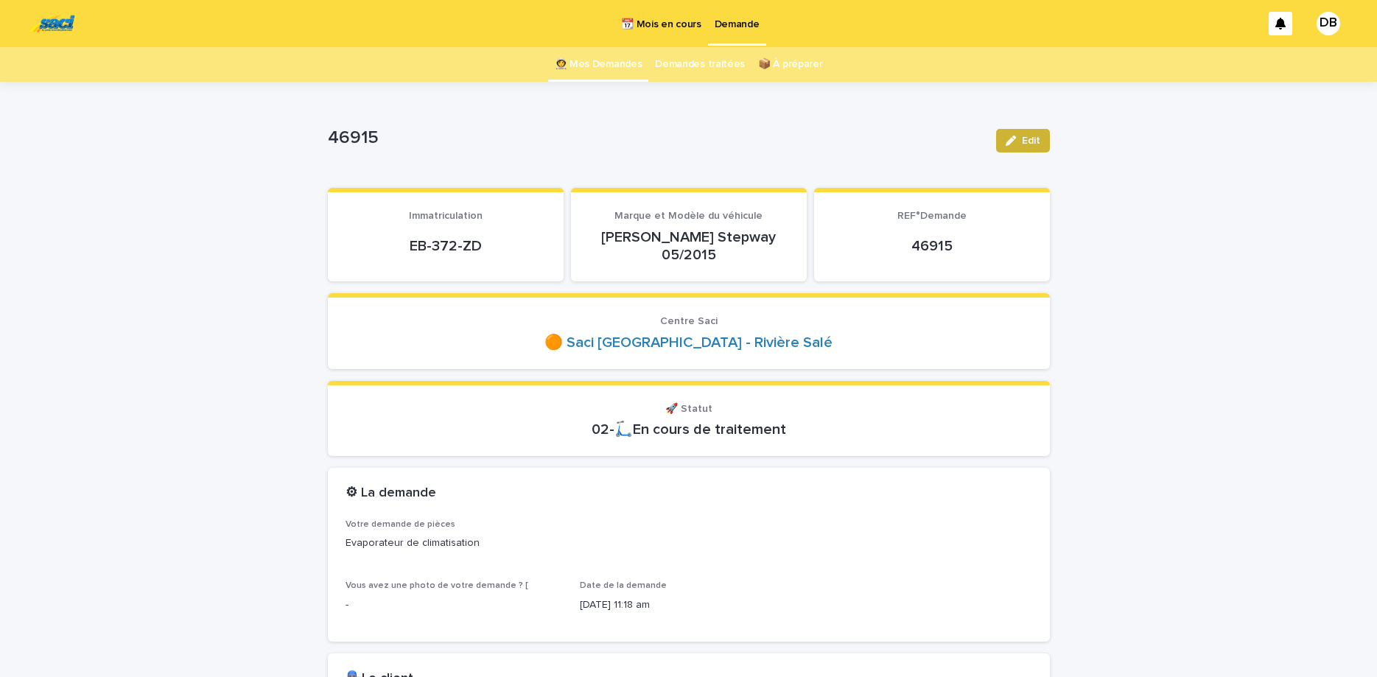
click at [1018, 150] on button "Edit" at bounding box center [1023, 141] width 54 height 24
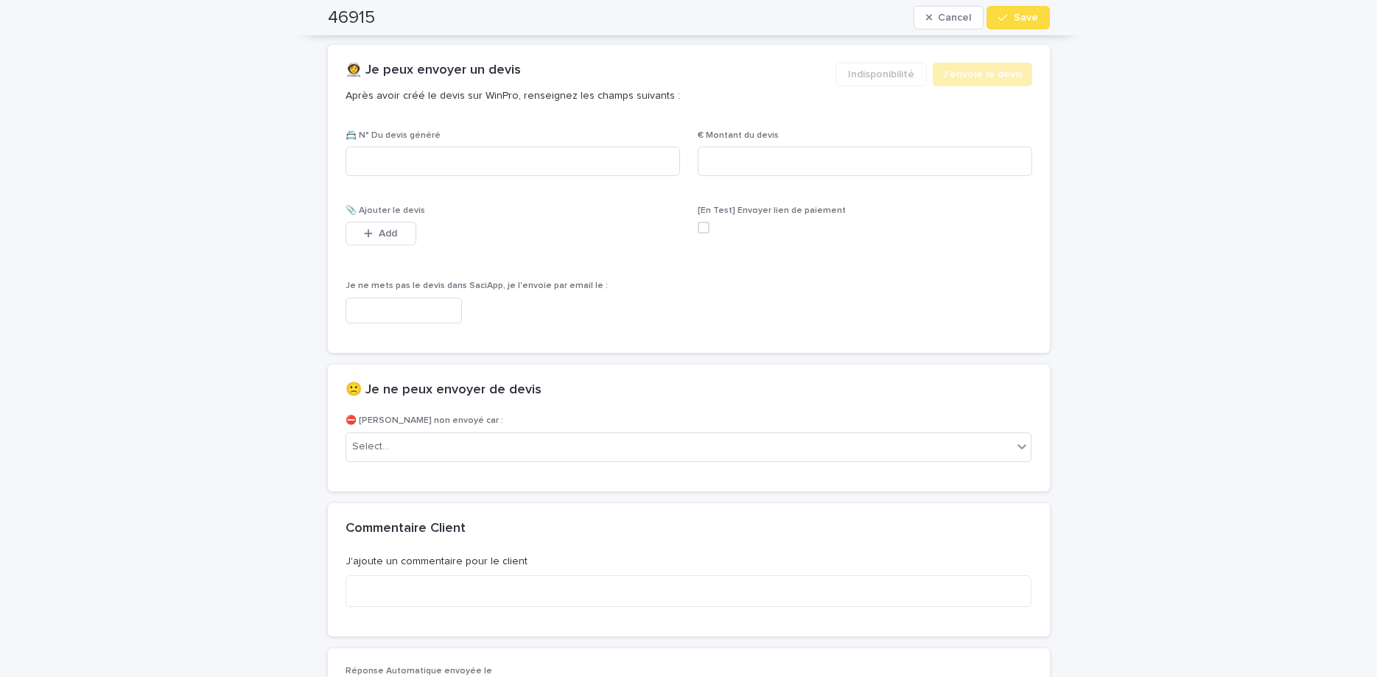
scroll to position [1003, 0]
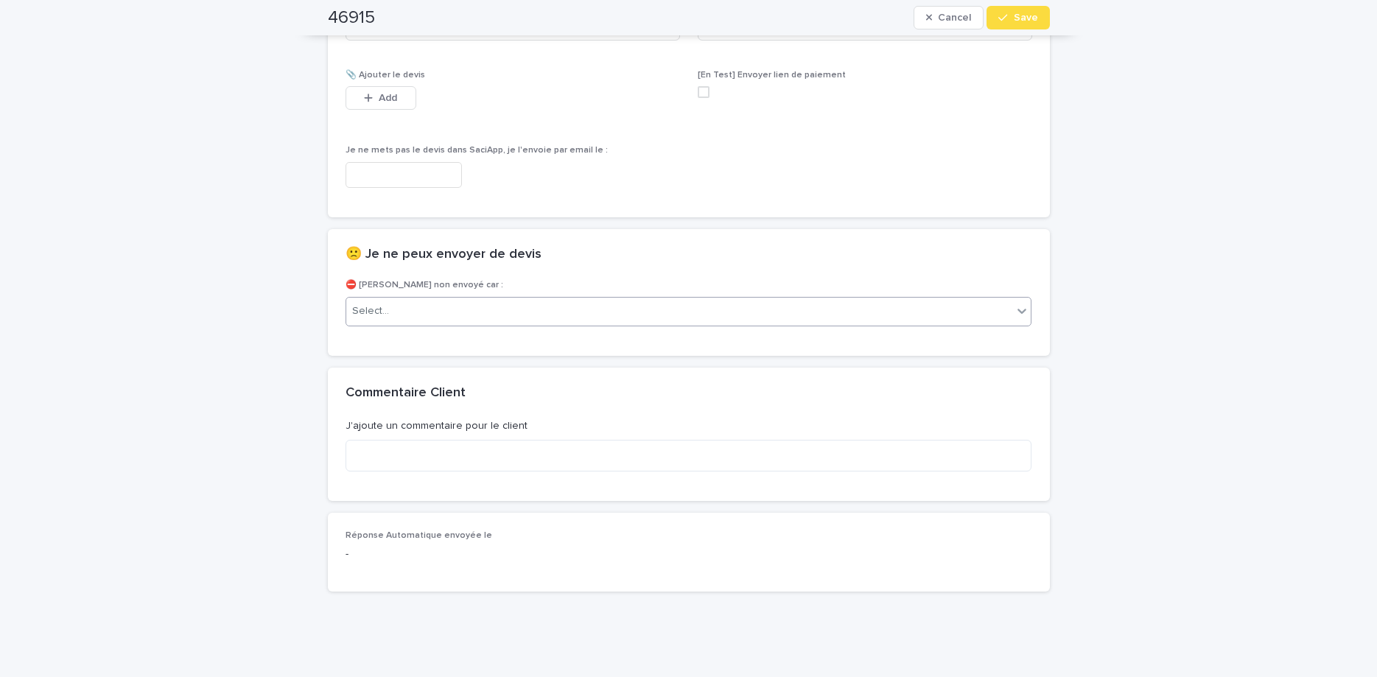
click at [843, 312] on div "Select..." at bounding box center [679, 311] width 667 height 24
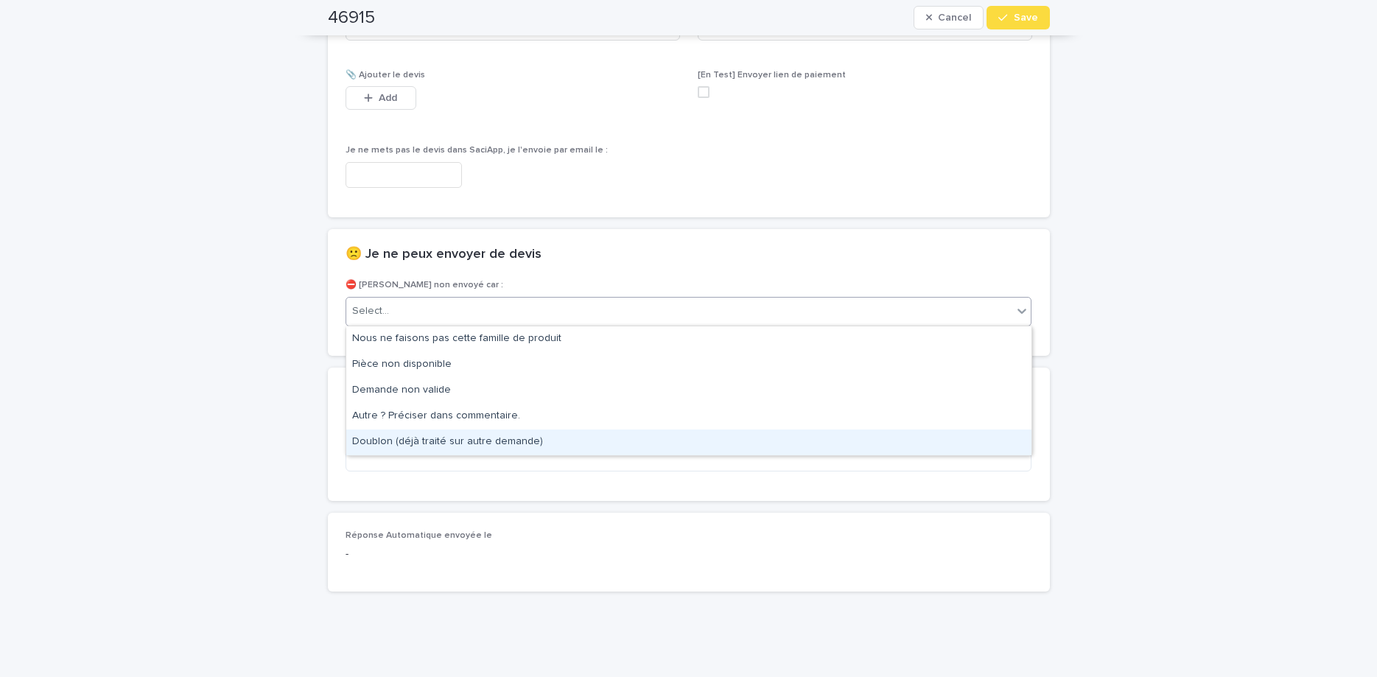
click at [776, 432] on div "Doublon (déjà traité sur autre demande)" at bounding box center [688, 442] width 685 height 26
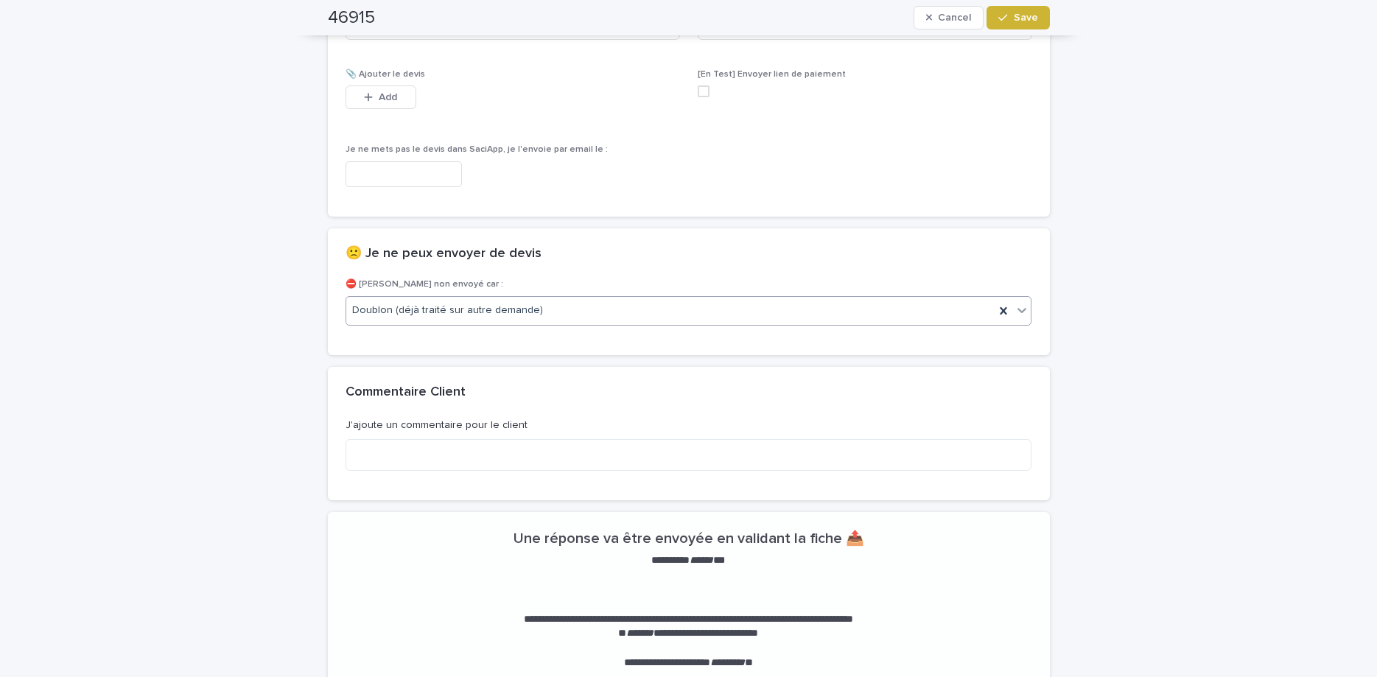
click at [1032, 15] on span "Save" at bounding box center [1026, 18] width 24 height 10
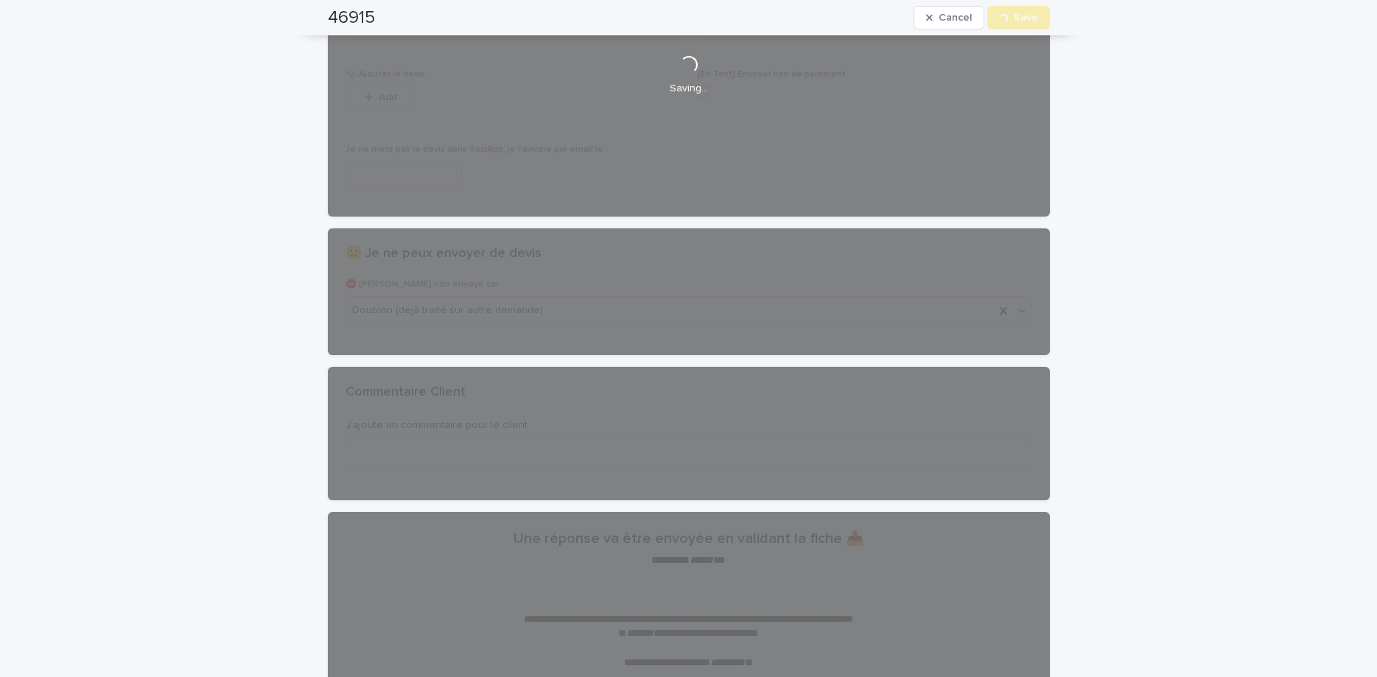
scroll to position [0, 0]
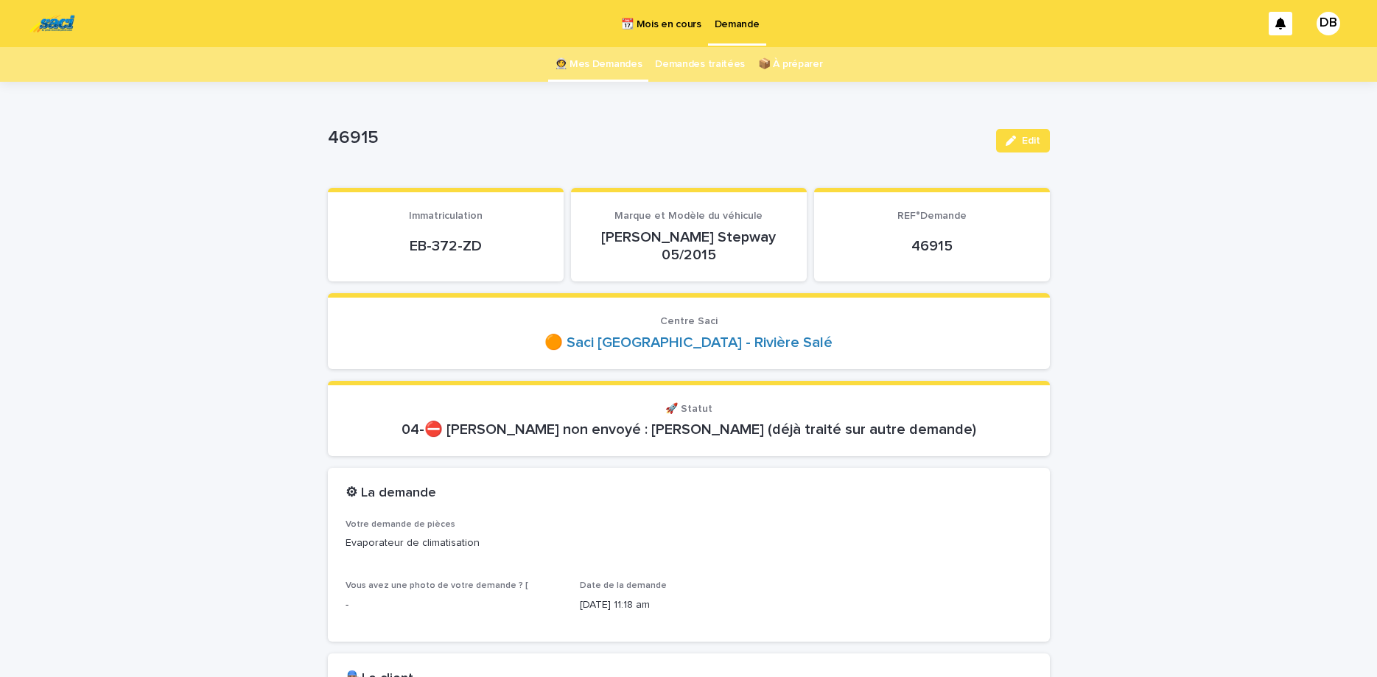
click at [601, 65] on link "👩‍🚀 Mes Demandes" at bounding box center [599, 64] width 88 height 35
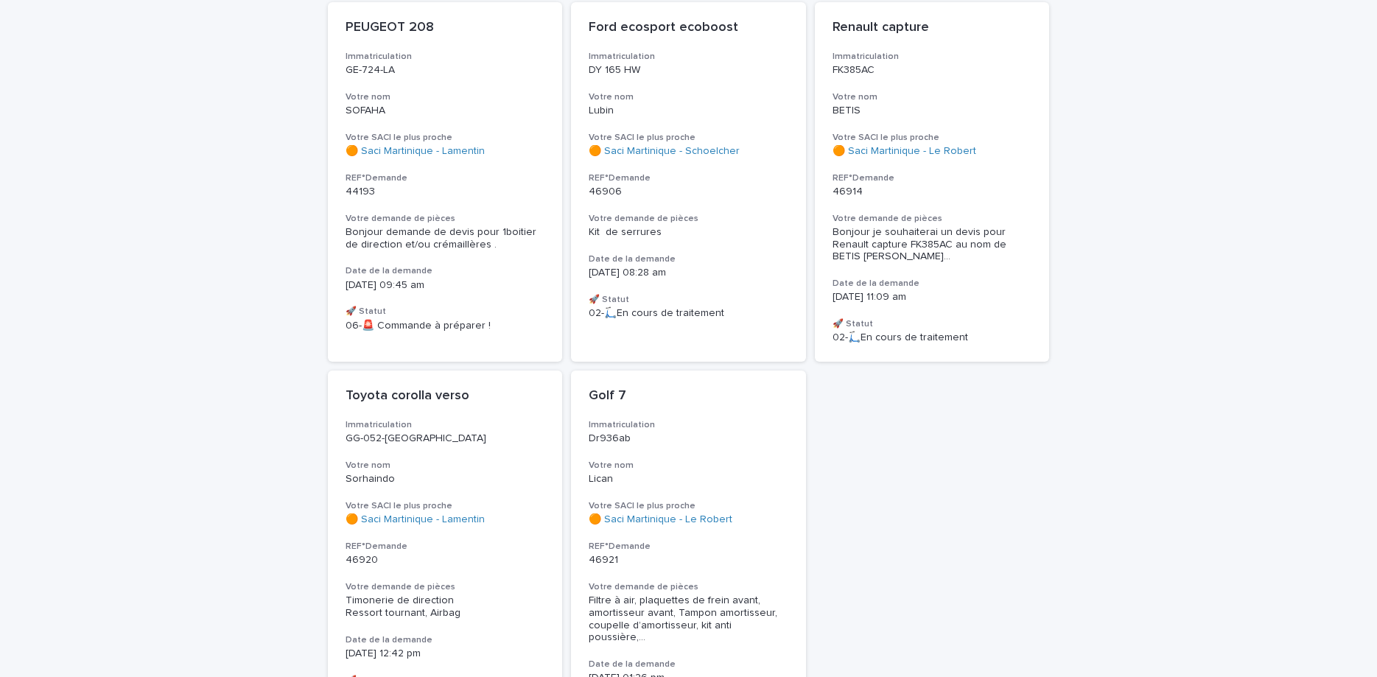
scroll to position [192, 0]
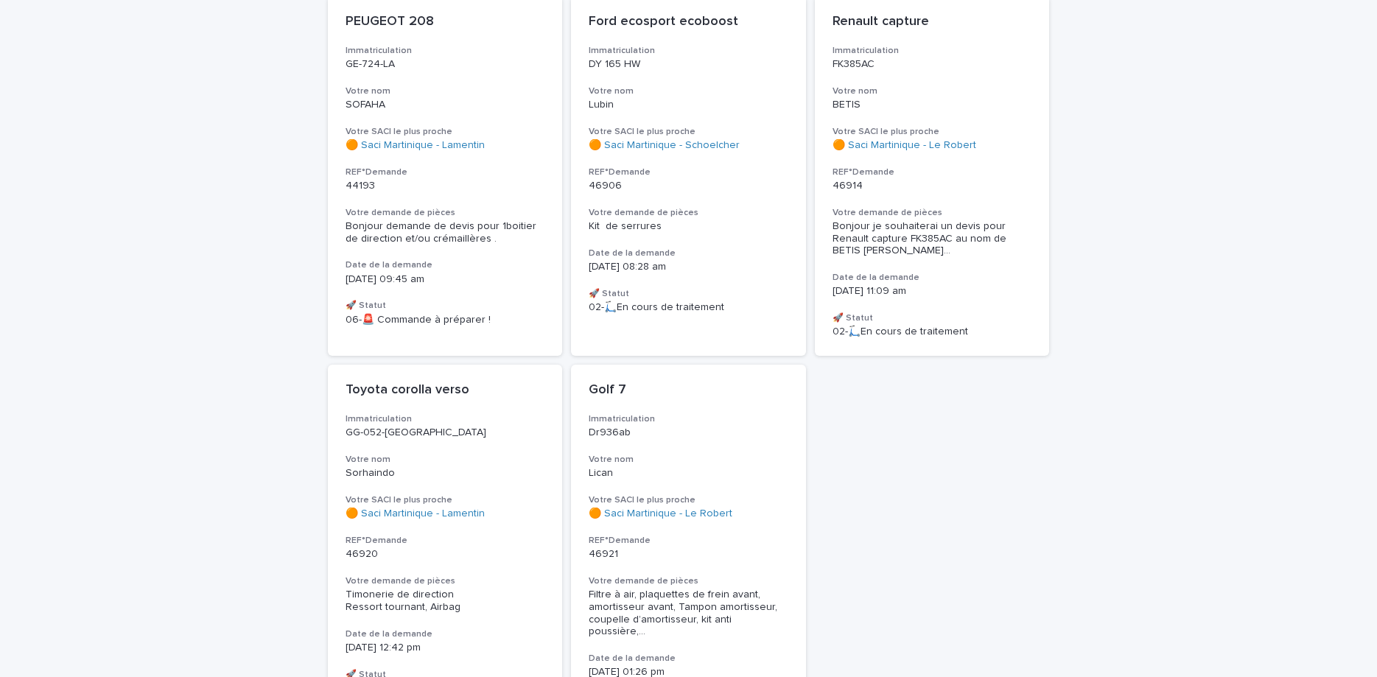
click at [718, 102] on p "Lubin" at bounding box center [689, 105] width 200 height 13
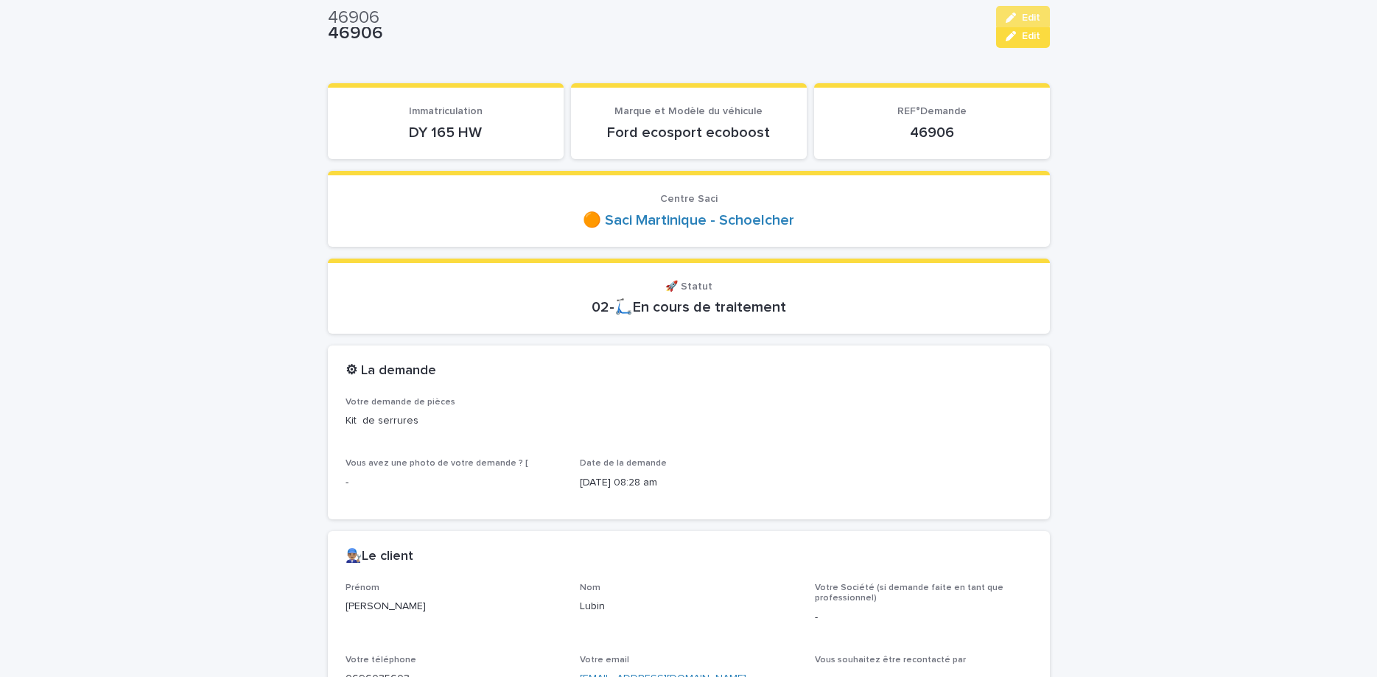
scroll to position [62, 0]
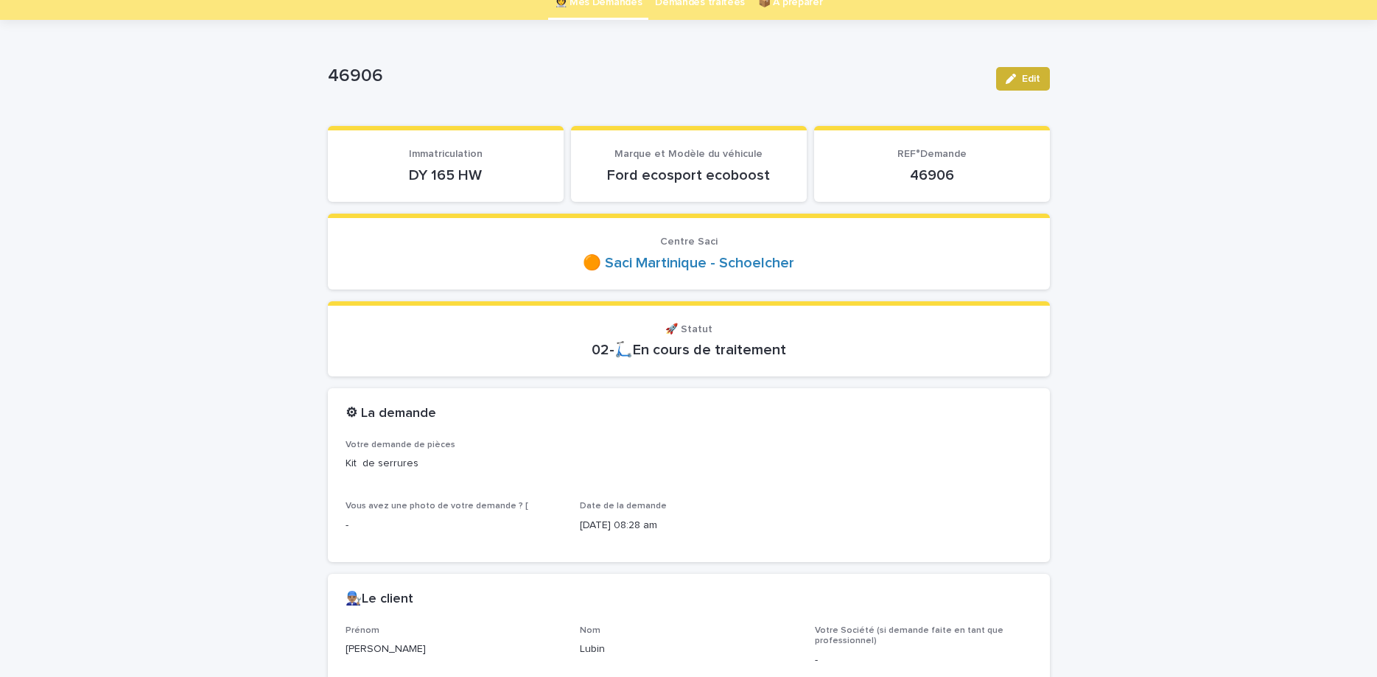
click at [1047, 77] on button "Edit" at bounding box center [1023, 79] width 54 height 24
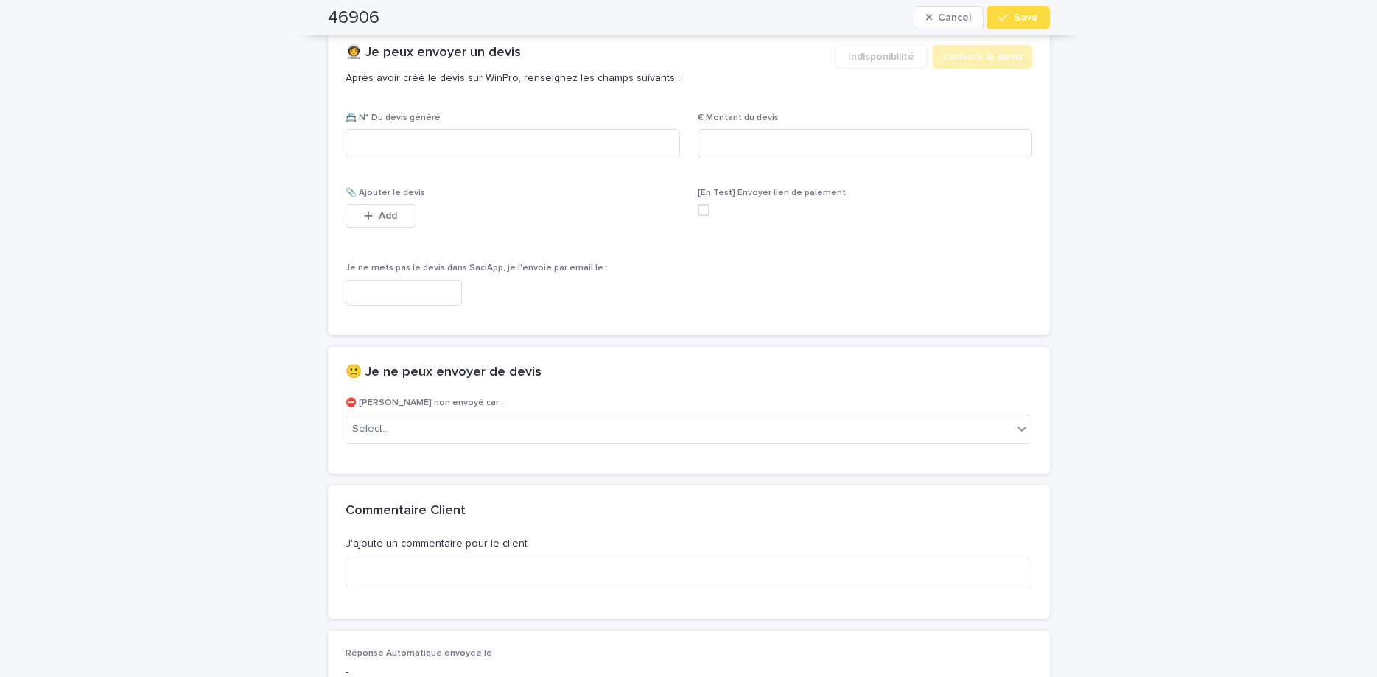
scroll to position [985, 0]
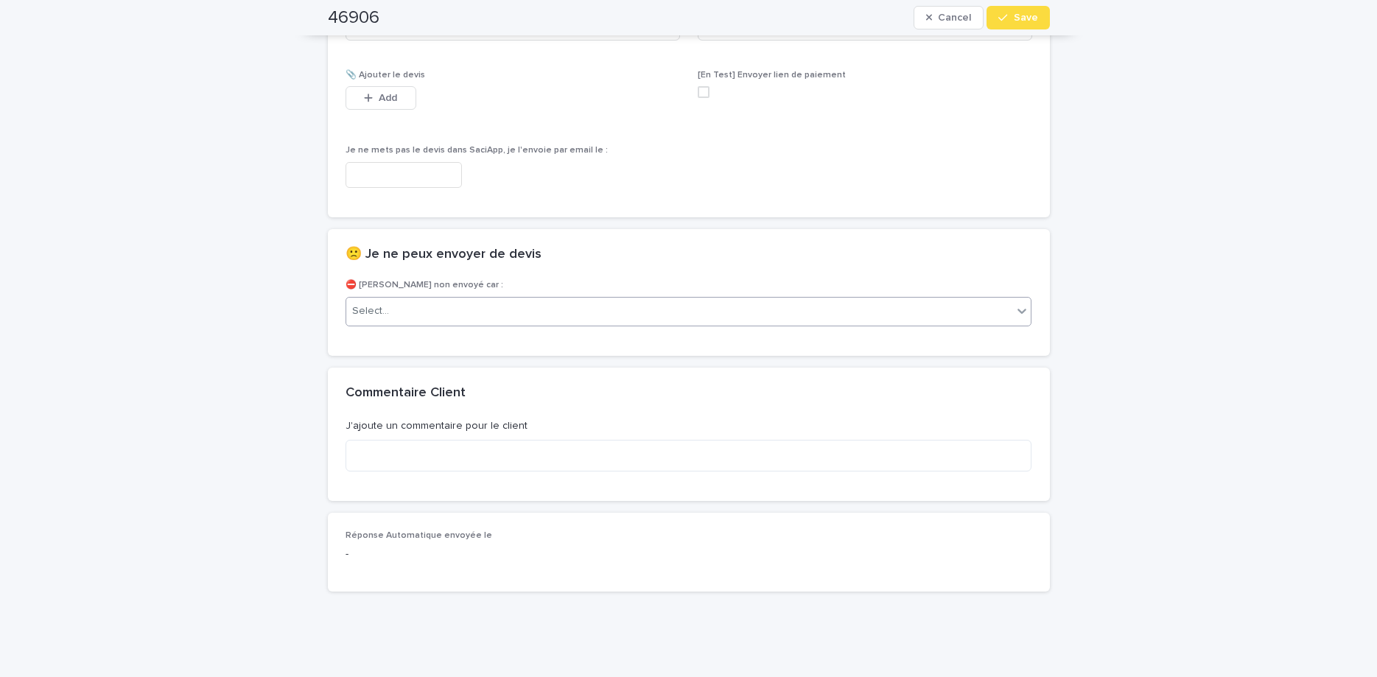
click at [657, 299] on div "Select..." at bounding box center [679, 311] width 667 height 24
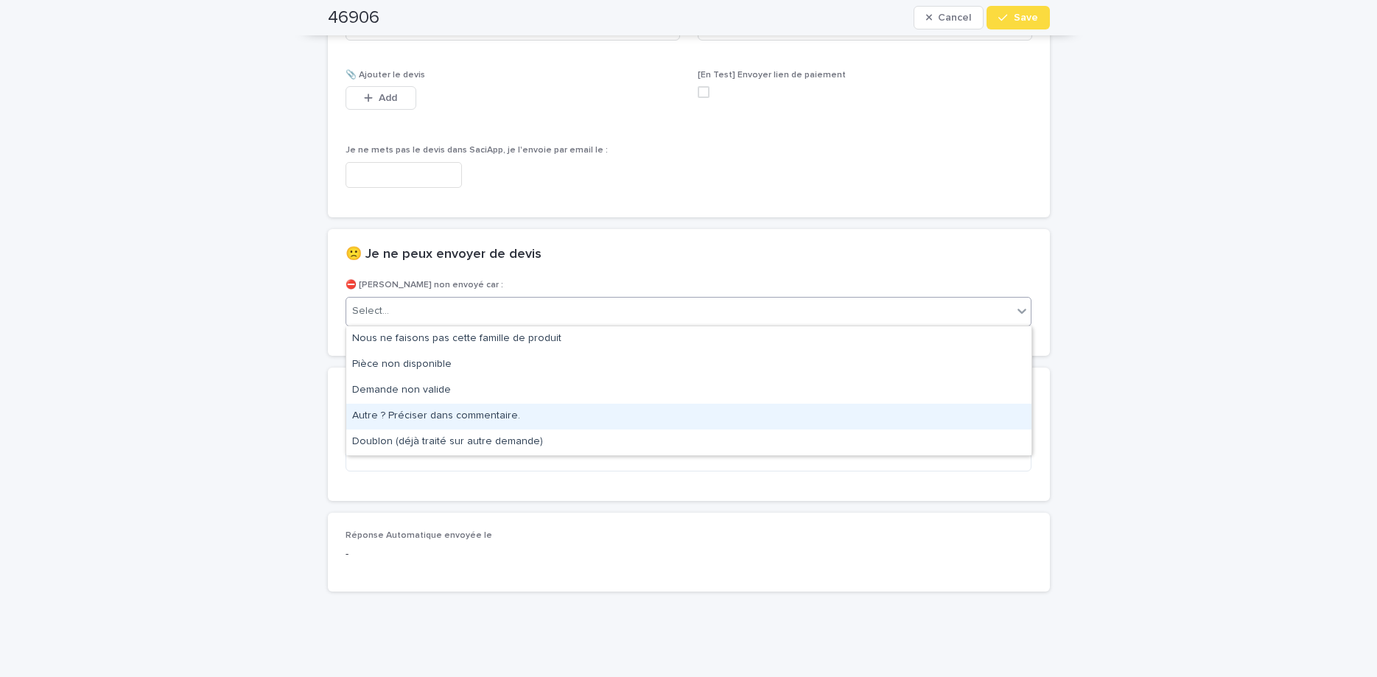
click at [648, 412] on div "Autre ? Préciser dans commentaire." at bounding box center [688, 417] width 685 height 26
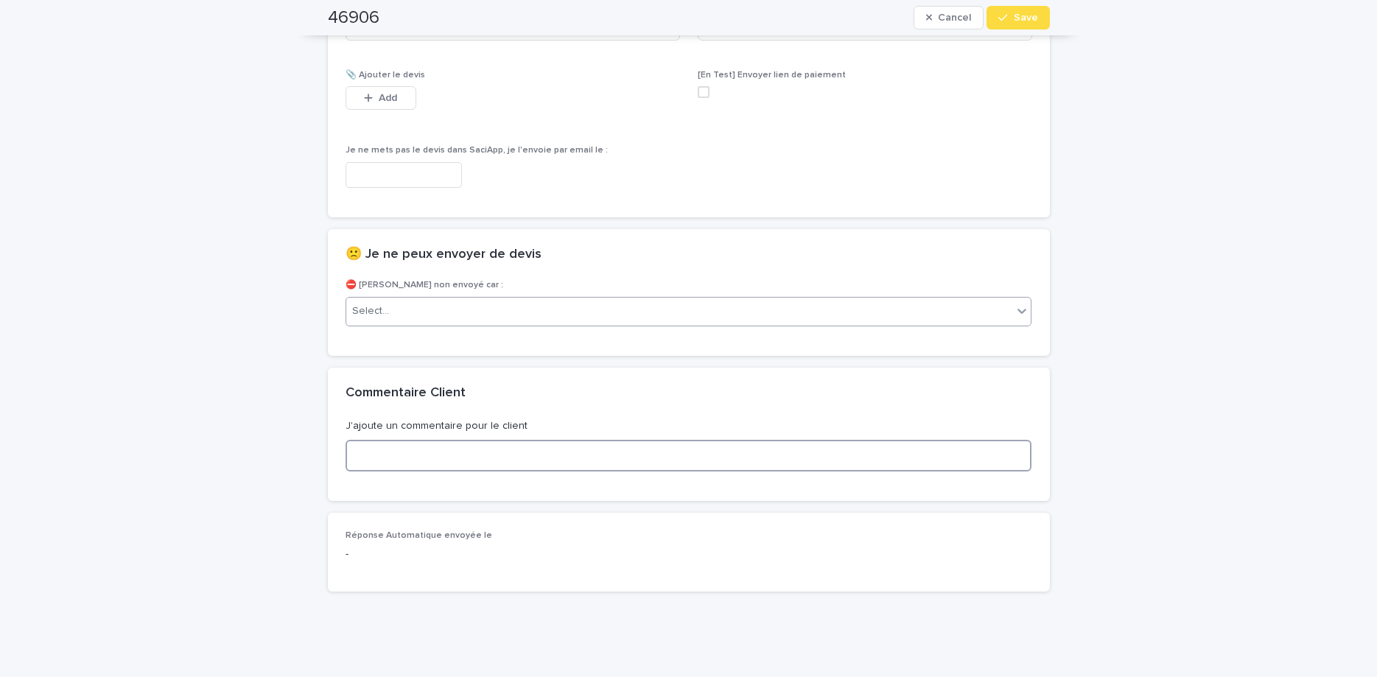
drag, startPoint x: 657, startPoint y: 452, endPoint x: 662, endPoint y: 467, distance: 15.4
click at [662, 467] on textarea at bounding box center [688, 456] width 687 height 32
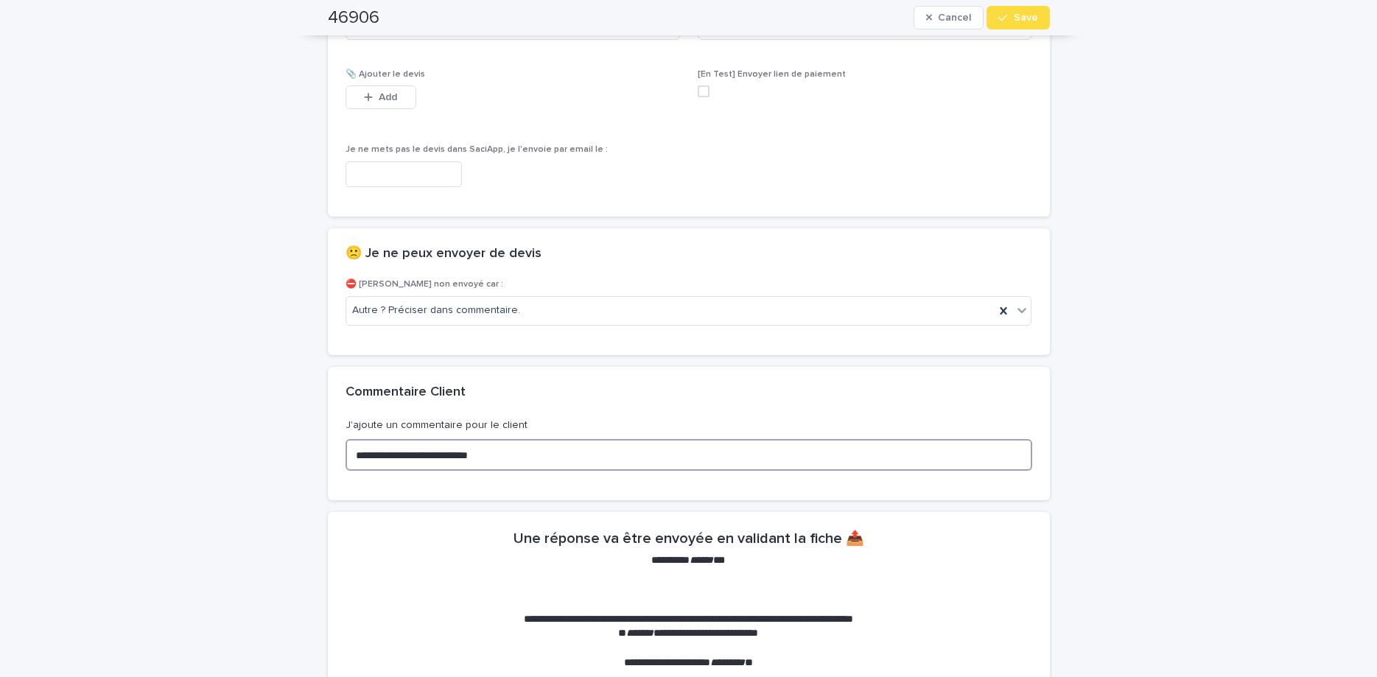
type textarea "**********"
click at [1020, 16] on button "Save" at bounding box center [1017, 18] width 63 height 24
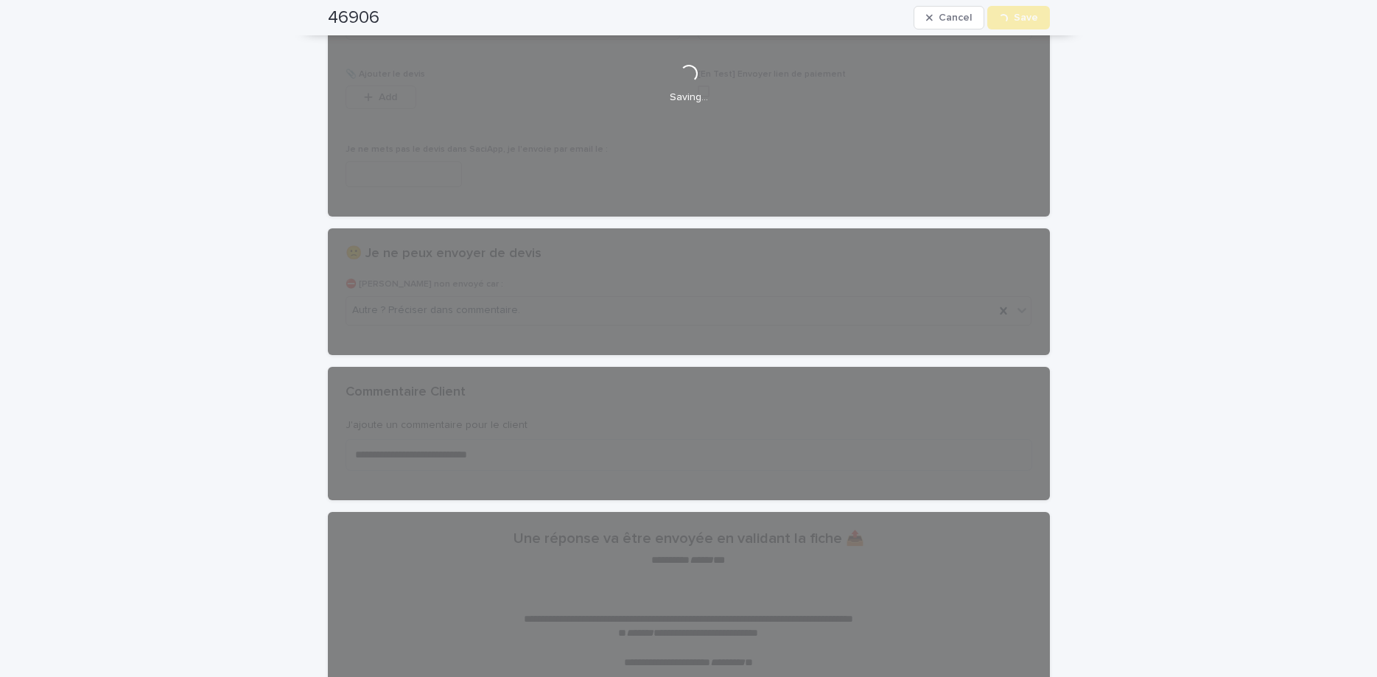
scroll to position [0, 0]
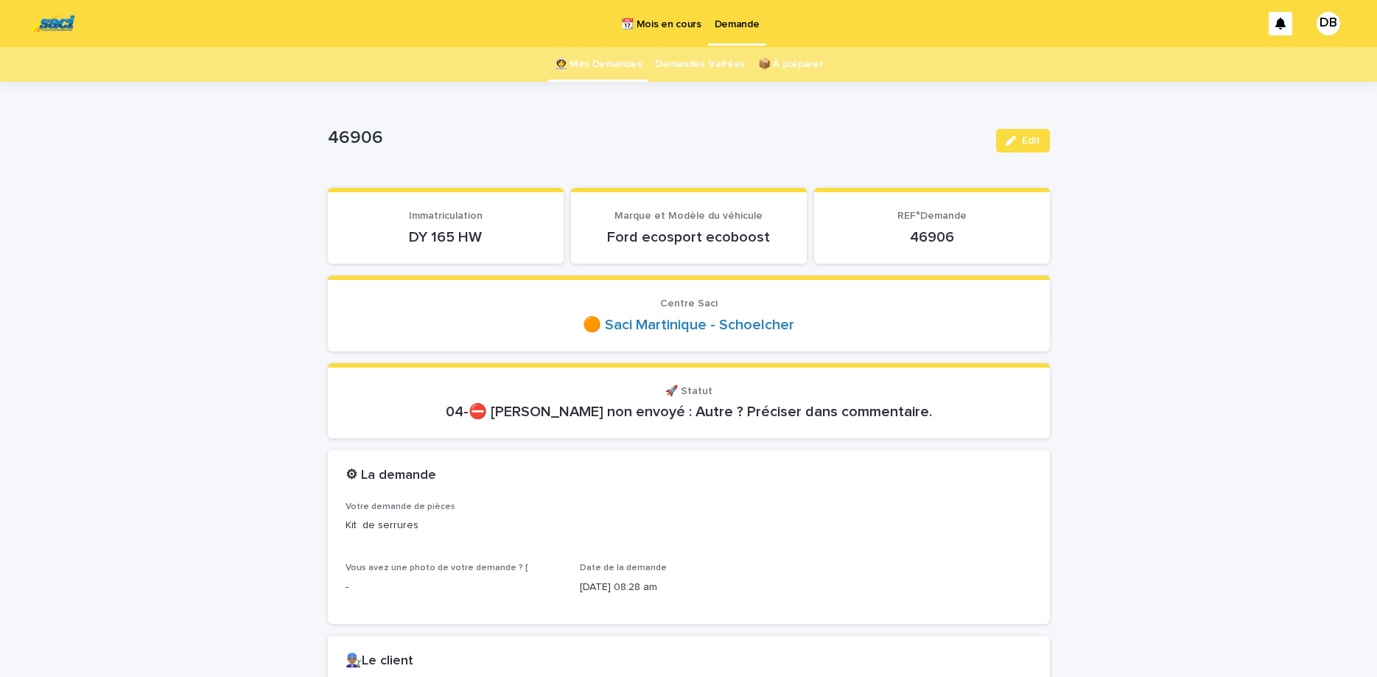
click at [600, 74] on link "👩‍🚀 Mes Demandes" at bounding box center [599, 64] width 88 height 35
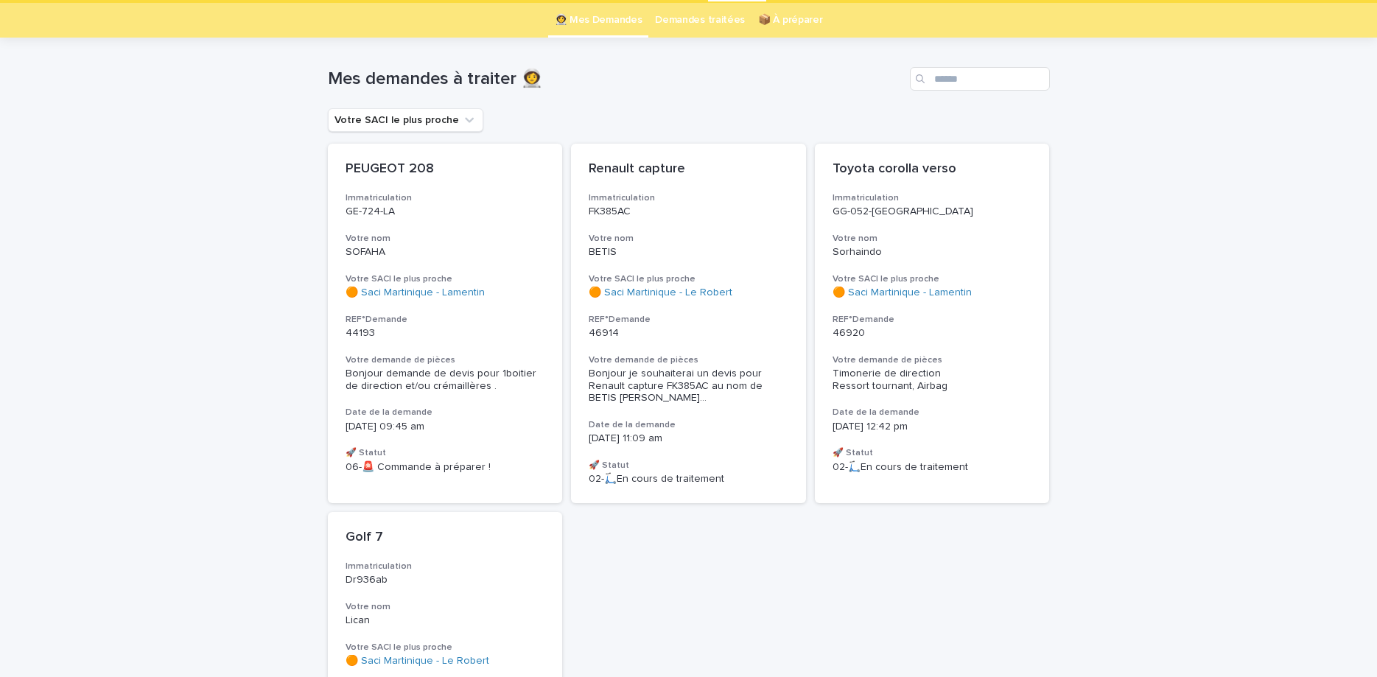
scroll to position [62, 0]
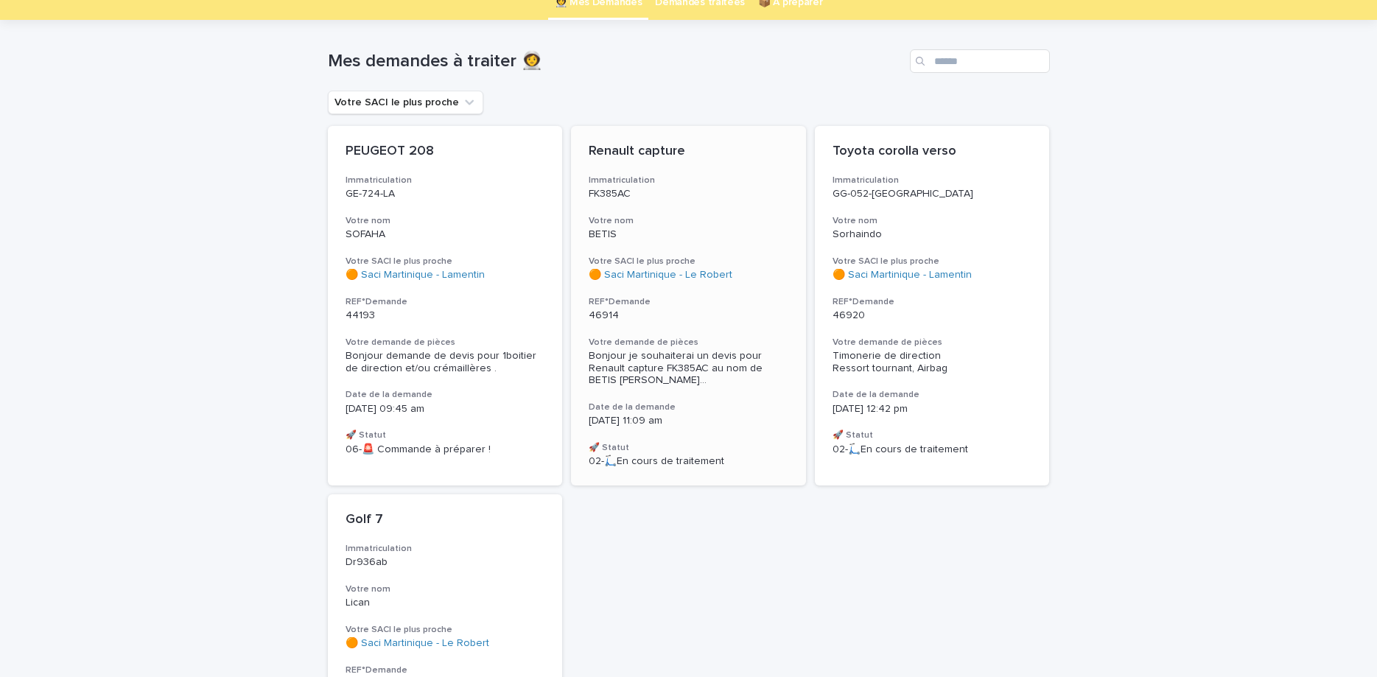
click at [698, 189] on p "FK385AC" at bounding box center [689, 194] width 200 height 13
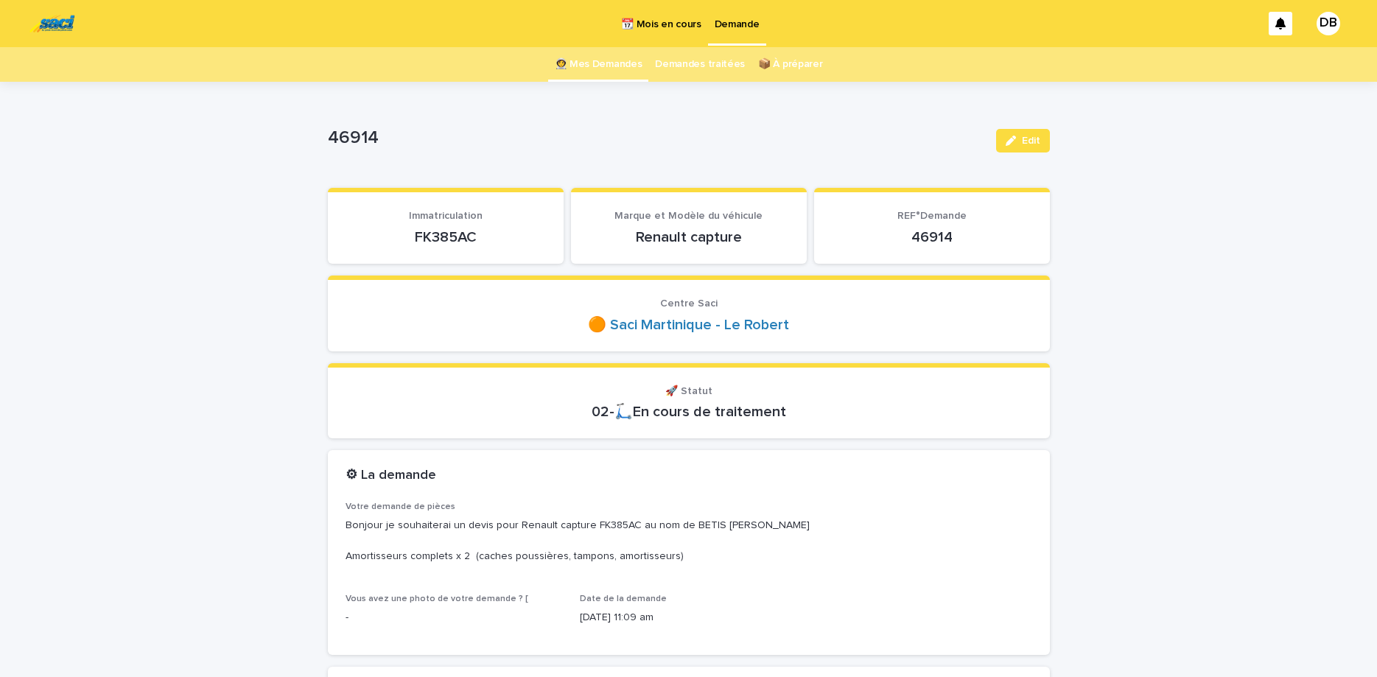
scroll to position [62, 0]
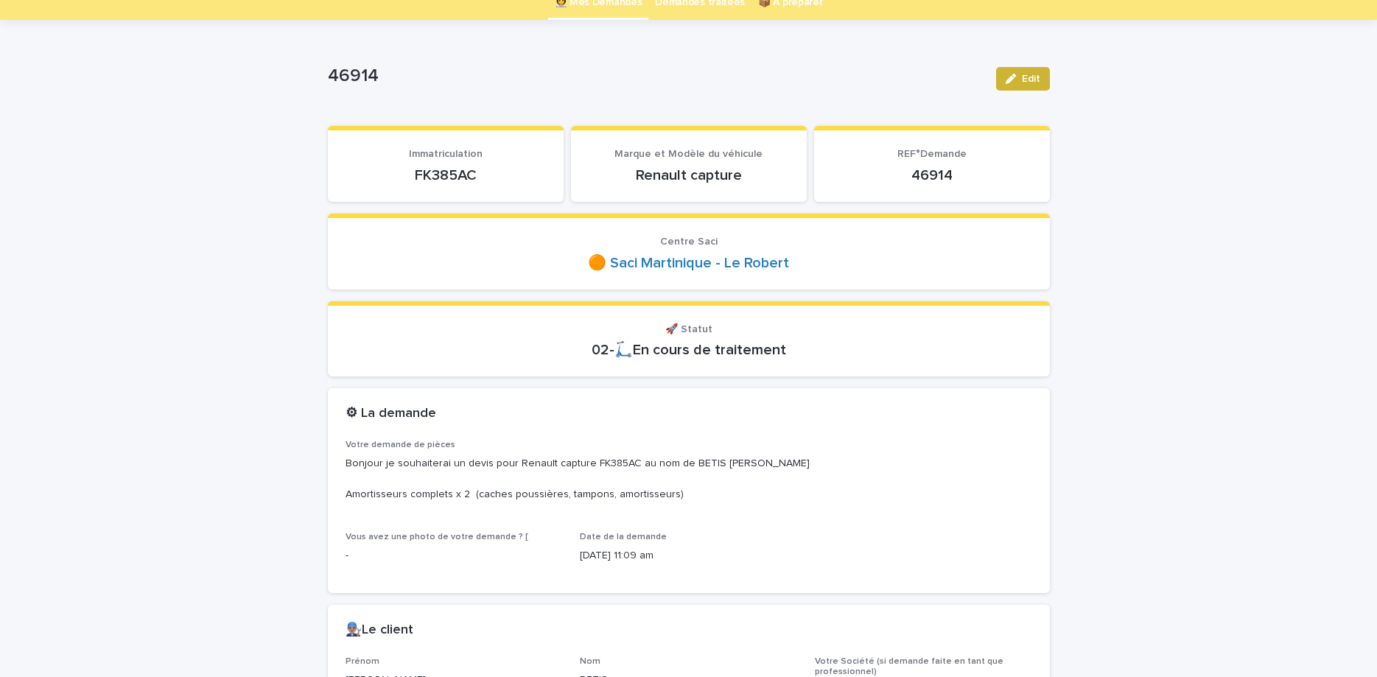
click at [1020, 69] on button "Edit" at bounding box center [1023, 79] width 54 height 24
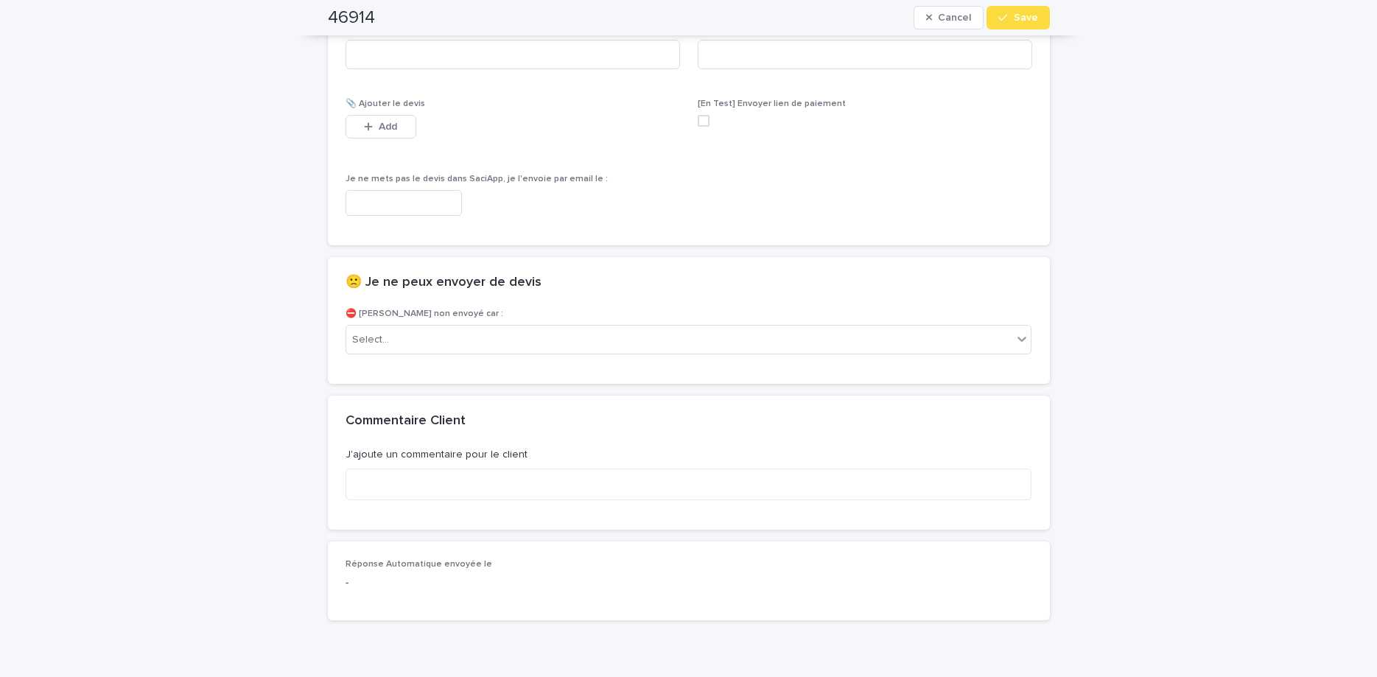
scroll to position [1015, 0]
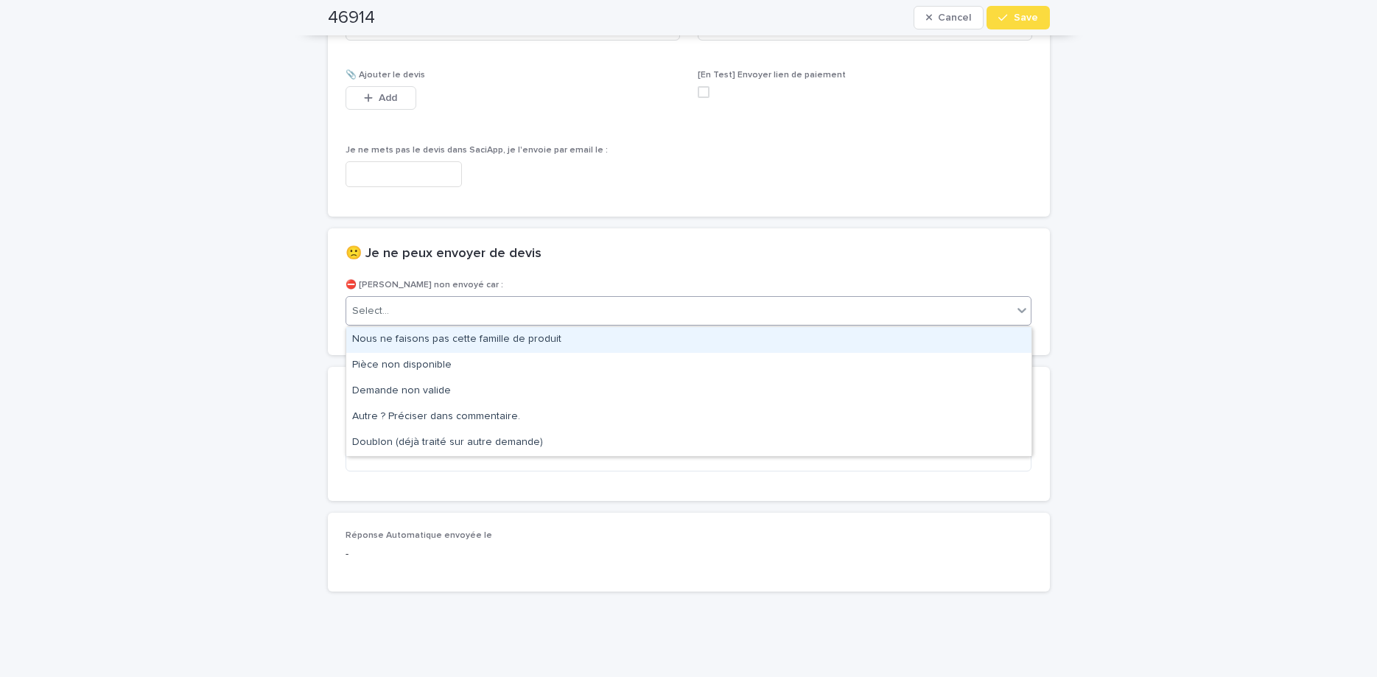
click at [625, 314] on div "Select..." at bounding box center [679, 311] width 667 height 24
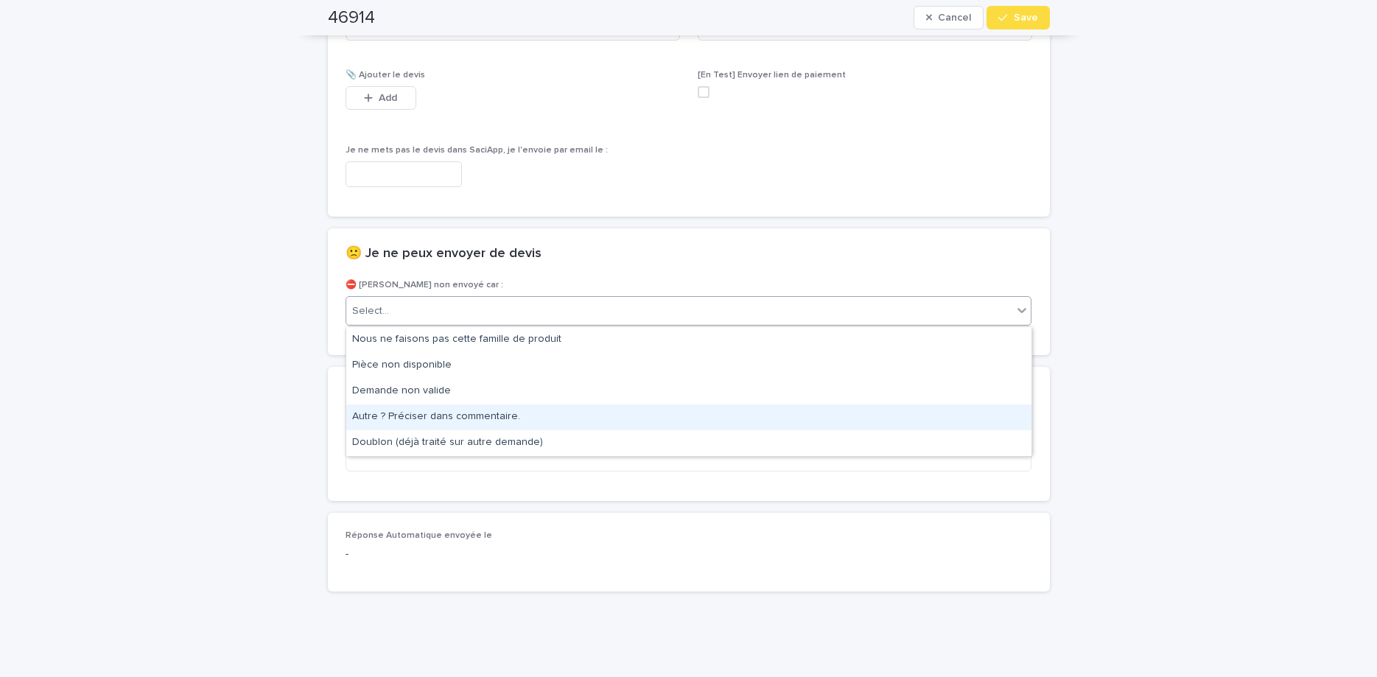
click at [589, 418] on div "Autre ? Préciser dans commentaire." at bounding box center [688, 417] width 685 height 26
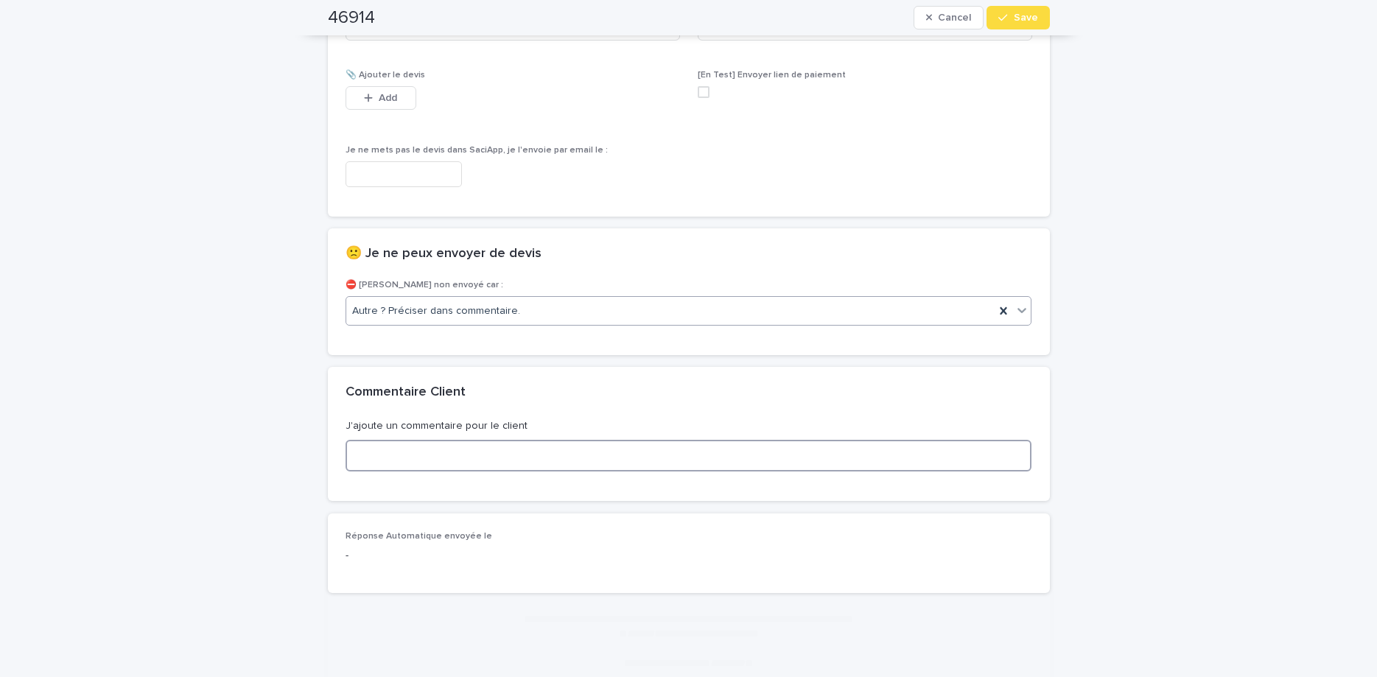
click at [589, 452] on textarea at bounding box center [688, 456] width 687 height 32
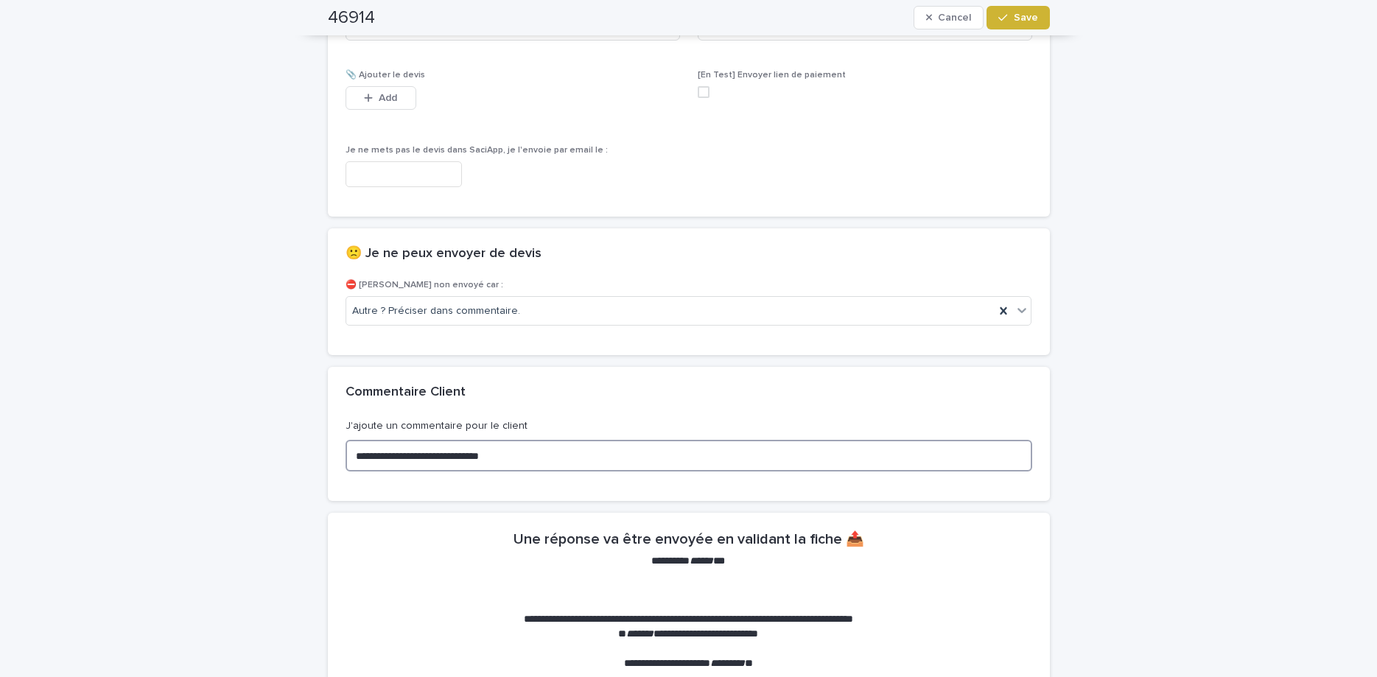
type textarea "**********"
click at [1035, 12] on button "Save" at bounding box center [1017, 18] width 63 height 24
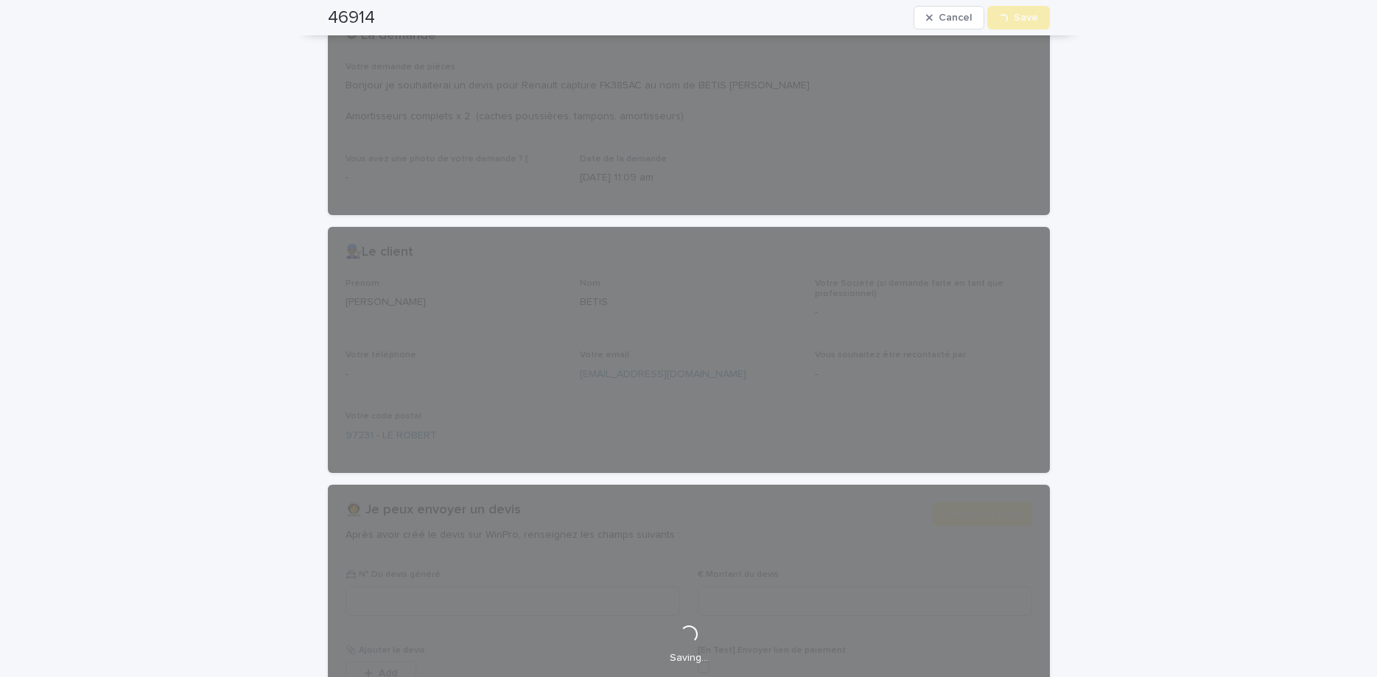
scroll to position [0, 0]
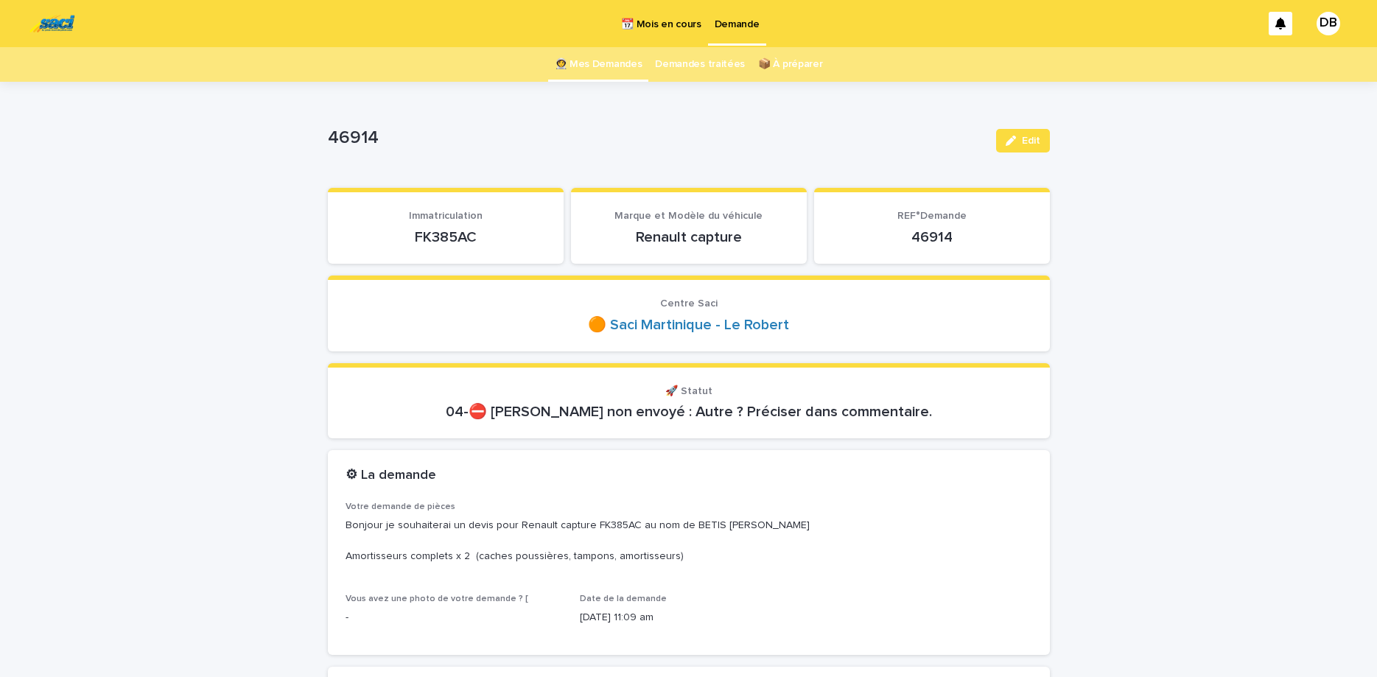
click at [605, 70] on link "👩‍🚀 Mes Demandes" at bounding box center [599, 64] width 88 height 35
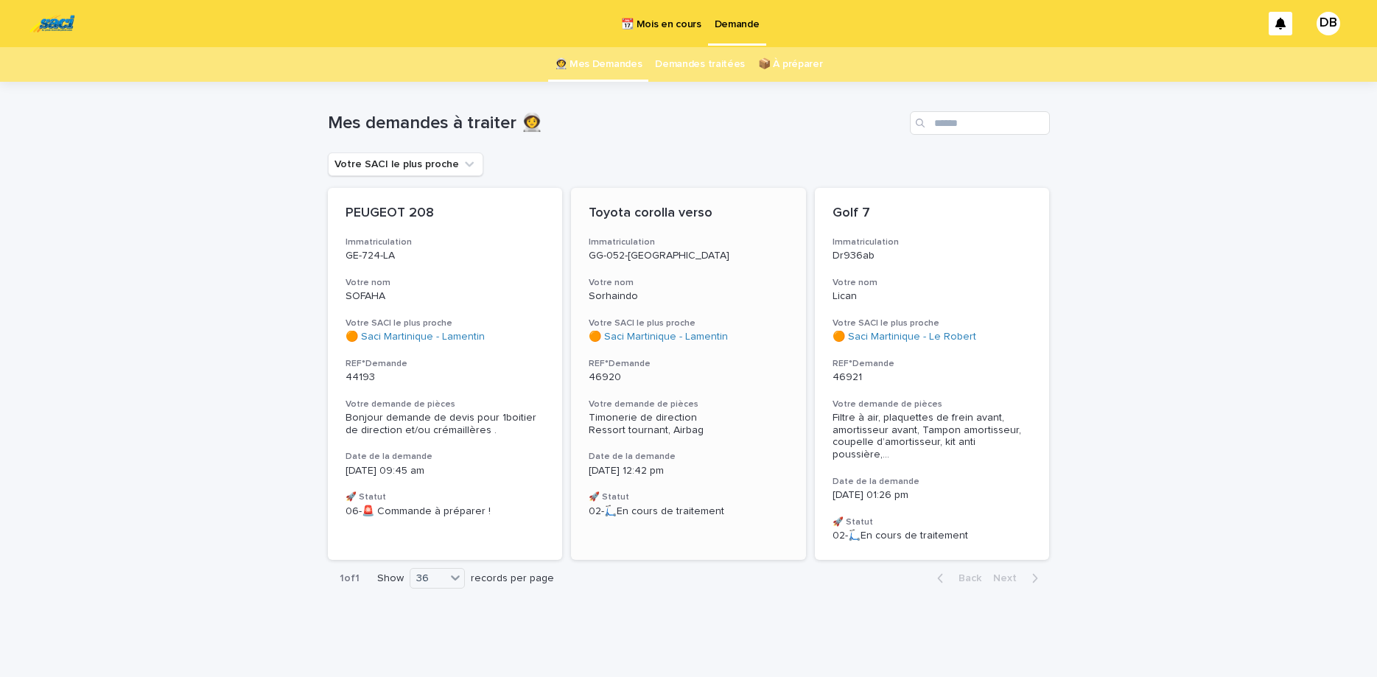
click at [737, 284] on h3 "Votre nom" at bounding box center [689, 283] width 200 height 12
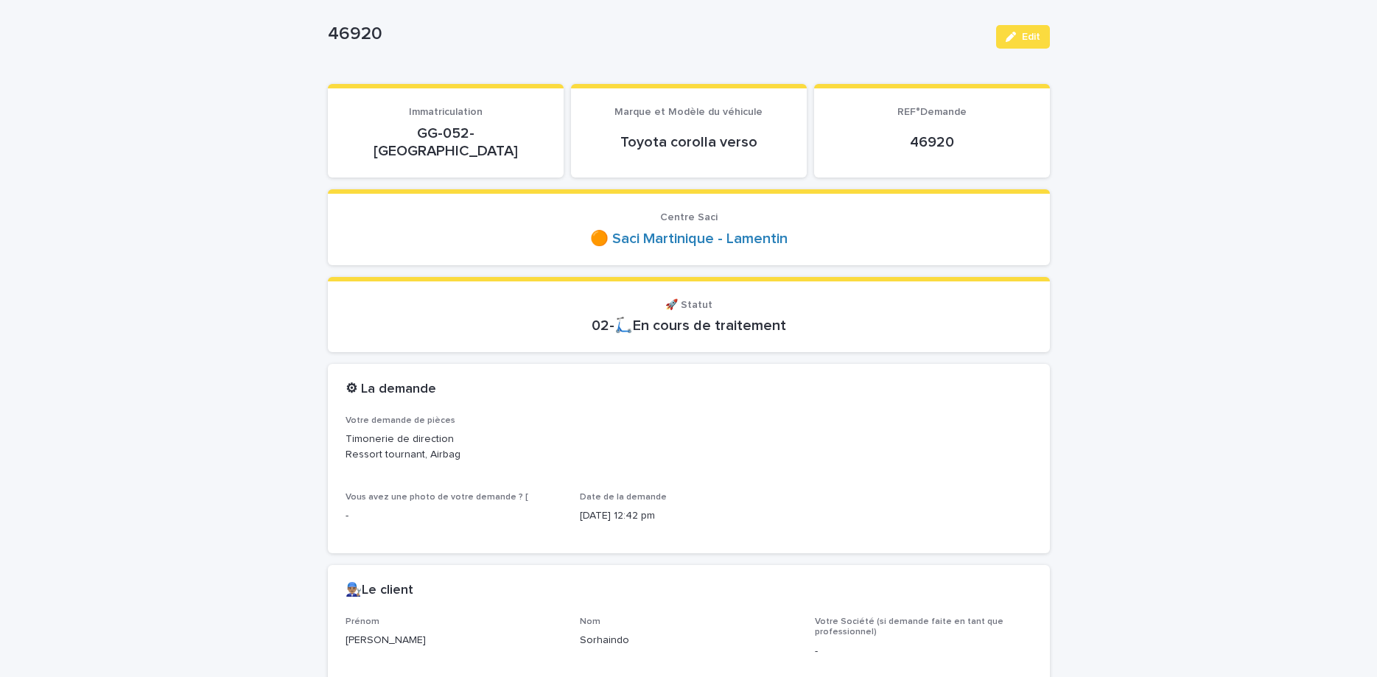
scroll to position [124, 0]
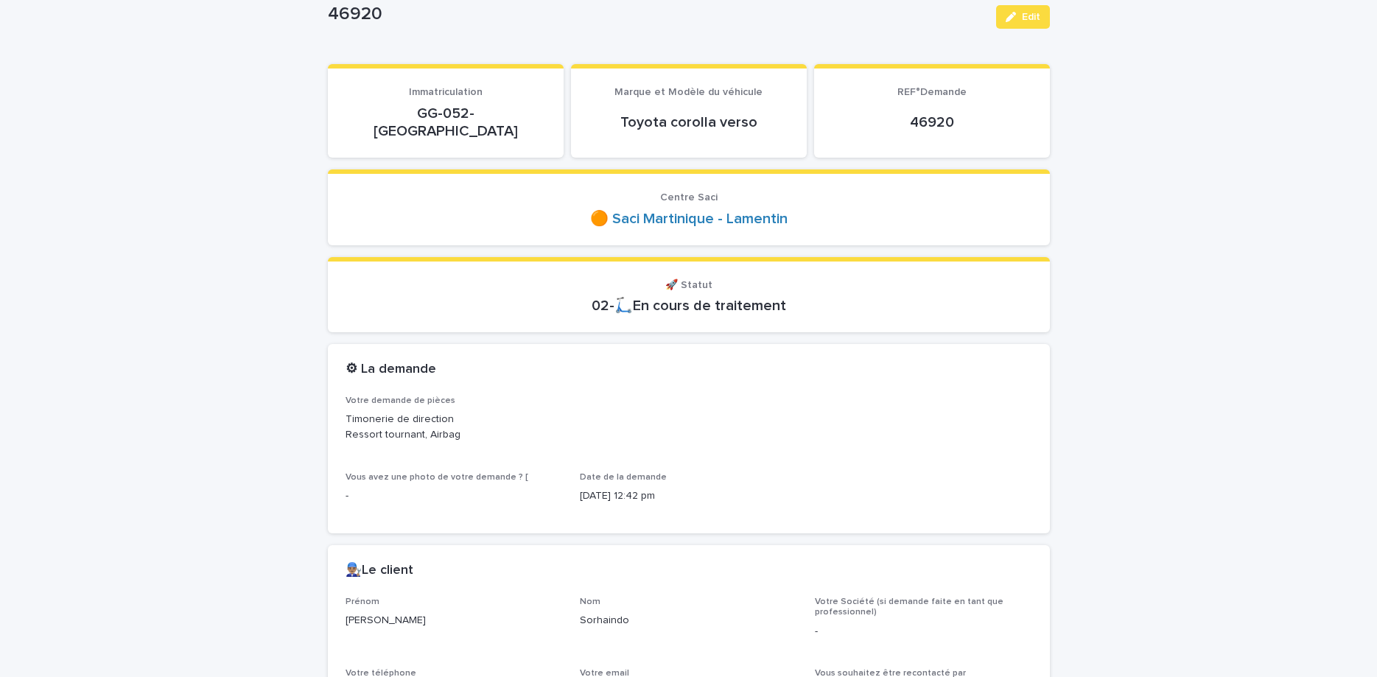
click at [445, 114] on p "GG-052-[GEOGRAPHIC_DATA]" at bounding box center [445, 122] width 200 height 35
click at [1025, 24] on button "Edit" at bounding box center [1023, 17] width 54 height 24
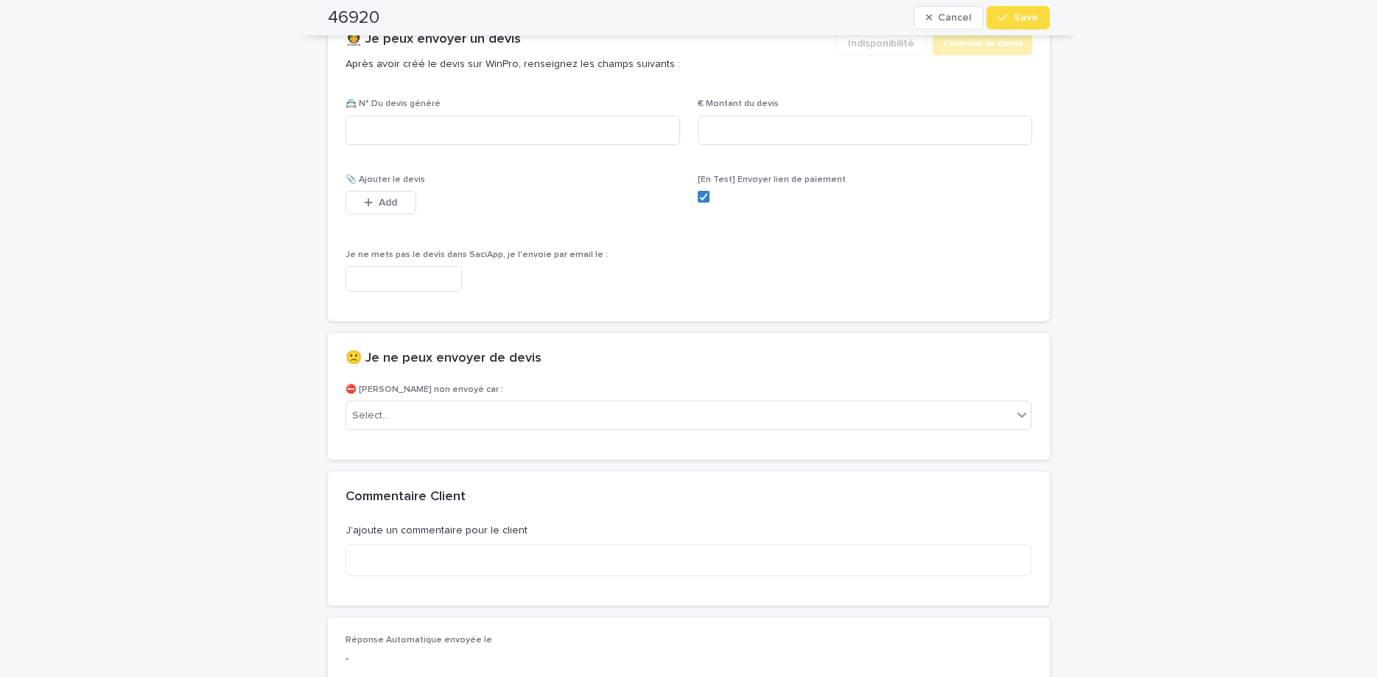
scroll to position [1000, 0]
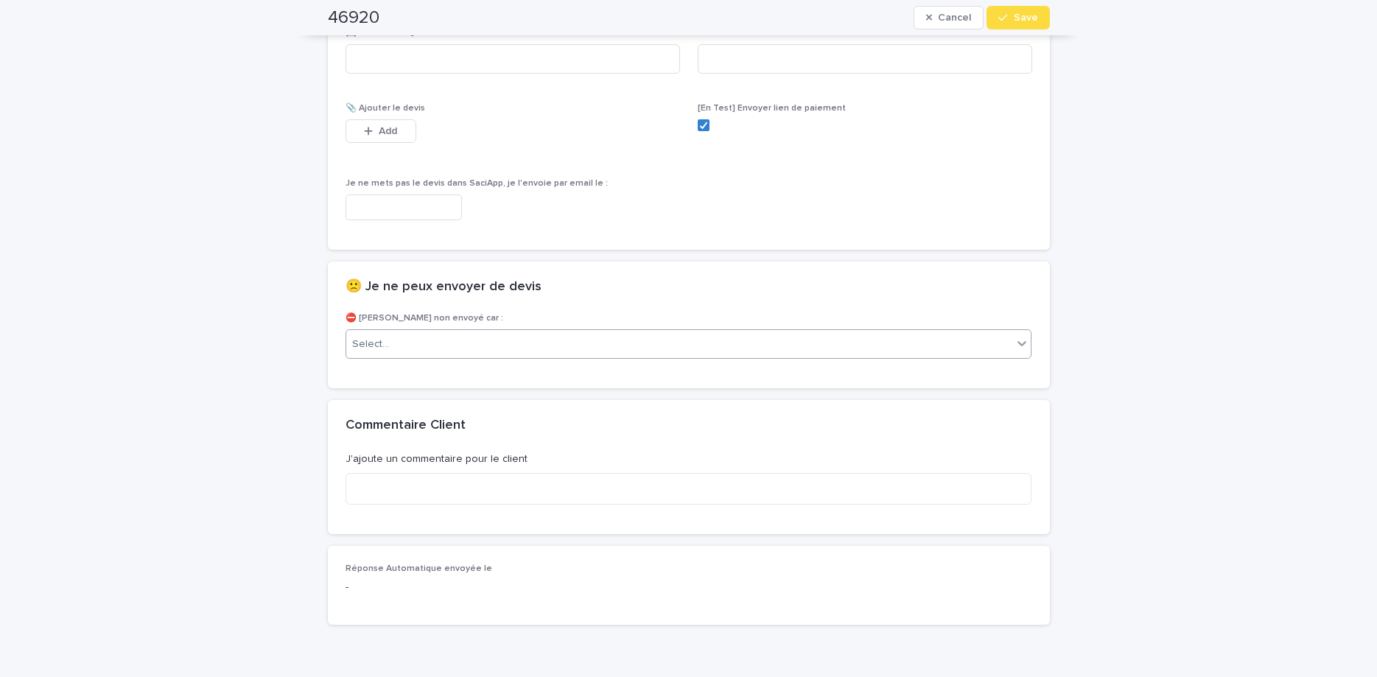
click at [639, 332] on div "Select..." at bounding box center [679, 344] width 667 height 24
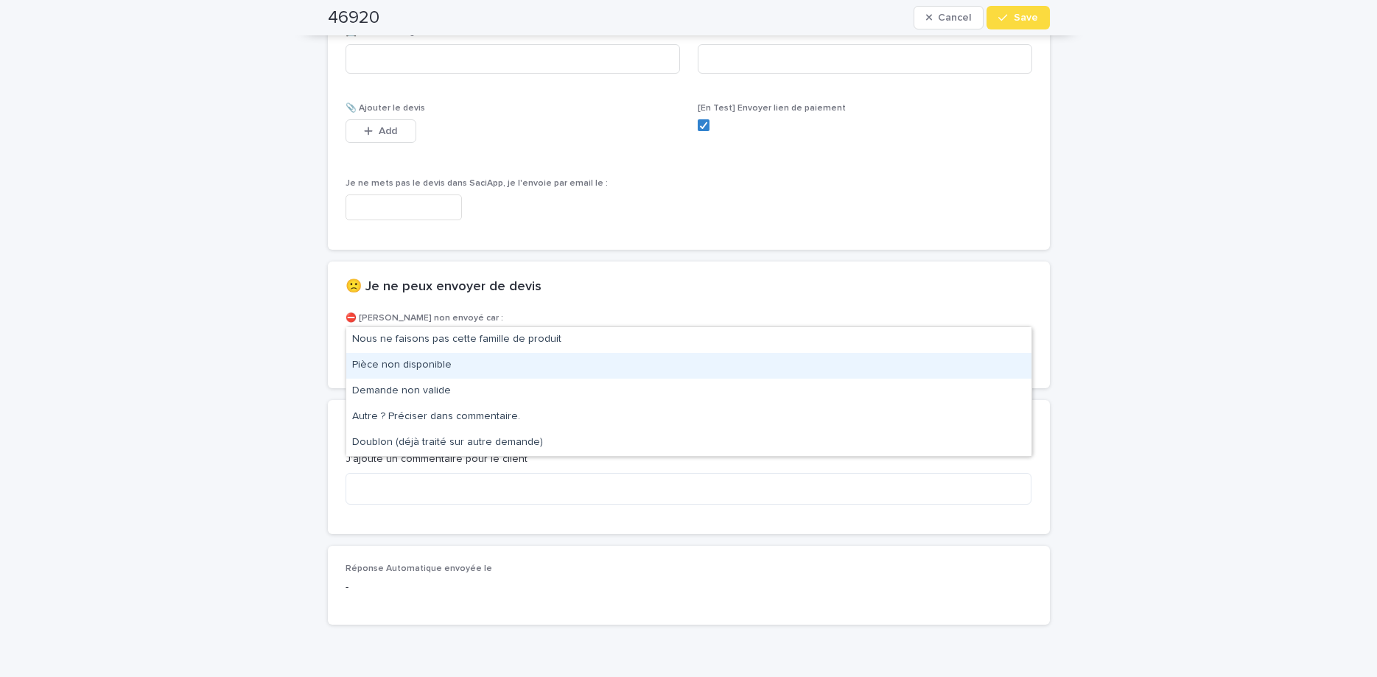
click at [602, 373] on div "Pièce non disponible" at bounding box center [688, 366] width 685 height 26
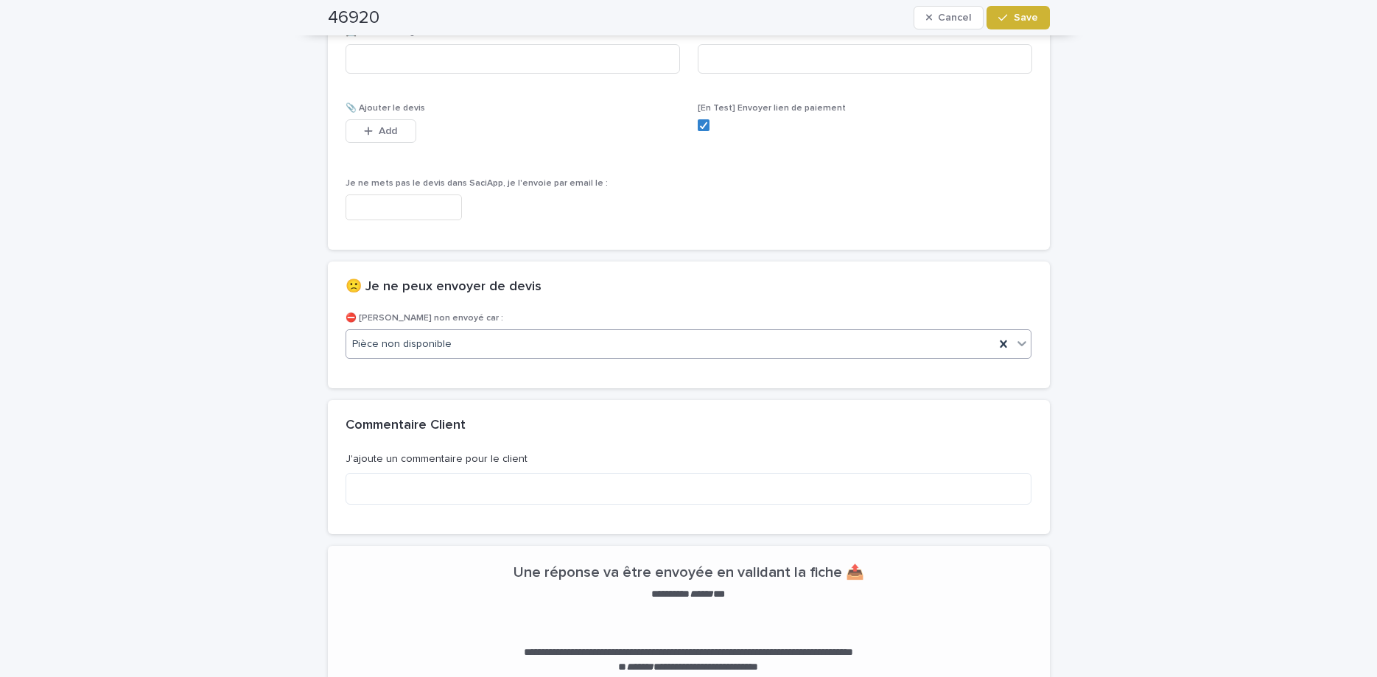
click at [1026, 15] on span "Save" at bounding box center [1026, 18] width 24 height 10
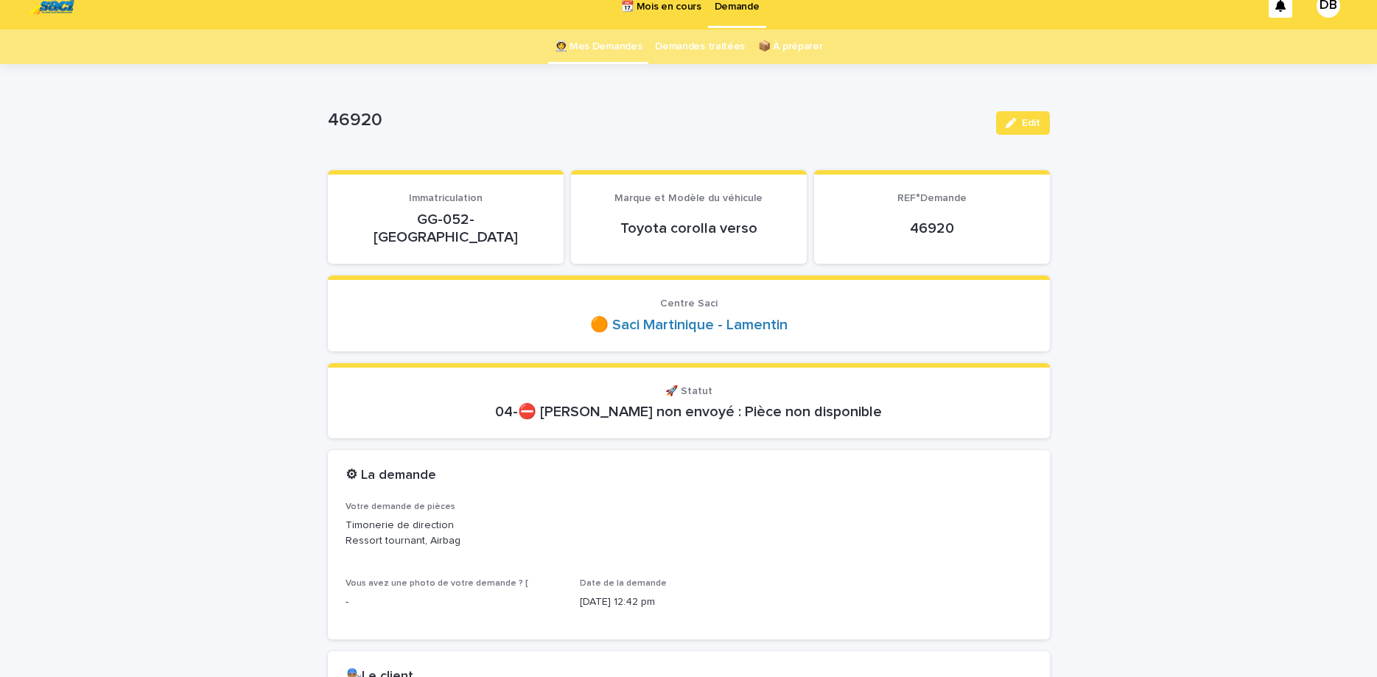
scroll to position [0, 0]
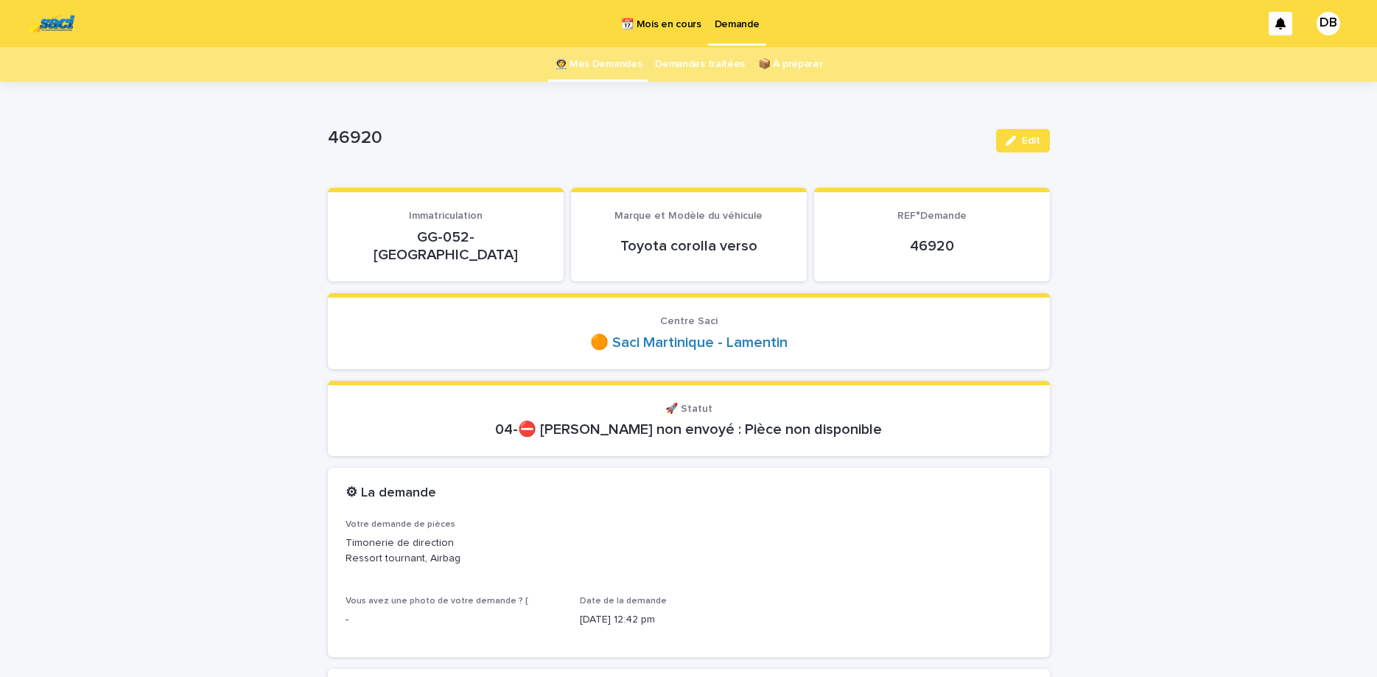
click at [625, 74] on link "👩‍🚀 Mes Demandes" at bounding box center [599, 64] width 88 height 35
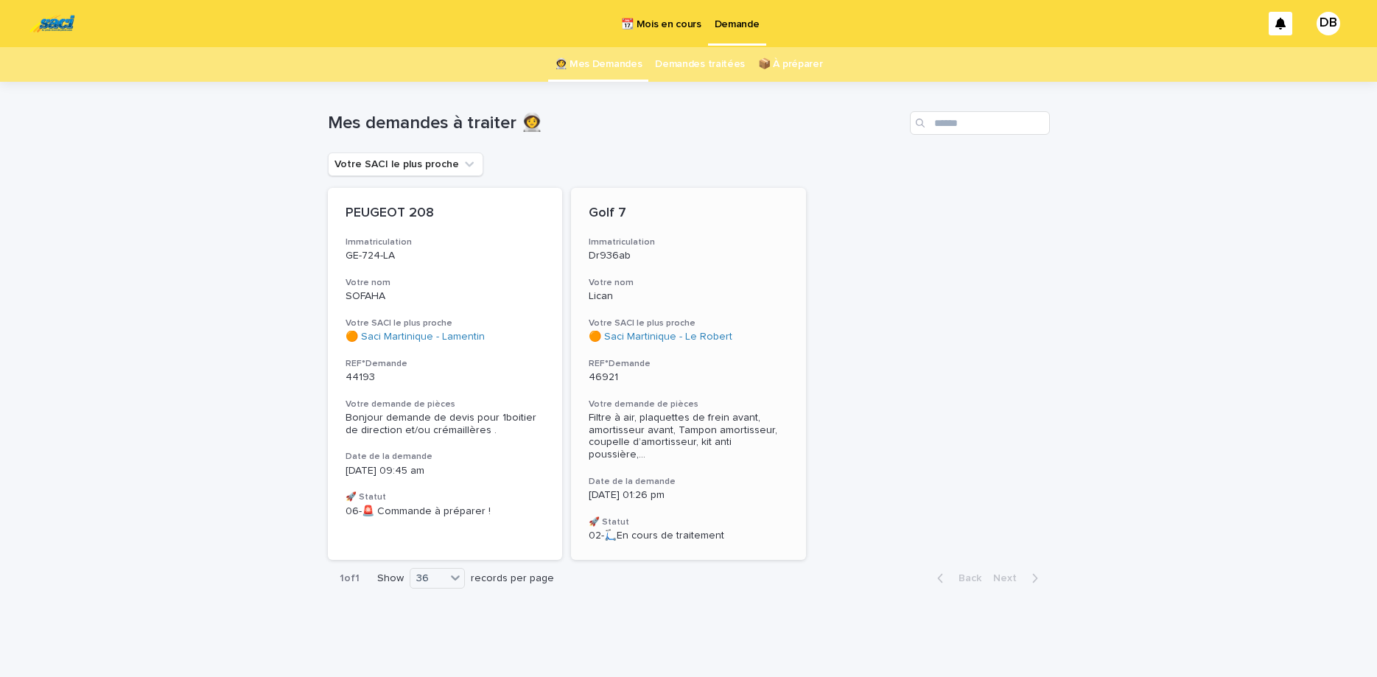
click at [681, 251] on p "Dr936ab" at bounding box center [689, 256] width 200 height 13
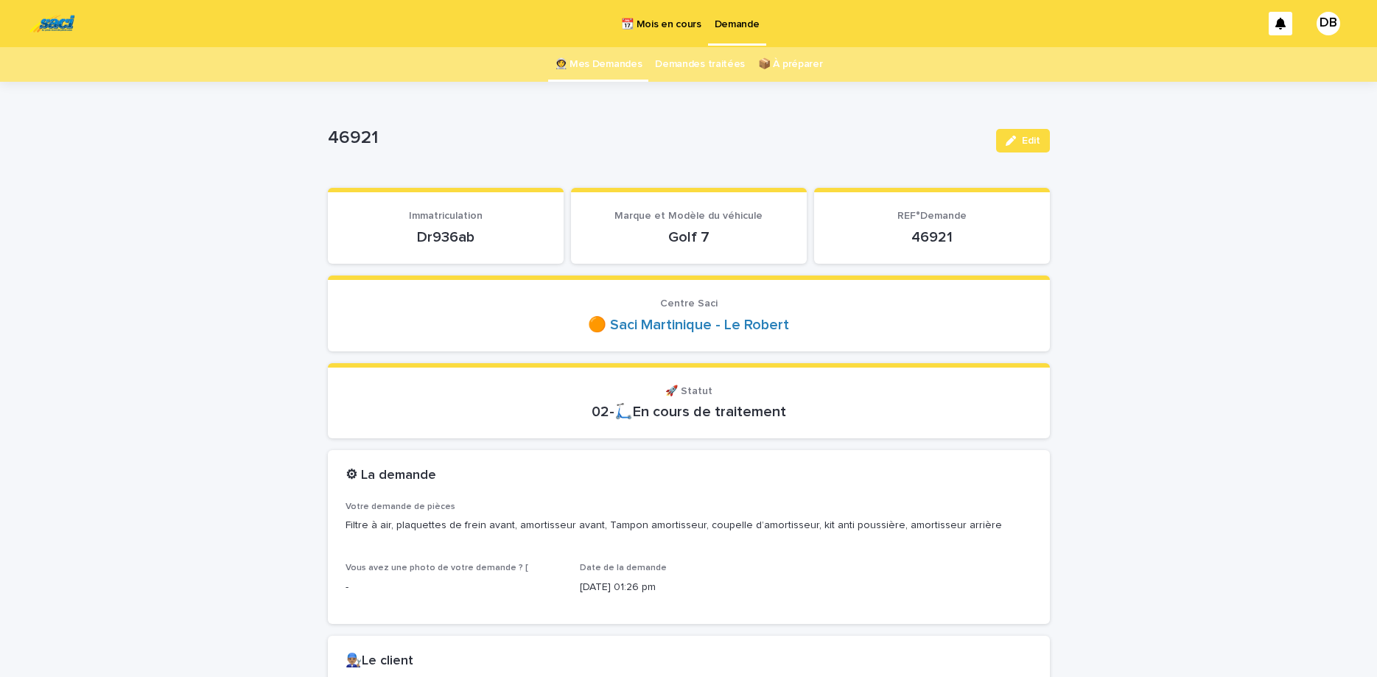
scroll to position [62, 0]
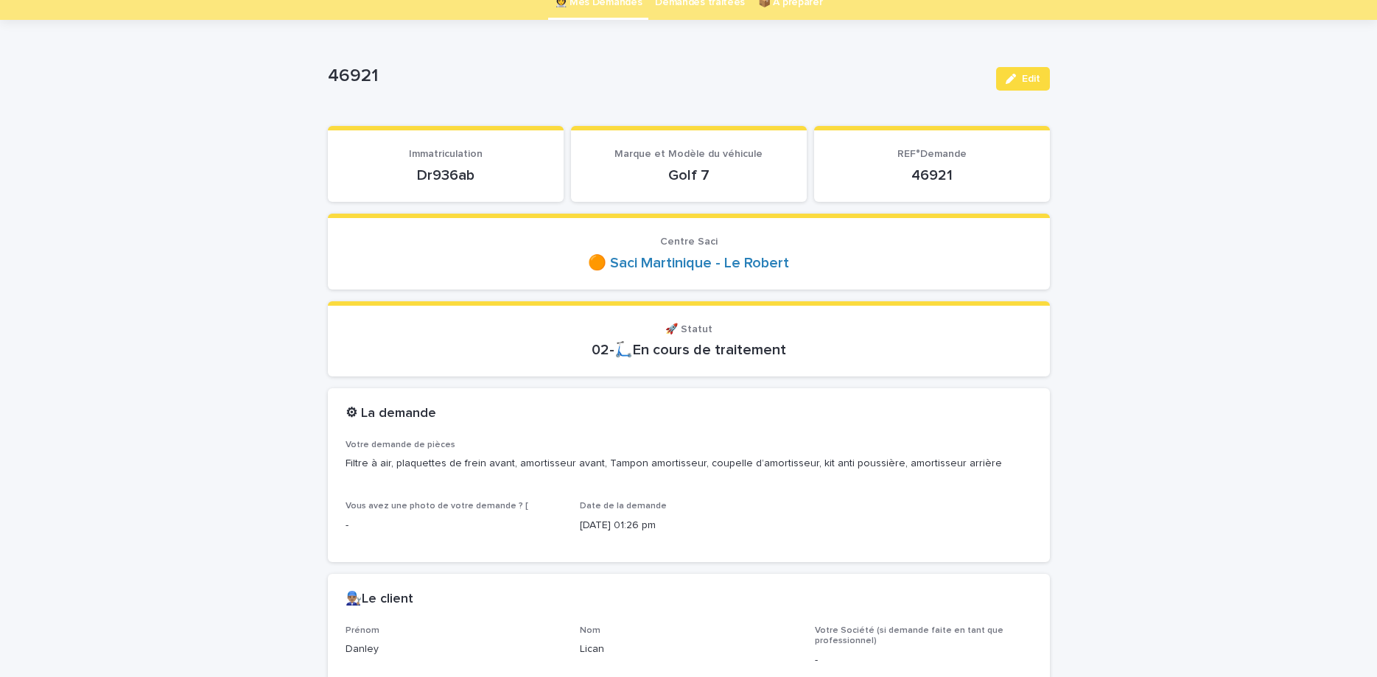
click at [442, 169] on p "Dr936ab" at bounding box center [445, 175] width 200 height 18
copy p "Dr936ab"
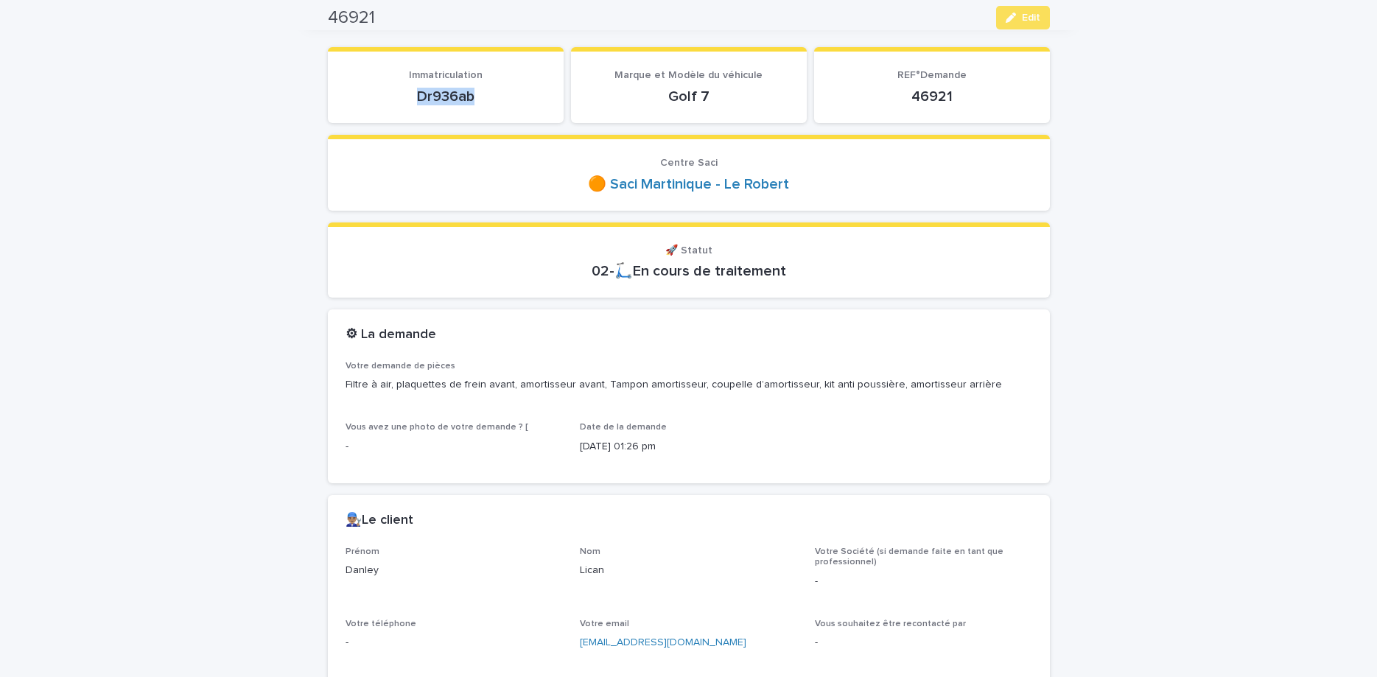
scroll to position [124, 0]
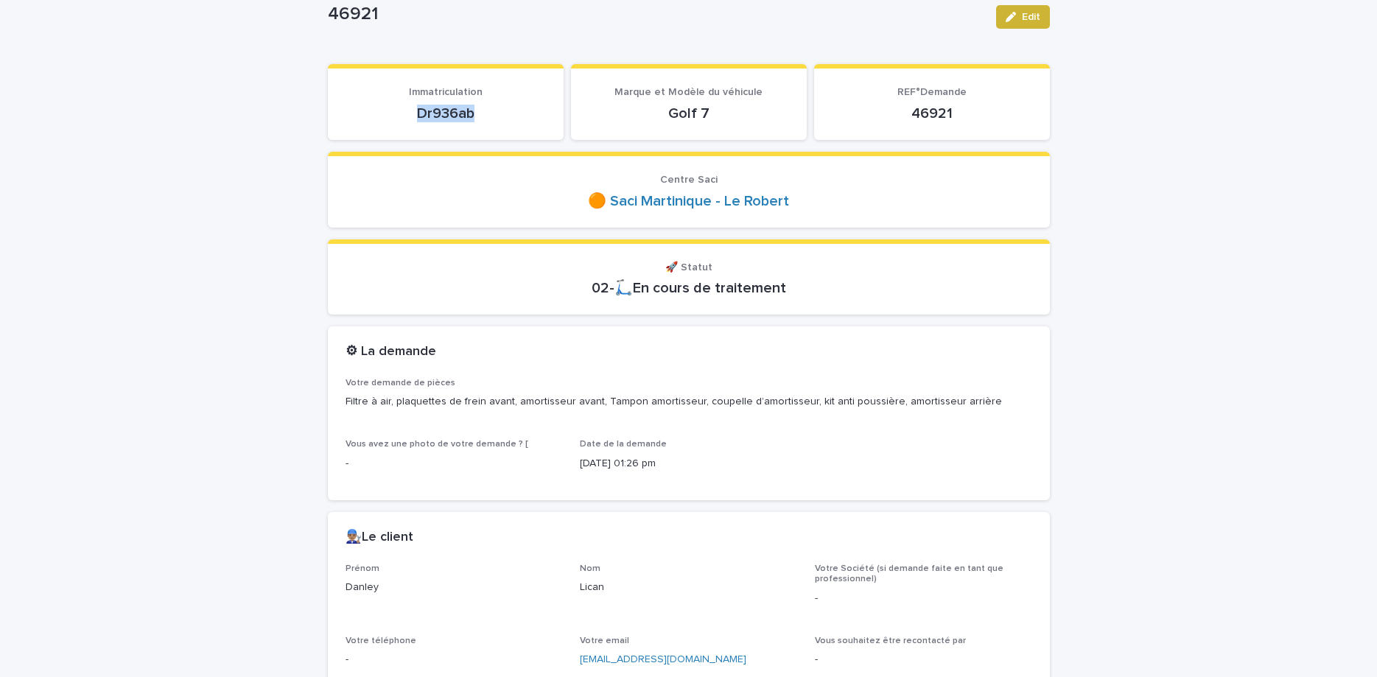
click at [1019, 21] on div "button" at bounding box center [1014, 17] width 16 height 10
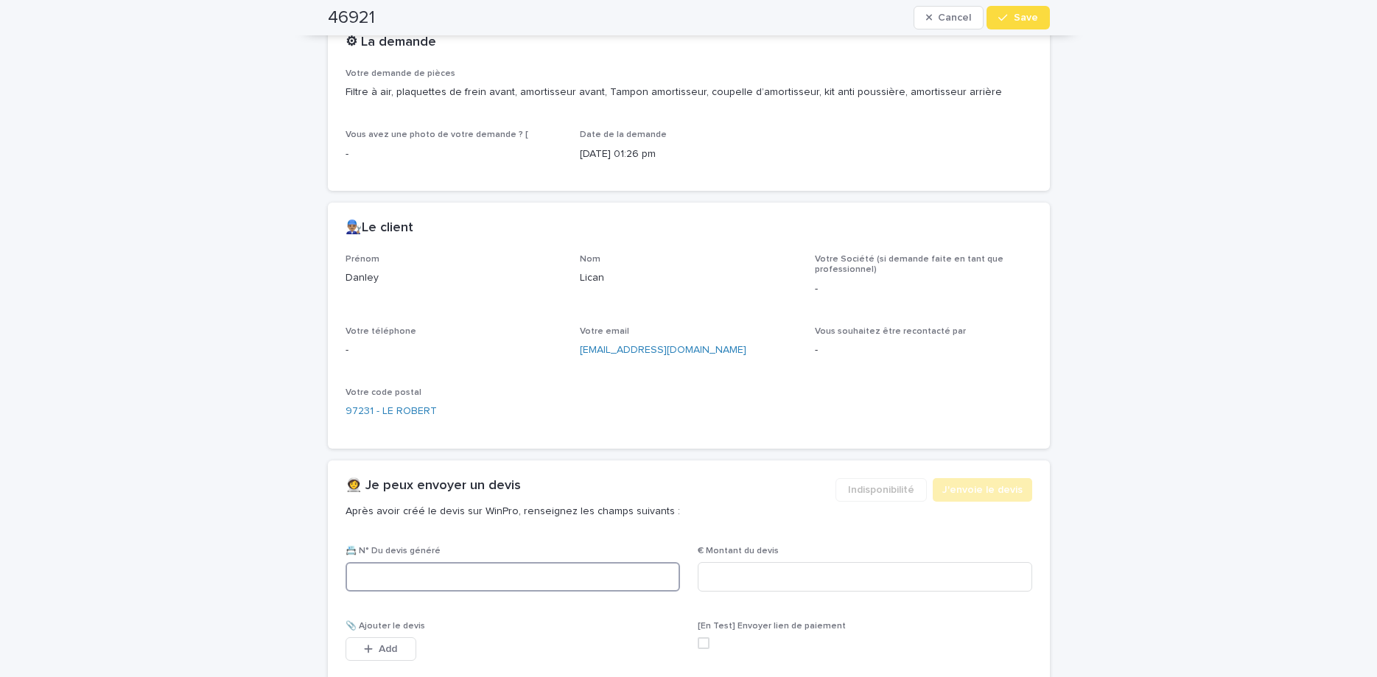
click at [574, 586] on input at bounding box center [512, 576] width 334 height 29
paste input "********"
type input "********"
click at [857, 545] on div "👩‍🚀 Je peux envoyer un devis Après avoir créé le devis sur WinPro, renseignez l…" at bounding box center [689, 502] width 722 height 85
click at [852, 572] on input at bounding box center [865, 576] width 334 height 29
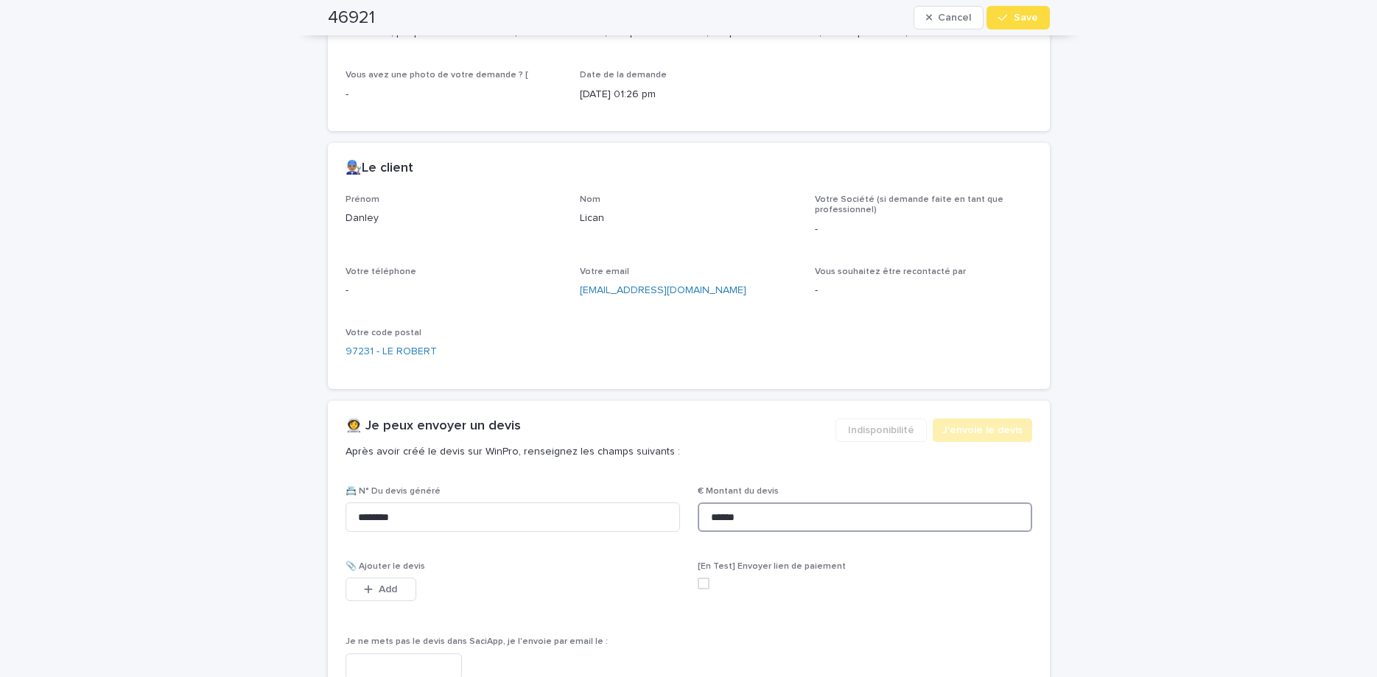
scroll to position [619, 0]
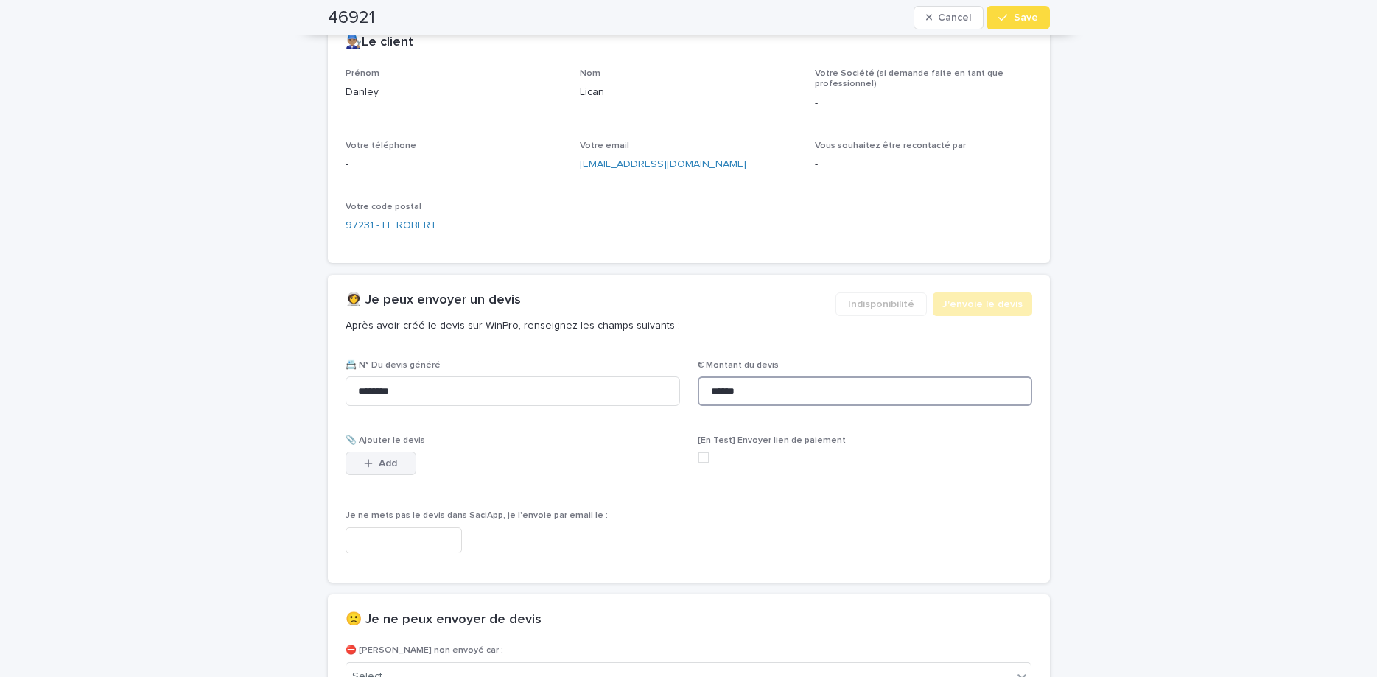
type input "******"
click at [401, 468] on button "Add" at bounding box center [380, 464] width 71 height 24
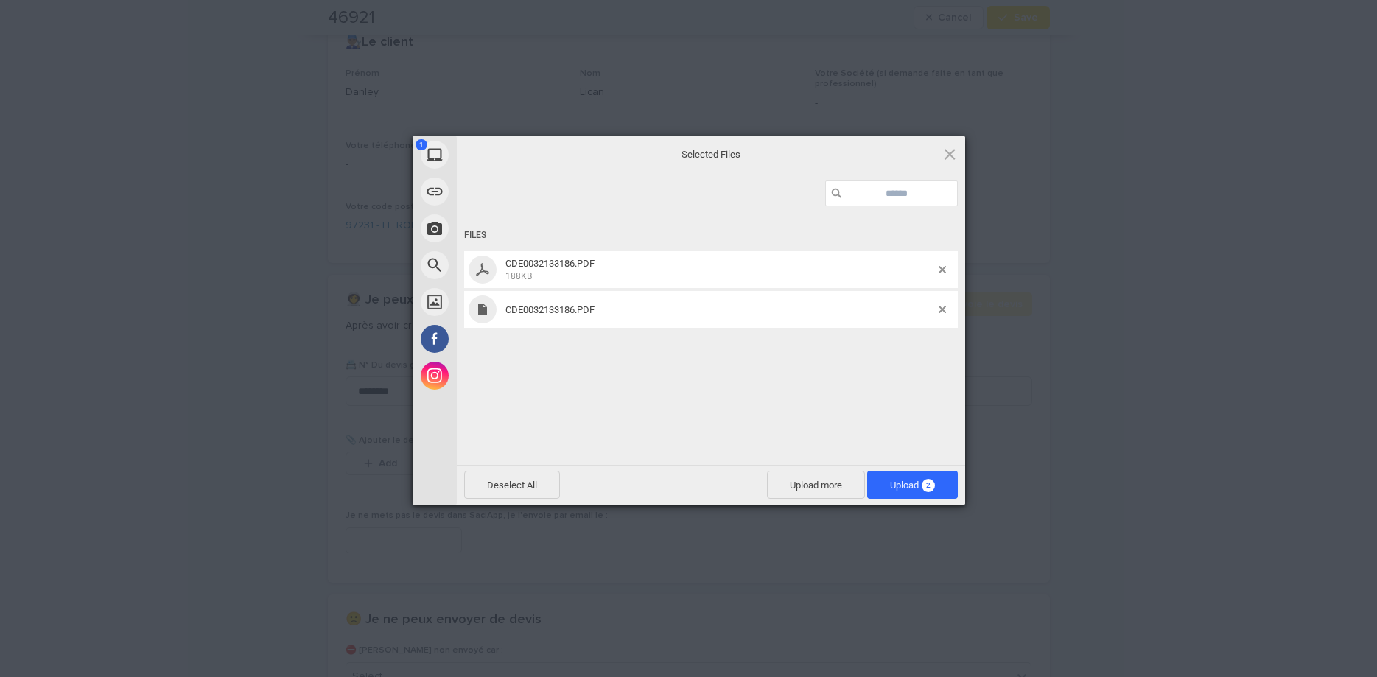
click at [796, 350] on div "Files CDE0032133186.PDF 188KB CDE0032133186.PDF" at bounding box center [711, 338] width 508 height 248
click at [945, 307] on span at bounding box center [941, 309] width 7 height 7
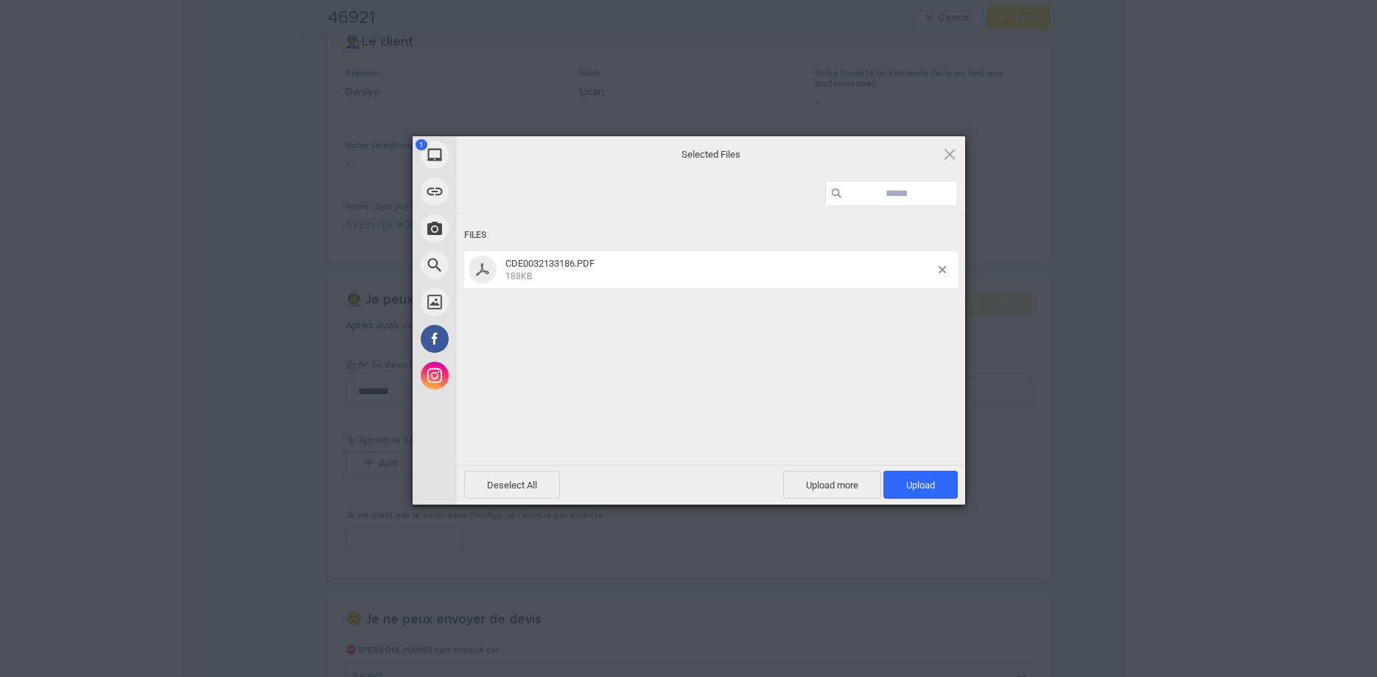
drag, startPoint x: 941, startPoint y: 479, endPoint x: 949, endPoint y: 446, distance: 34.0
click at [942, 469] on div "Deselect All Upload more Upload 1" at bounding box center [711, 485] width 508 height 40
drag, startPoint x: 936, startPoint y: 480, endPoint x: 956, endPoint y: 357, distance: 125.3
click at [936, 475] on span "Upload 1" at bounding box center [920, 485] width 74 height 28
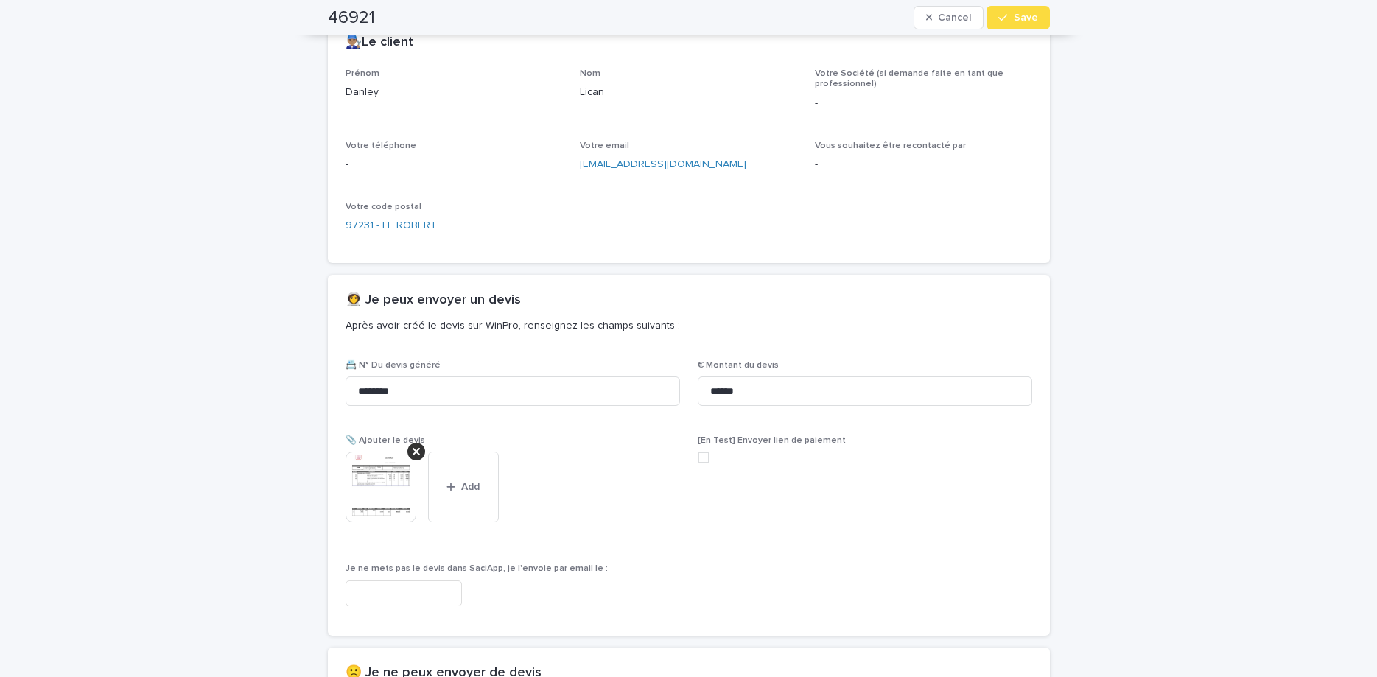
click at [1031, 17] on span "Save" at bounding box center [1026, 18] width 24 height 10
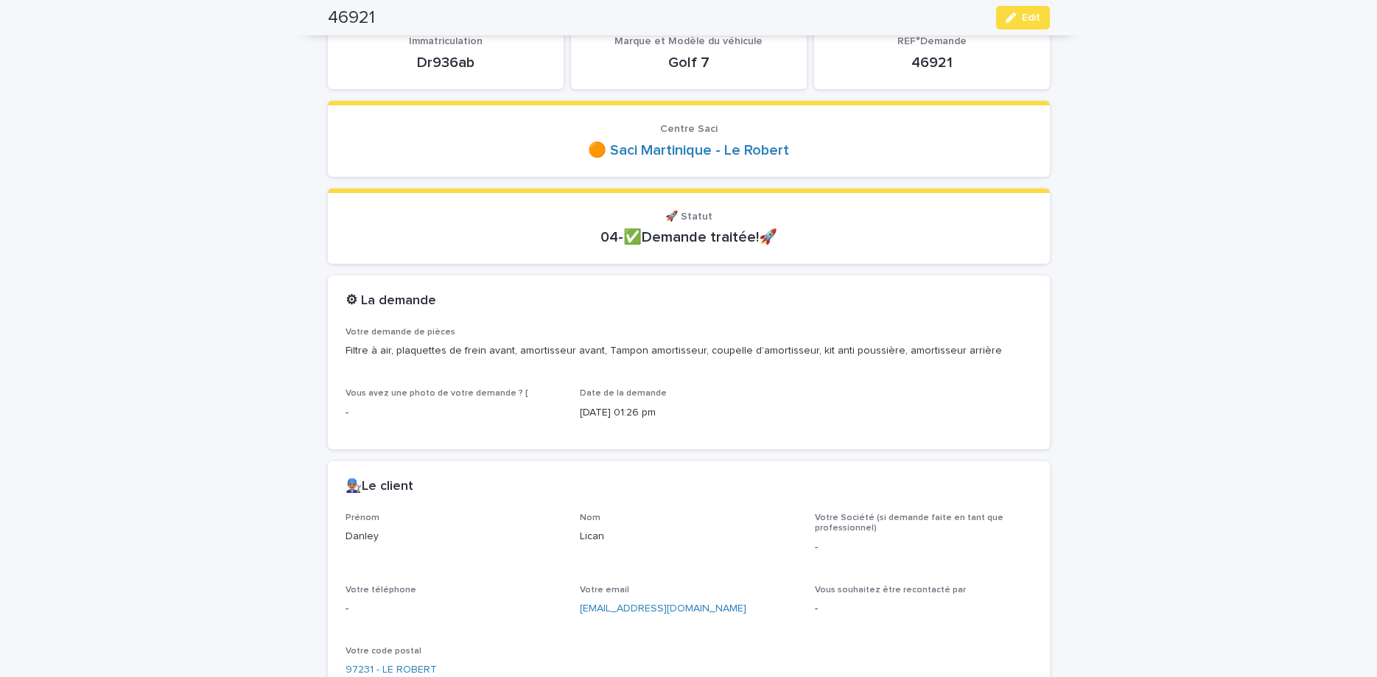
scroll to position [0, 0]
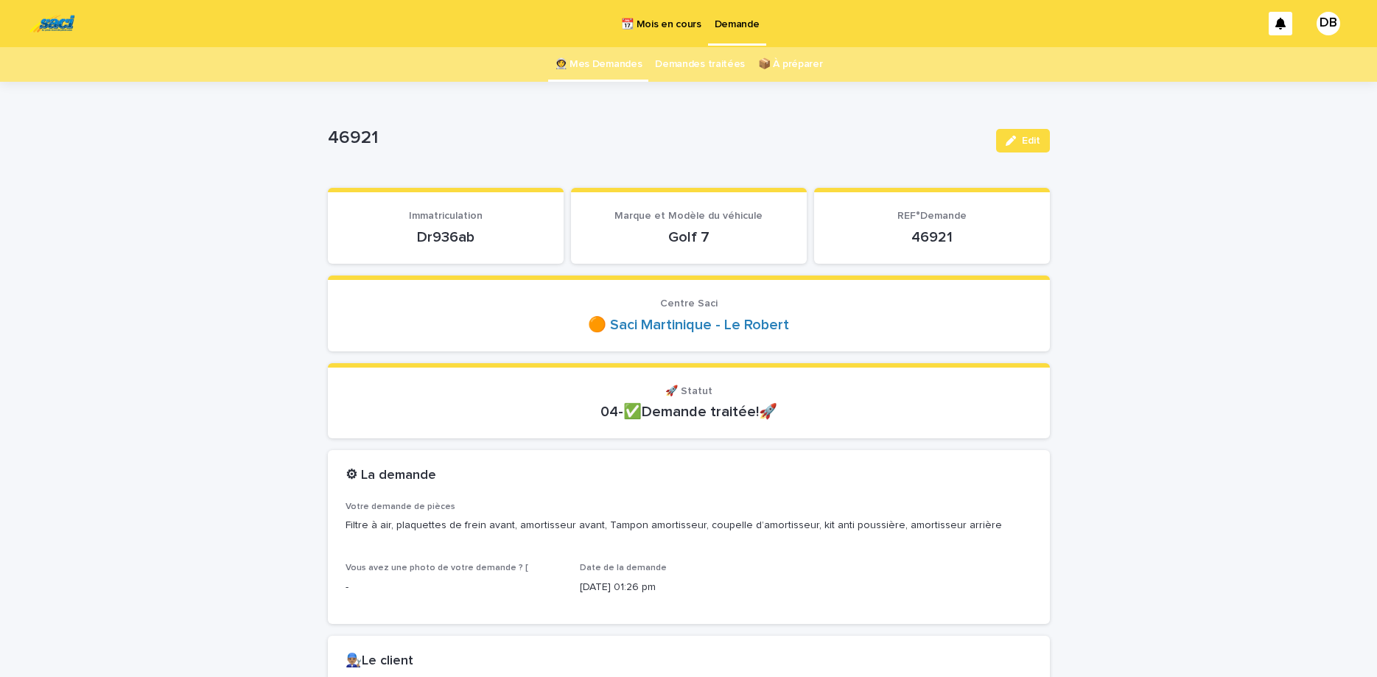
click at [595, 67] on link "👩‍🚀 Mes Demandes" at bounding box center [599, 64] width 88 height 35
